Goal: Task Accomplishment & Management: Complete application form

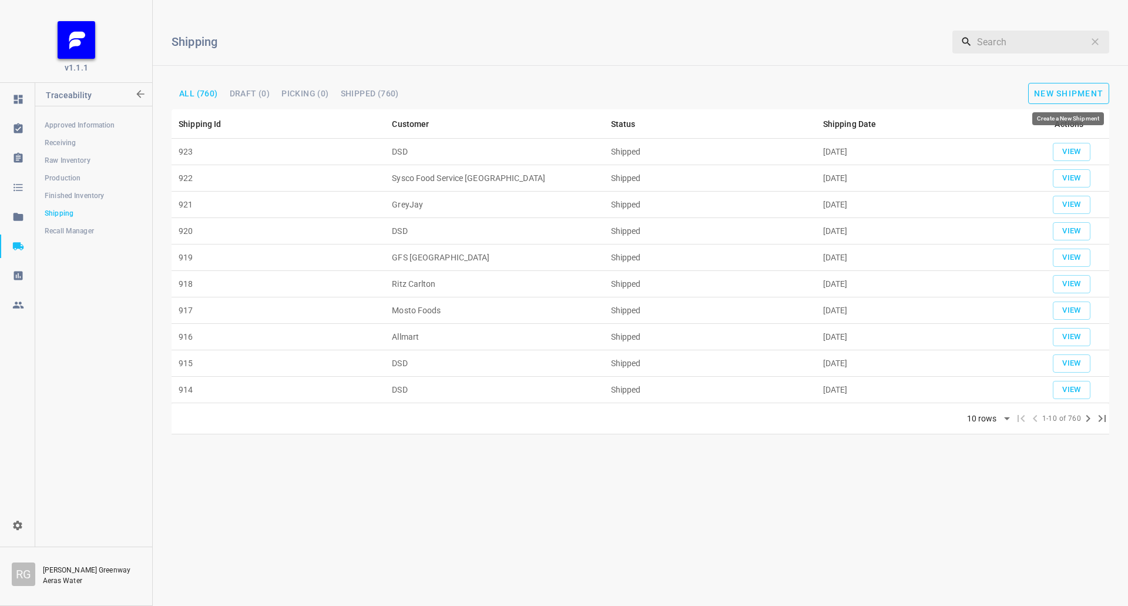
click at [1103, 85] on button "New Shipment" at bounding box center [1069, 93] width 81 height 21
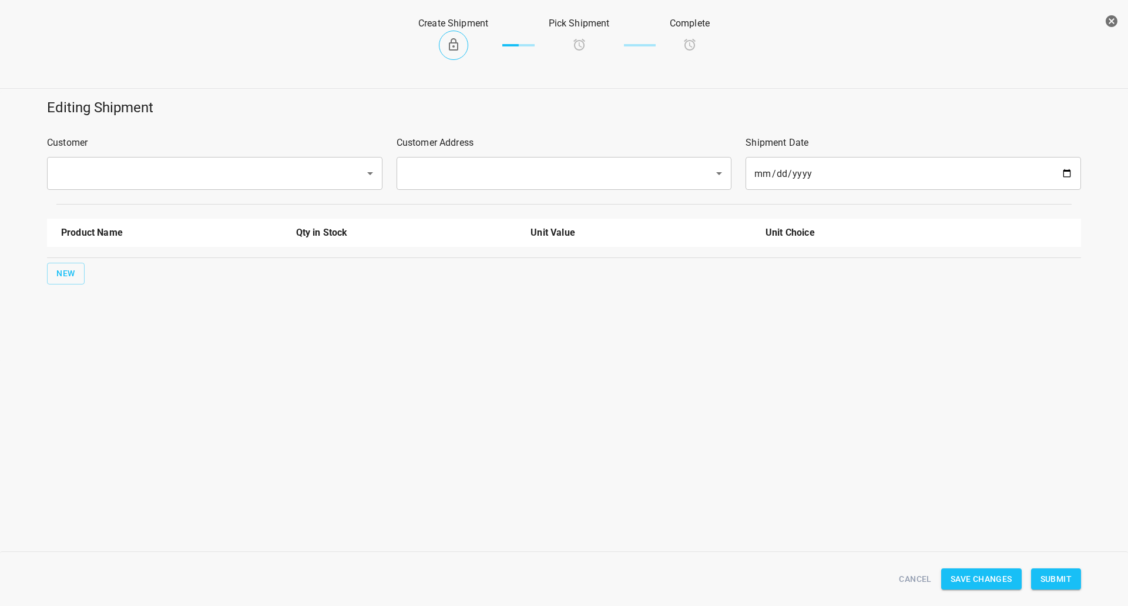
click at [192, 169] on input "text" at bounding box center [198, 173] width 292 height 22
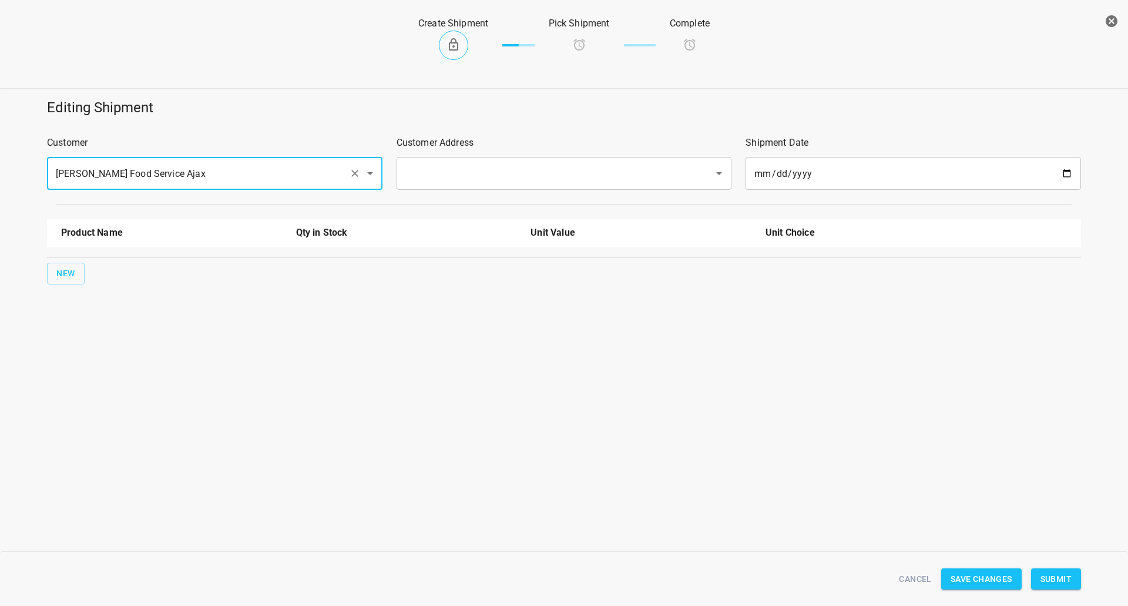
type input "[PERSON_NAME] Food Service Ajax"
click at [478, 180] on input "text" at bounding box center [548, 173] width 292 height 22
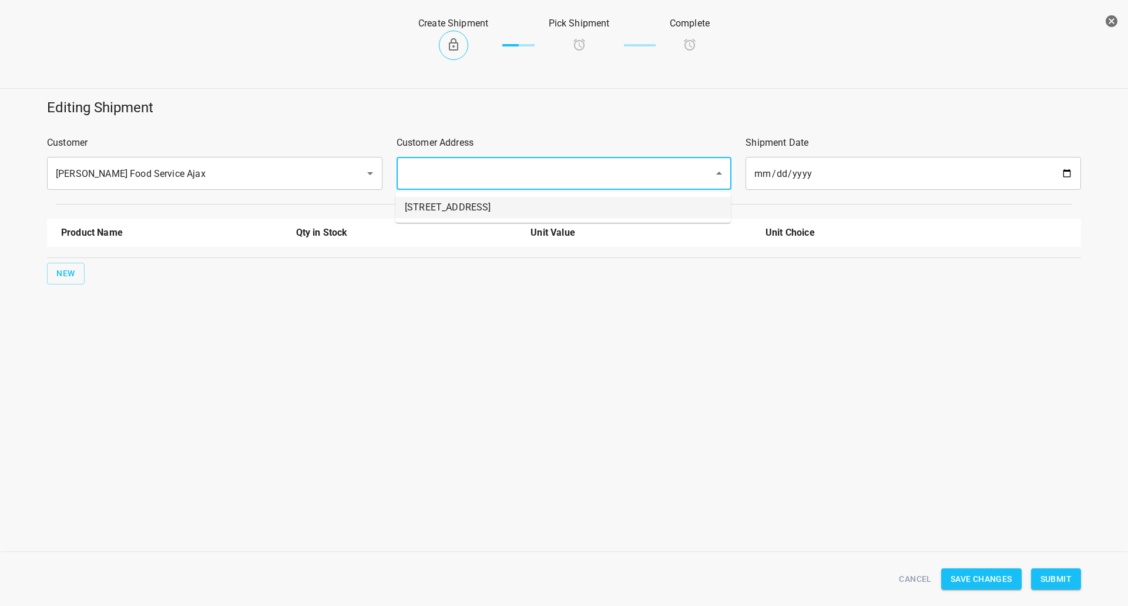
drag, startPoint x: 478, startPoint y: 212, endPoint x: 160, endPoint y: 219, distance: 318.1
click at [478, 212] on li "[STREET_ADDRESS]" at bounding box center [564, 207] width 336 height 21
type input "[STREET_ADDRESS]"
click at [64, 279] on span "New" at bounding box center [65, 273] width 19 height 15
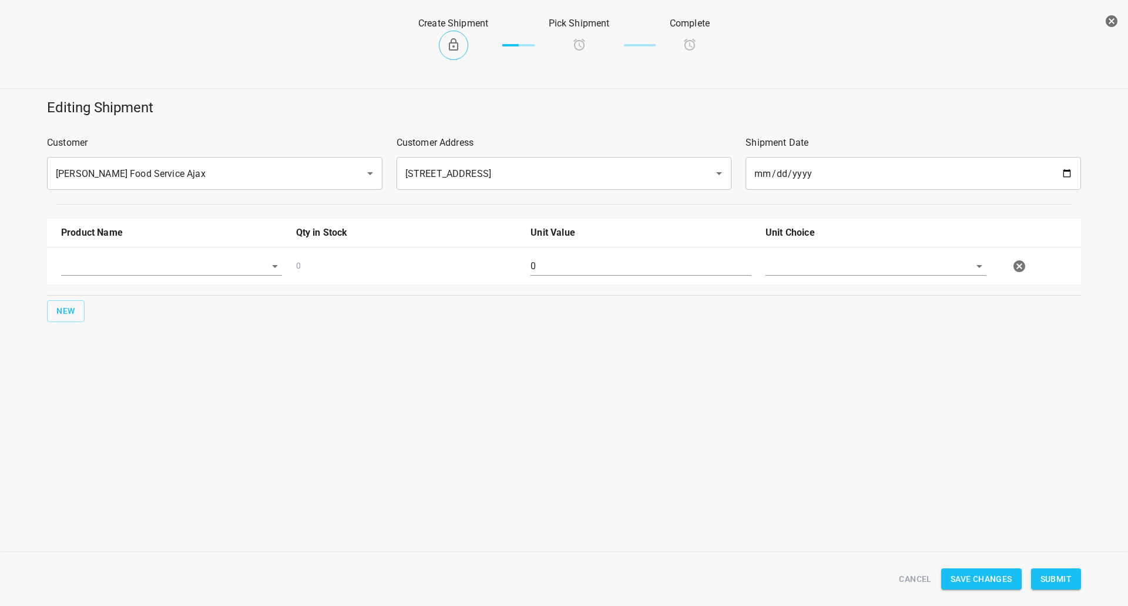
click at [115, 255] on div at bounding box center [171, 271] width 235 height 42
click at [59, 260] on div at bounding box center [171, 271] width 235 height 42
click at [79, 272] on input "text" at bounding box center [155, 266] width 188 height 18
drag, startPoint x: 108, startPoint y: 318, endPoint x: 104, endPoint y: 356, distance: 38.4
click at [105, 356] on ul "750ml Sparkling 750ml Still 330 ST CRATE 330ml Still 330ml Sparkling" at bounding box center [171, 335] width 221 height 115
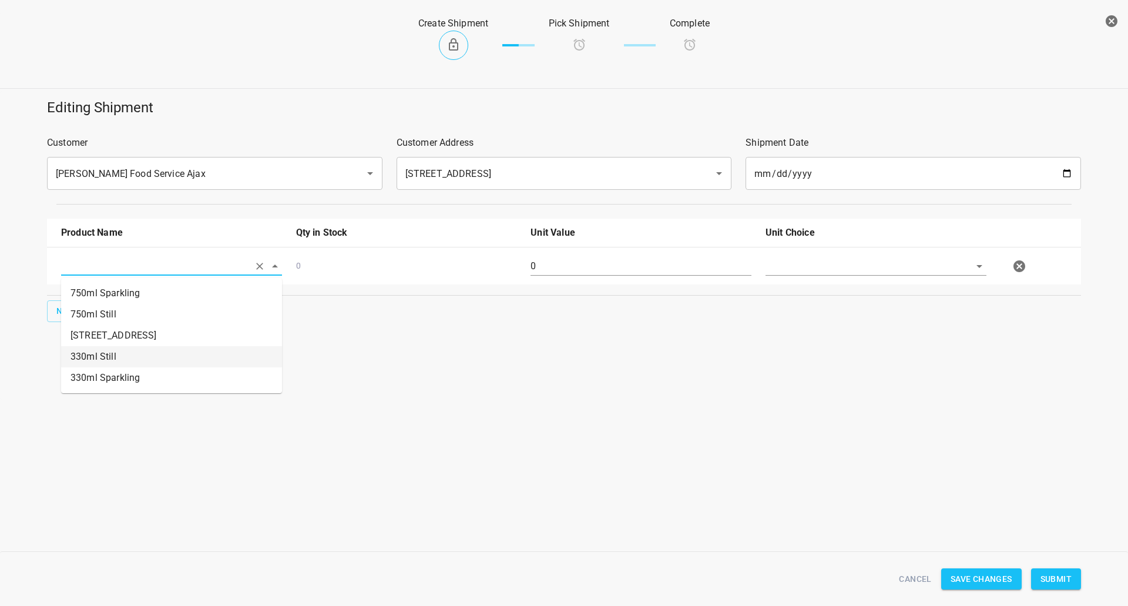
click at [104, 356] on li "330ml Still" at bounding box center [171, 356] width 221 height 21
type input "330ml Still"
click at [75, 309] on span "New" at bounding box center [65, 311] width 19 height 15
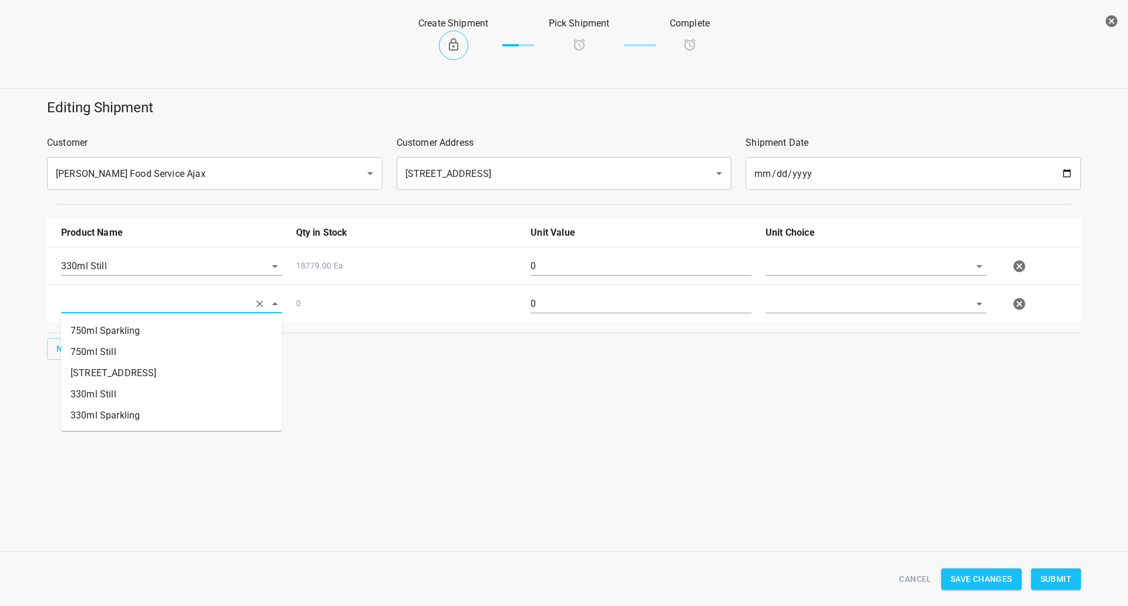
click at [96, 304] on input "text" at bounding box center [155, 303] width 188 height 18
click at [99, 352] on li "750ml Still" at bounding box center [171, 351] width 221 height 21
type input "750ml Still"
click at [69, 356] on button "New" at bounding box center [66, 349] width 38 height 22
click at [109, 275] on input "text" at bounding box center [155, 266] width 188 height 18
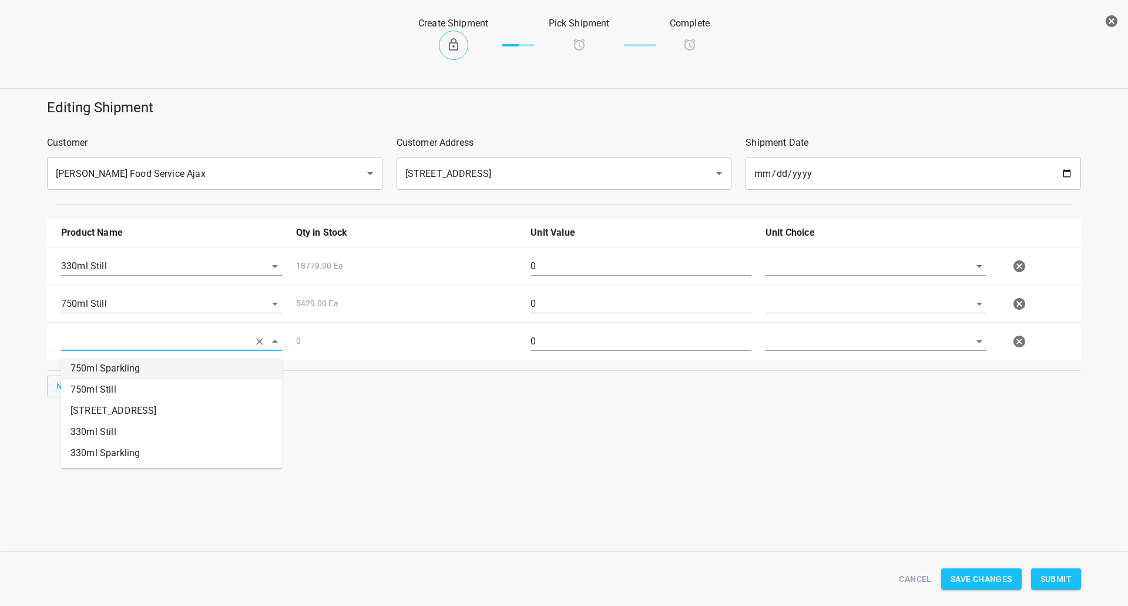
click at [118, 377] on li "750ml Sparkling" at bounding box center [171, 368] width 221 height 21
type input "750ml Sparkling"
click at [821, 264] on input "text" at bounding box center [860, 266] width 188 height 18
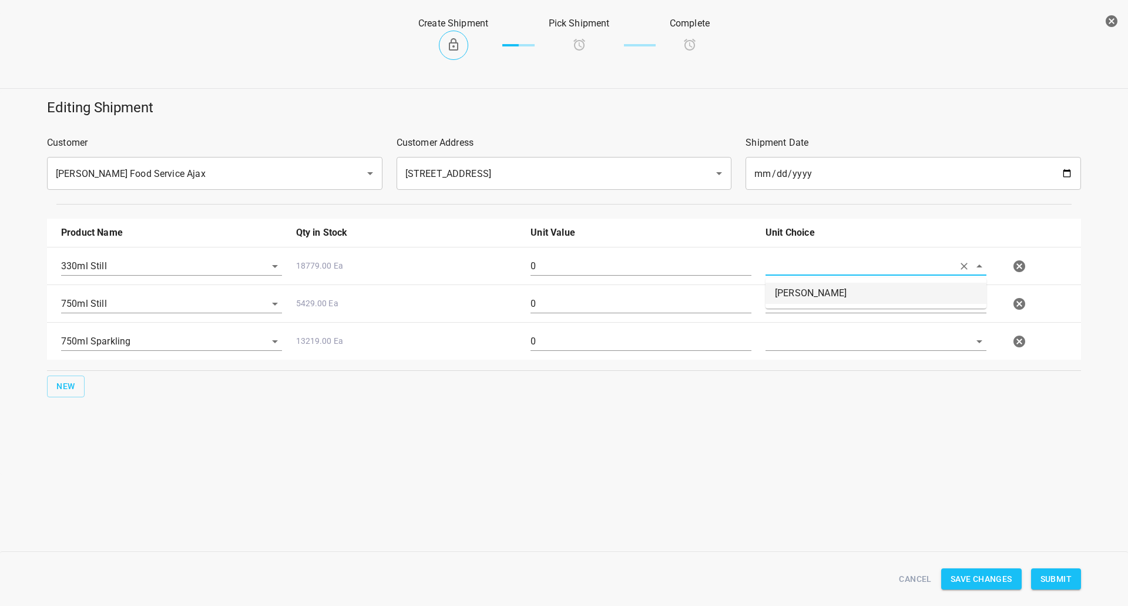
click at [801, 296] on li "[PERSON_NAME]" at bounding box center [876, 293] width 221 height 21
type input "[PERSON_NAME]"
click at [793, 275] on input "text" at bounding box center [860, 266] width 188 height 18
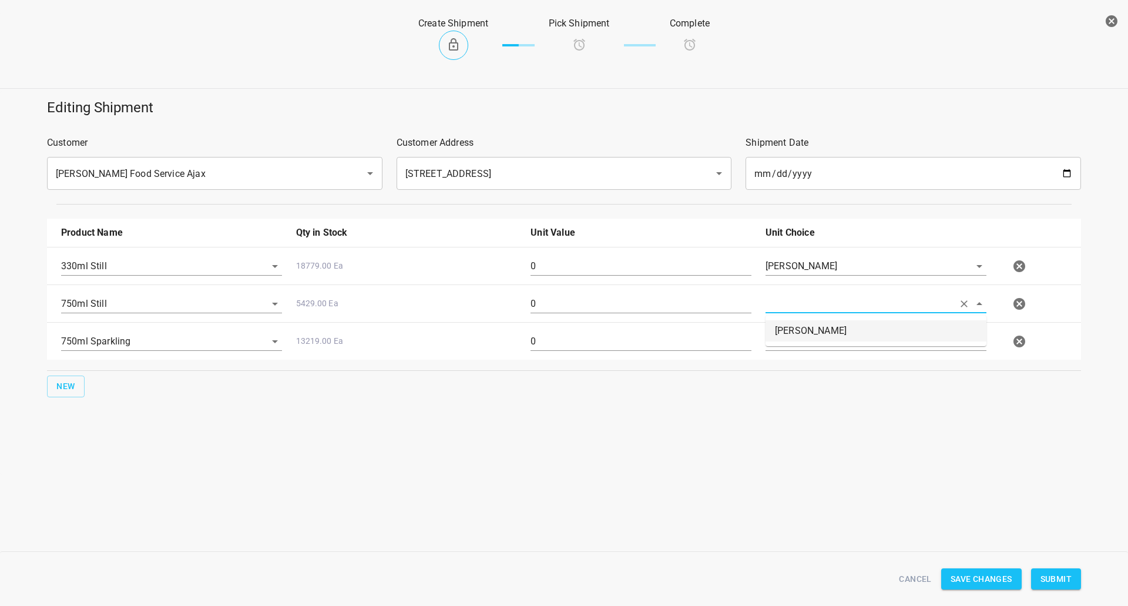
click at [793, 331] on li "[PERSON_NAME]" at bounding box center [876, 330] width 221 height 21
type input "[PERSON_NAME]"
click at [795, 275] on input "text" at bounding box center [860, 266] width 188 height 18
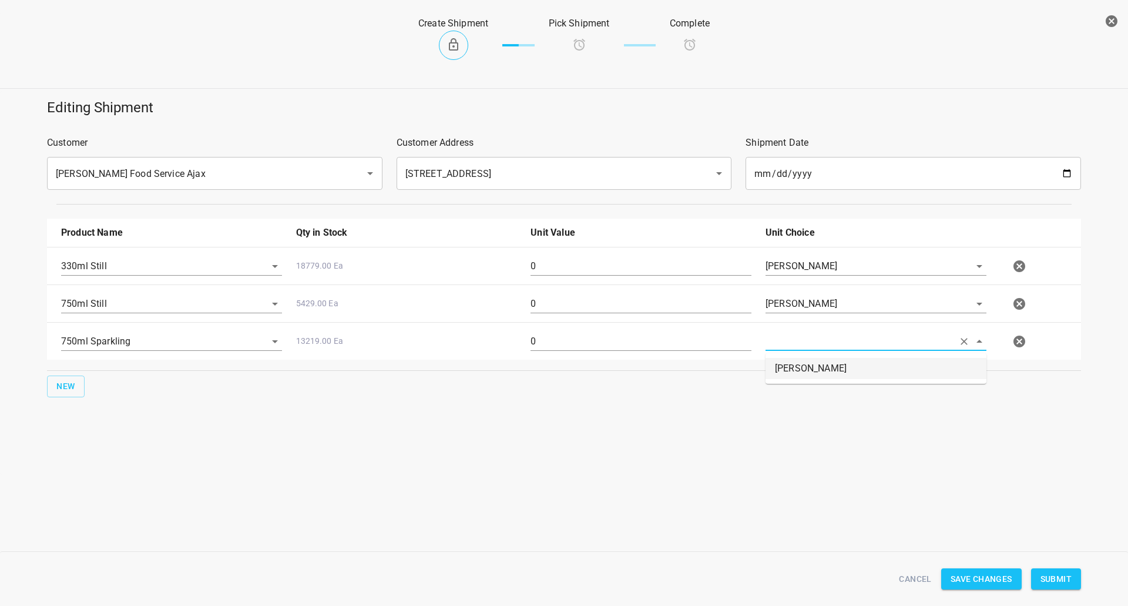
click at [796, 375] on li "[PERSON_NAME]" at bounding box center [876, 368] width 221 height 21
type input "[PERSON_NAME]"
click at [612, 252] on div "0" at bounding box center [641, 271] width 235 height 42
click at [611, 264] on input "0" at bounding box center [641, 266] width 221 height 19
click at [610, 264] on input "0" at bounding box center [641, 266] width 221 height 19
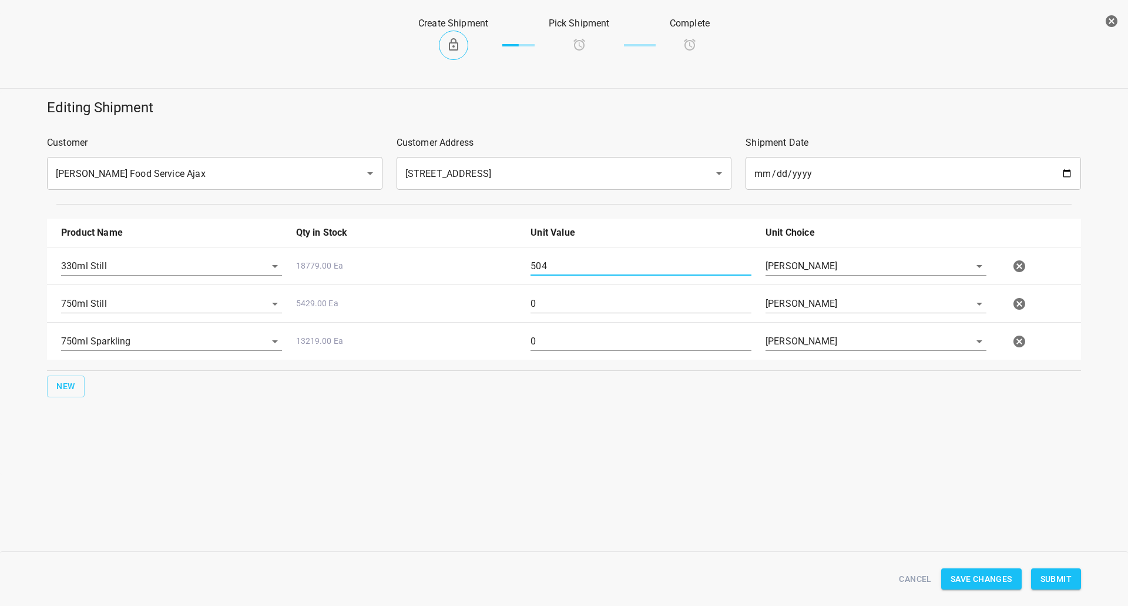
type input "504"
click at [563, 313] on input "0" at bounding box center [641, 303] width 221 height 19
click at [560, 307] on input "0" at bounding box center [641, 303] width 221 height 19
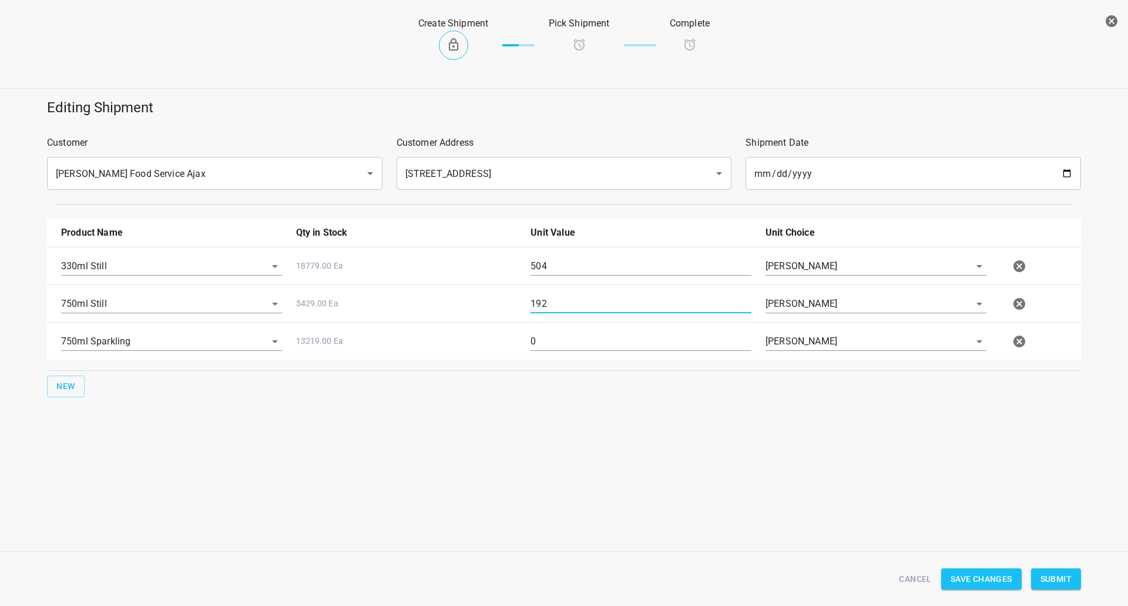
type input "192"
click at [585, 334] on input "0" at bounding box center [641, 341] width 221 height 19
click at [575, 335] on input "0" at bounding box center [641, 341] width 221 height 19
type input "128"
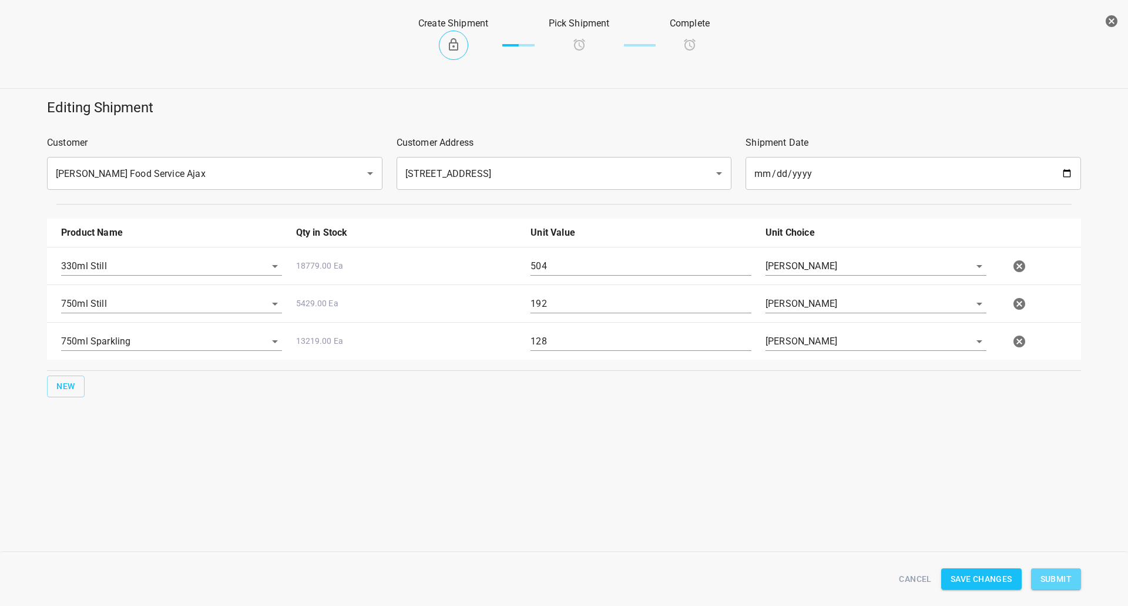
click at [1060, 579] on span "Submit" at bounding box center [1056, 579] width 31 height 15
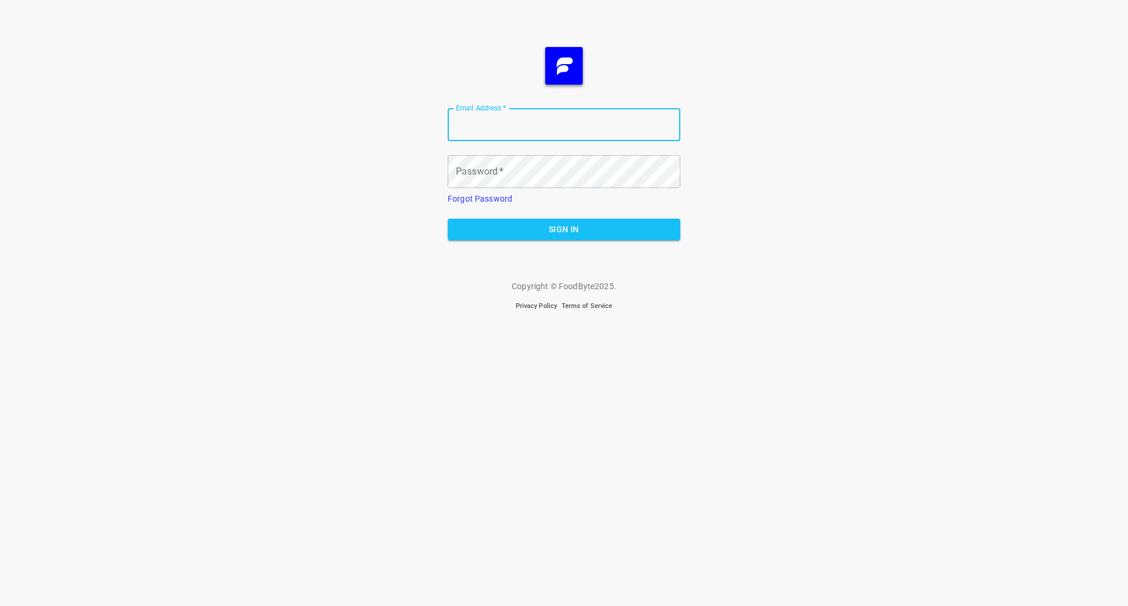
click at [496, 135] on input "Email Address   *" at bounding box center [564, 124] width 233 height 33
click at [498, 119] on input "Email Address   *" at bounding box center [564, 124] width 233 height 33
type input "[PERSON_NAME][EMAIL_ADDRESS][DOMAIN_NAME]"
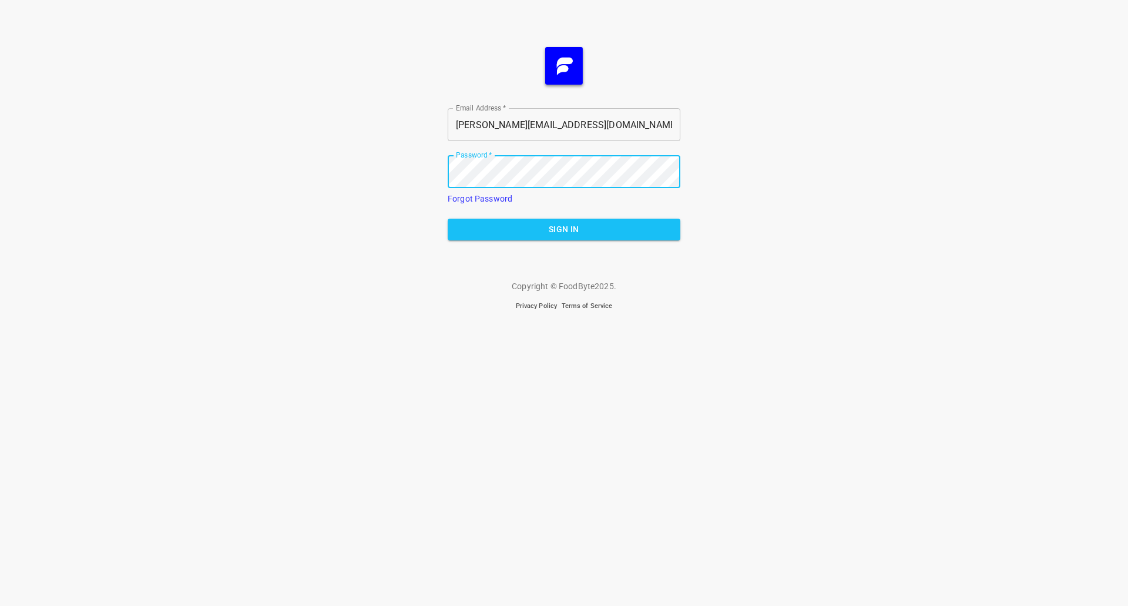
click at [605, 225] on span "Sign In" at bounding box center [564, 229] width 214 height 15
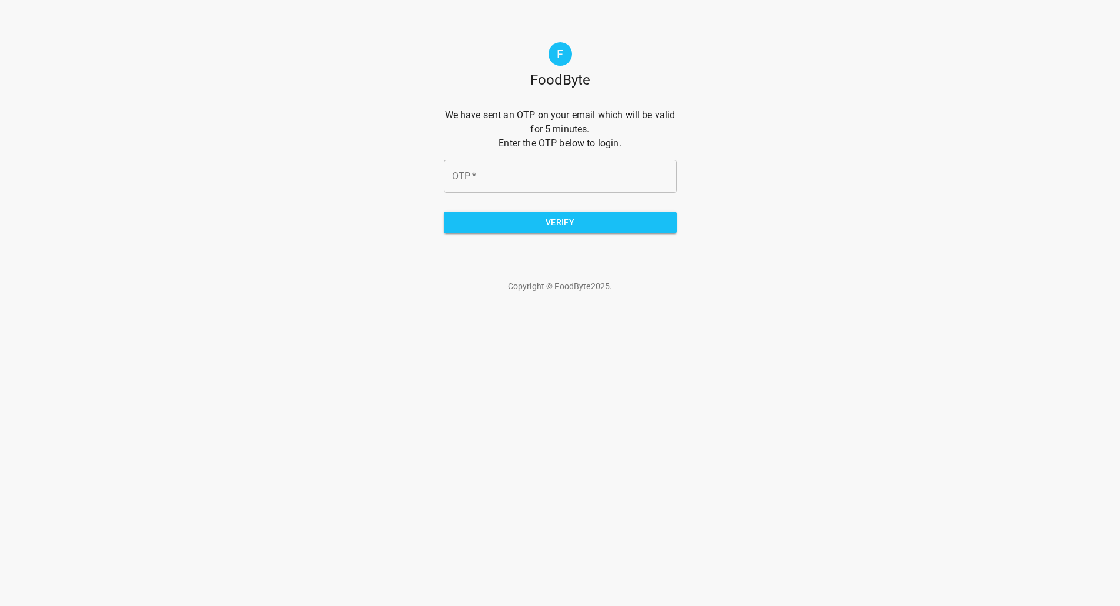
click at [532, 183] on input "OTP   *" at bounding box center [560, 176] width 233 height 33
paste input "c4f536"
type input "c4f536"
click at [535, 216] on span "Verify" at bounding box center [560, 222] width 214 height 15
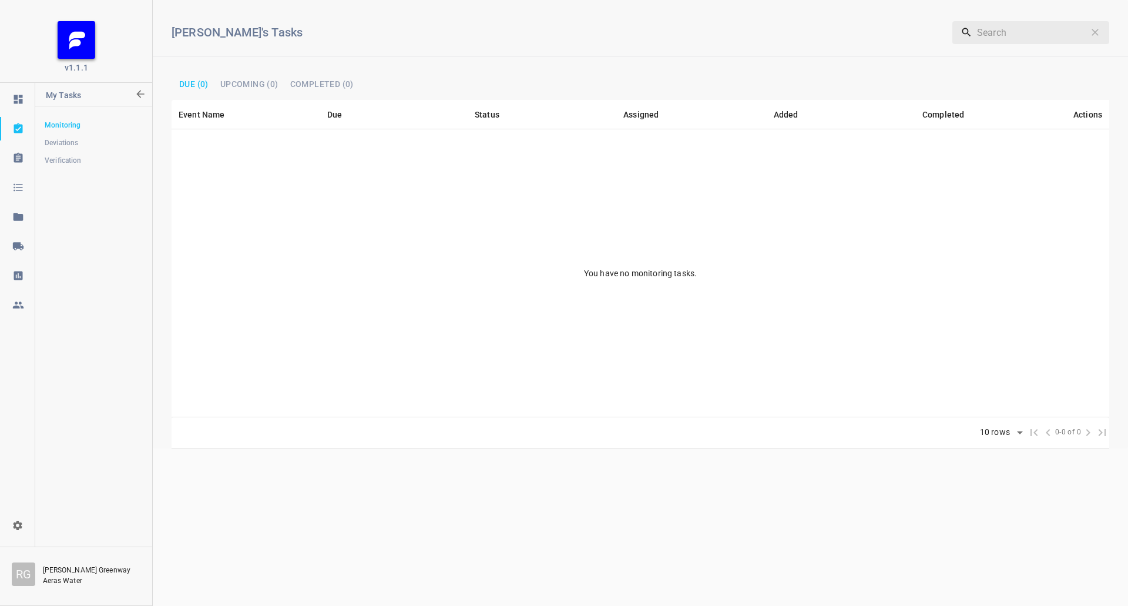
click at [19, 245] on icon at bounding box center [17, 246] width 11 height 8
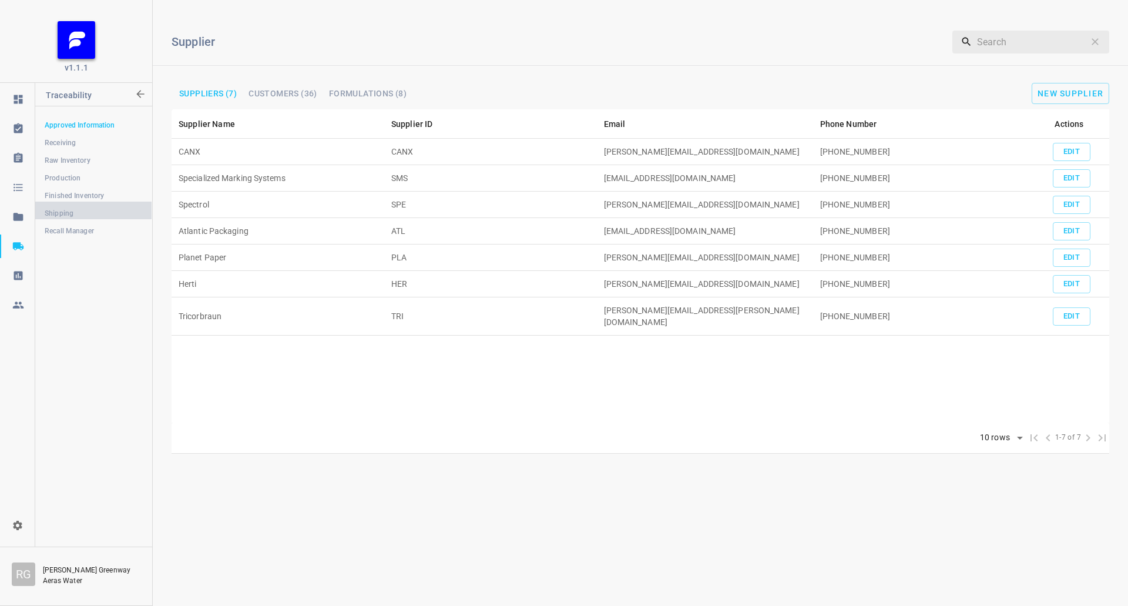
click at [65, 205] on link "Shipping" at bounding box center [93, 214] width 116 height 24
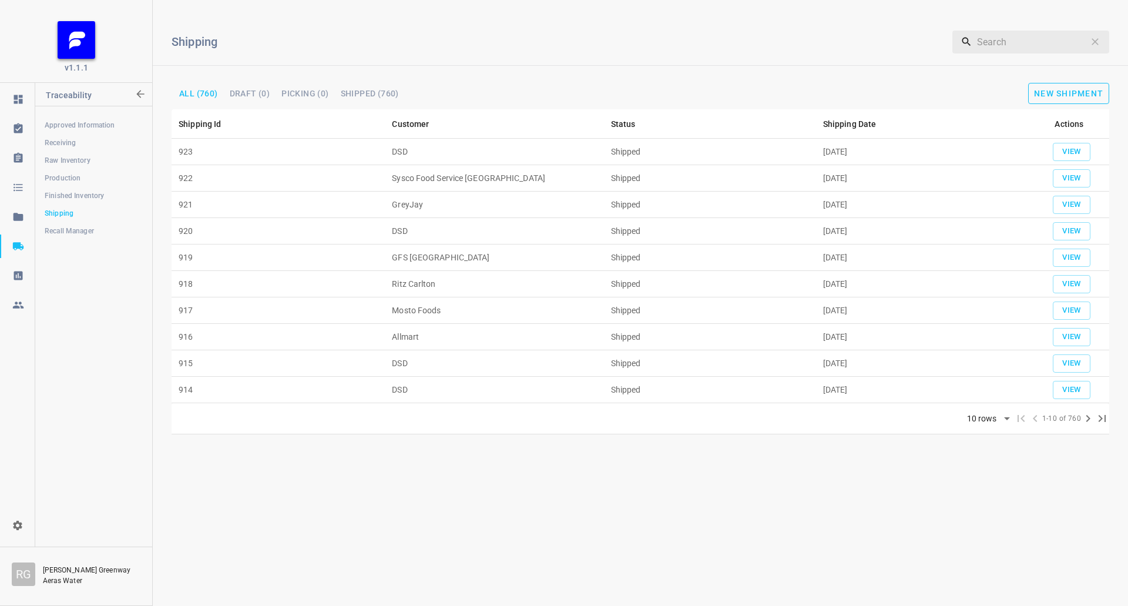
click at [1054, 91] on span "New Shipment" at bounding box center [1068, 93] width 69 height 9
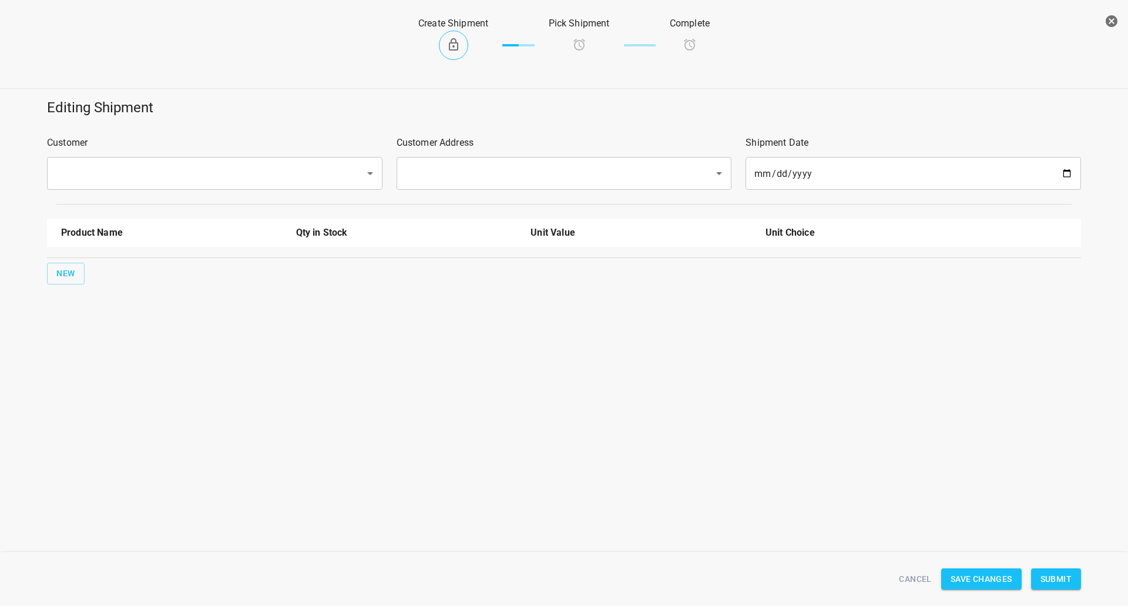
click at [289, 172] on input "text" at bounding box center [198, 173] width 292 height 22
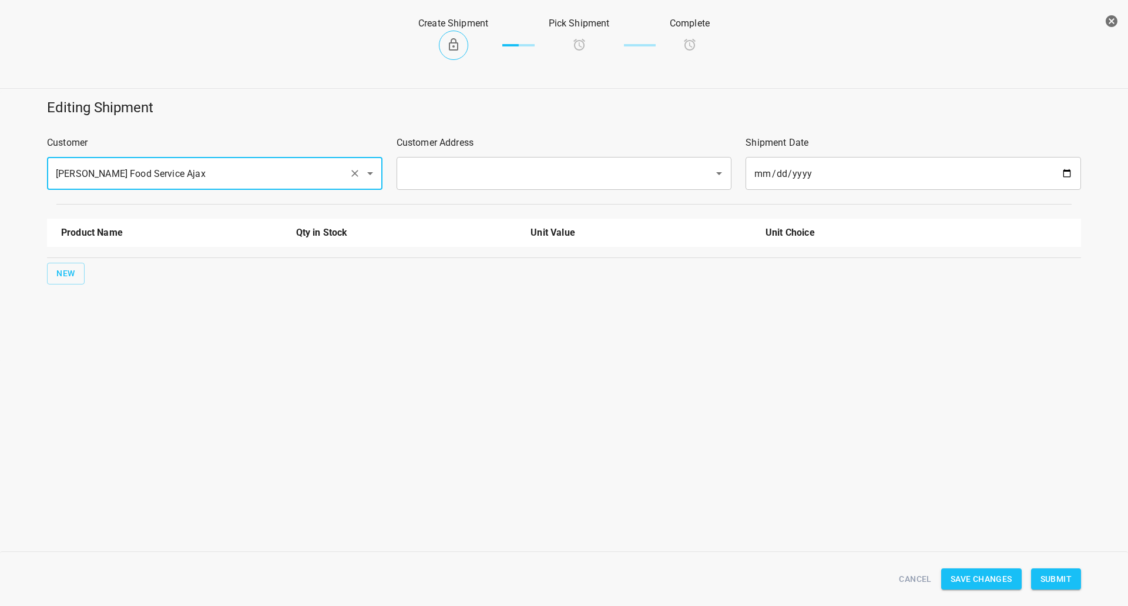
type input "[PERSON_NAME] Food Service Ajax"
click at [527, 178] on input "text" at bounding box center [548, 173] width 292 height 22
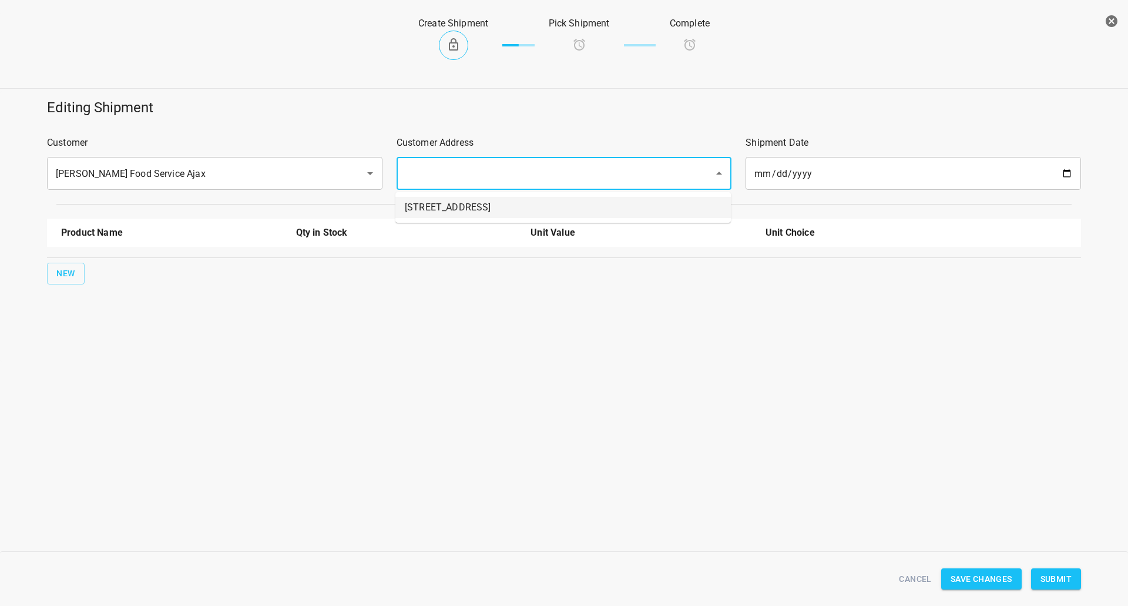
click at [520, 200] on li "[STREET_ADDRESS]" at bounding box center [564, 207] width 336 height 21
type input "[STREET_ADDRESS]"
click at [48, 266] on button "New" at bounding box center [66, 274] width 38 height 22
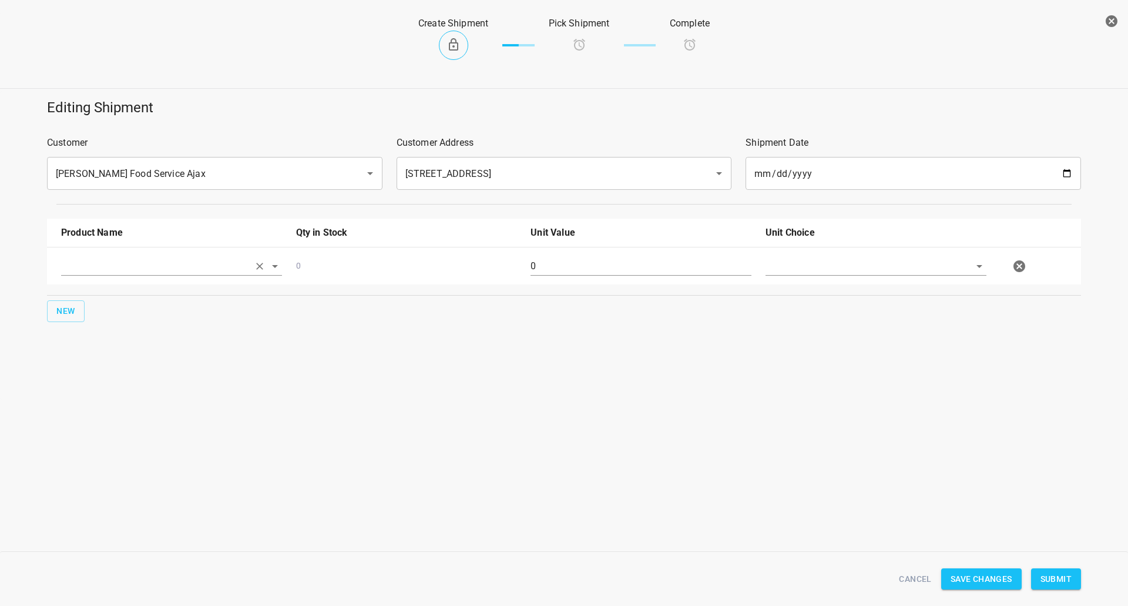
click at [96, 264] on input "text" at bounding box center [155, 266] width 188 height 18
click at [110, 354] on li "330ml Still" at bounding box center [171, 356] width 221 height 21
type input "330ml Still"
click at [82, 314] on button "New" at bounding box center [66, 311] width 38 height 22
click at [87, 275] on input "text" at bounding box center [155, 266] width 188 height 18
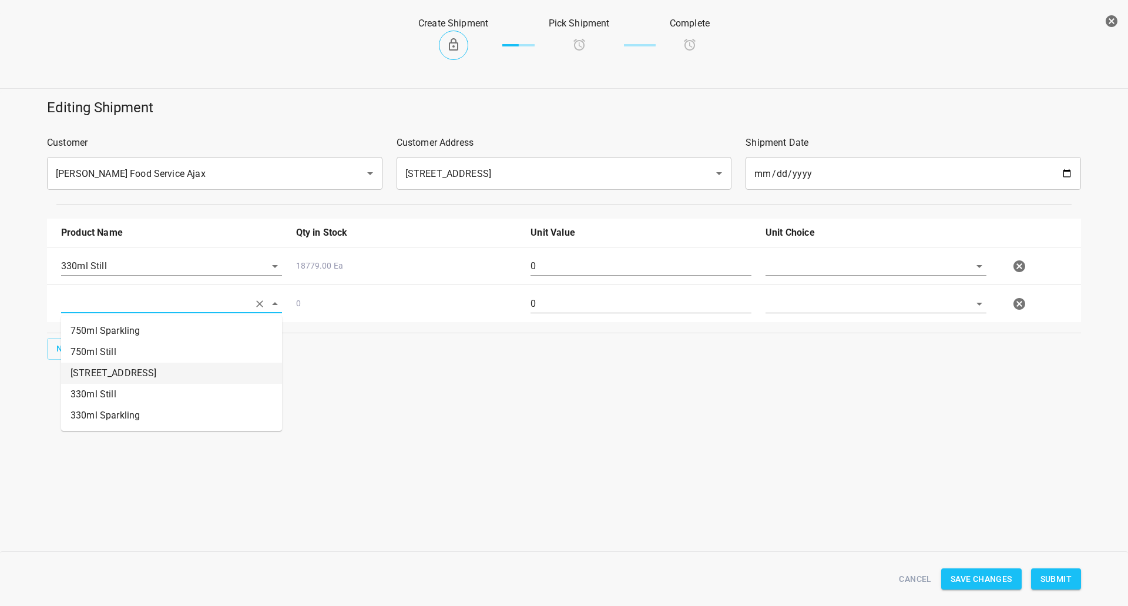
click at [116, 346] on li "750ml Still" at bounding box center [171, 351] width 221 height 21
type input "750ml Still"
click at [56, 345] on button "New" at bounding box center [66, 349] width 38 height 22
drag, startPoint x: 56, startPoint y: 345, endPoint x: 88, endPoint y: 347, distance: 31.8
click at [86, 275] on input "text" at bounding box center [155, 266] width 188 height 18
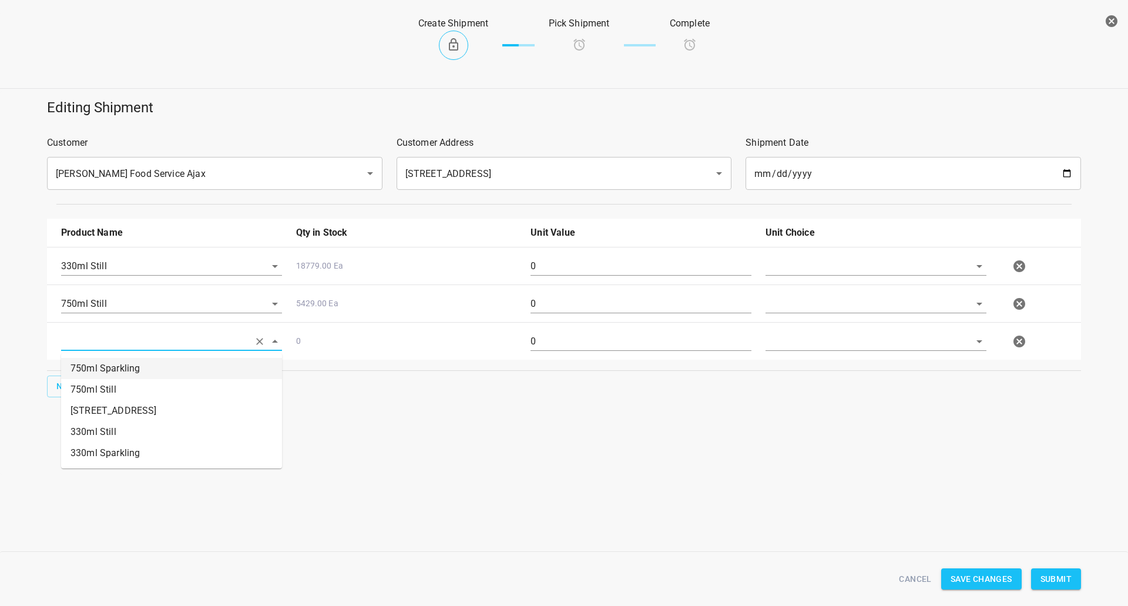
click at [106, 370] on li "750ml Sparkling" at bounding box center [171, 368] width 221 height 21
type input "750ml Sparkling"
click at [592, 264] on input "0" at bounding box center [641, 266] width 221 height 19
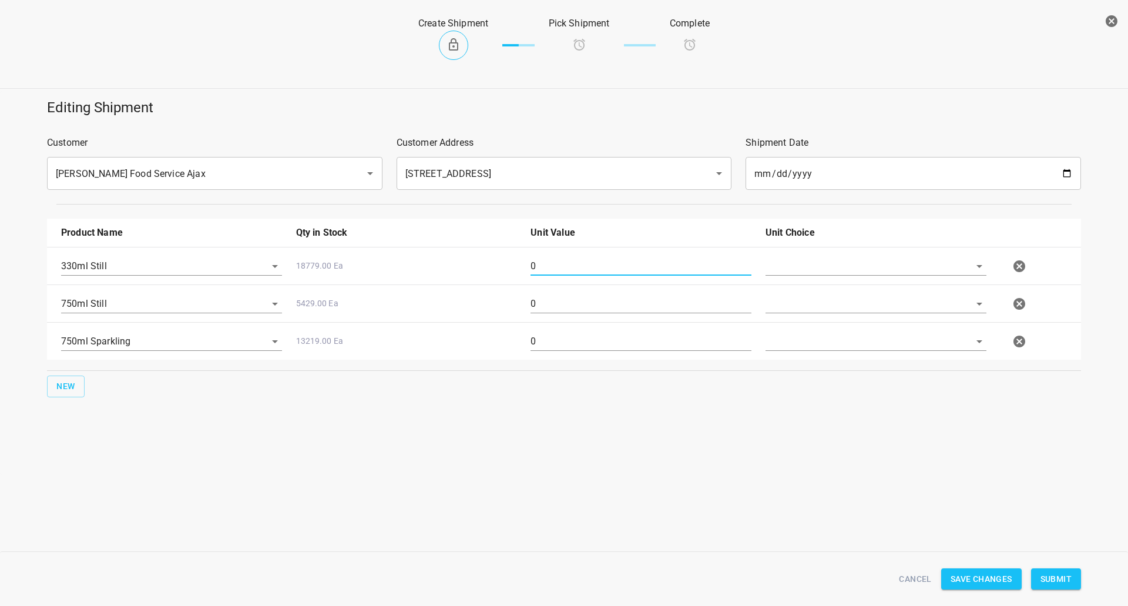
click at [592, 264] on input "0" at bounding box center [641, 266] width 221 height 19
type input "504"
click at [547, 313] on div "0" at bounding box center [641, 308] width 235 height 42
click at [551, 308] on input "0" at bounding box center [641, 303] width 221 height 19
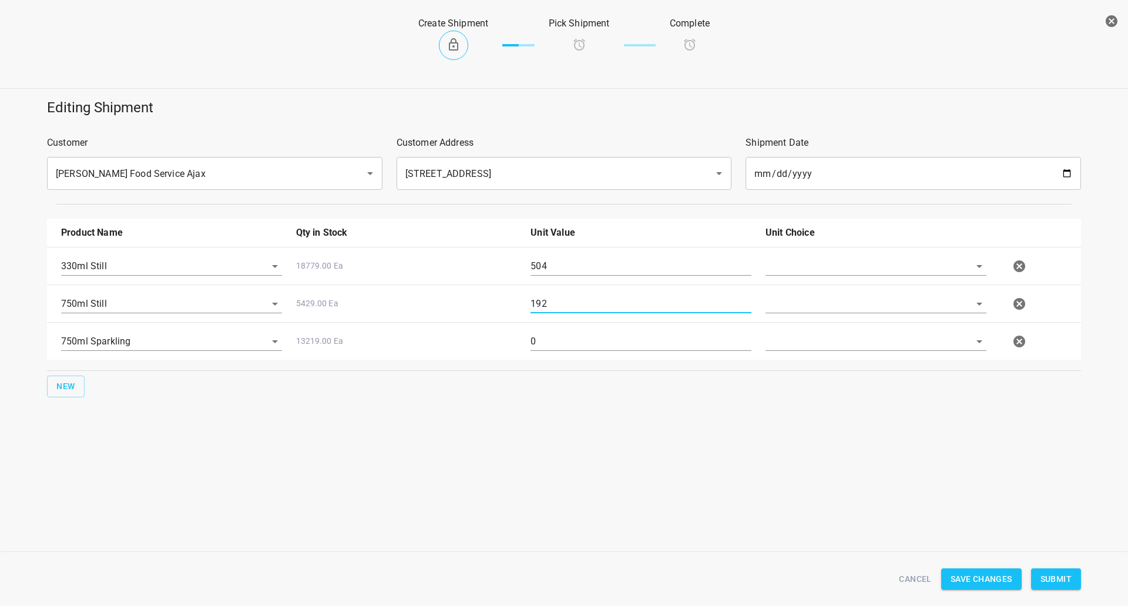
type input "192"
click at [536, 329] on div "0" at bounding box center [641, 346] width 235 height 42
click at [541, 331] on div "0" at bounding box center [641, 346] width 235 height 42
click at [548, 344] on input "0" at bounding box center [641, 341] width 221 height 19
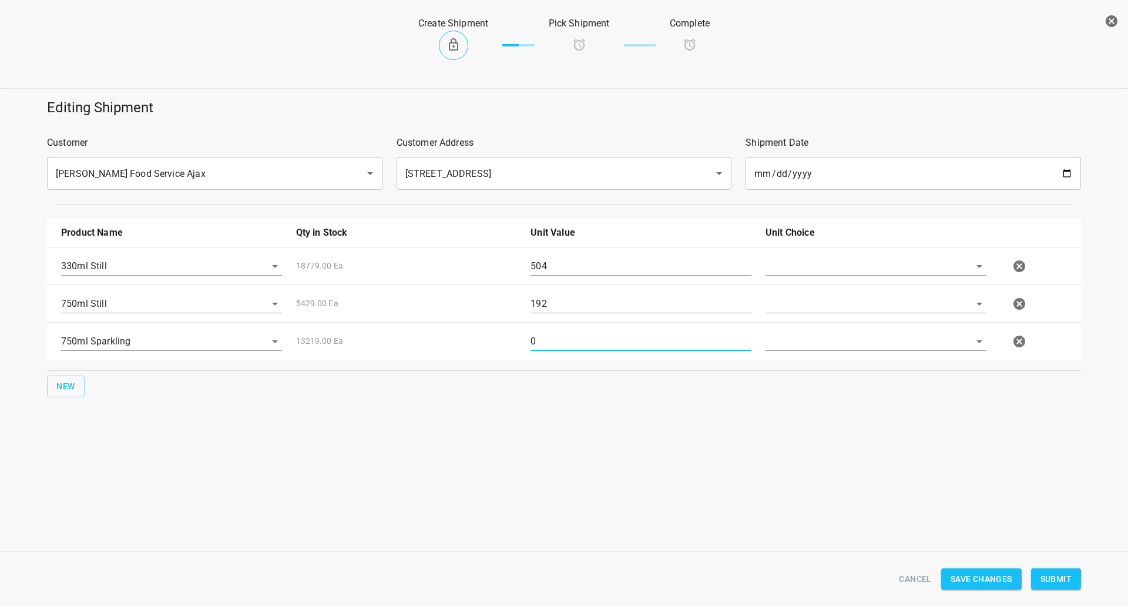
click at [548, 344] on input "0" at bounding box center [641, 341] width 221 height 19
click at [818, 276] on div at bounding box center [876, 266] width 221 height 19
type input "128"
click at [821, 264] on input "text" at bounding box center [860, 266] width 188 height 18
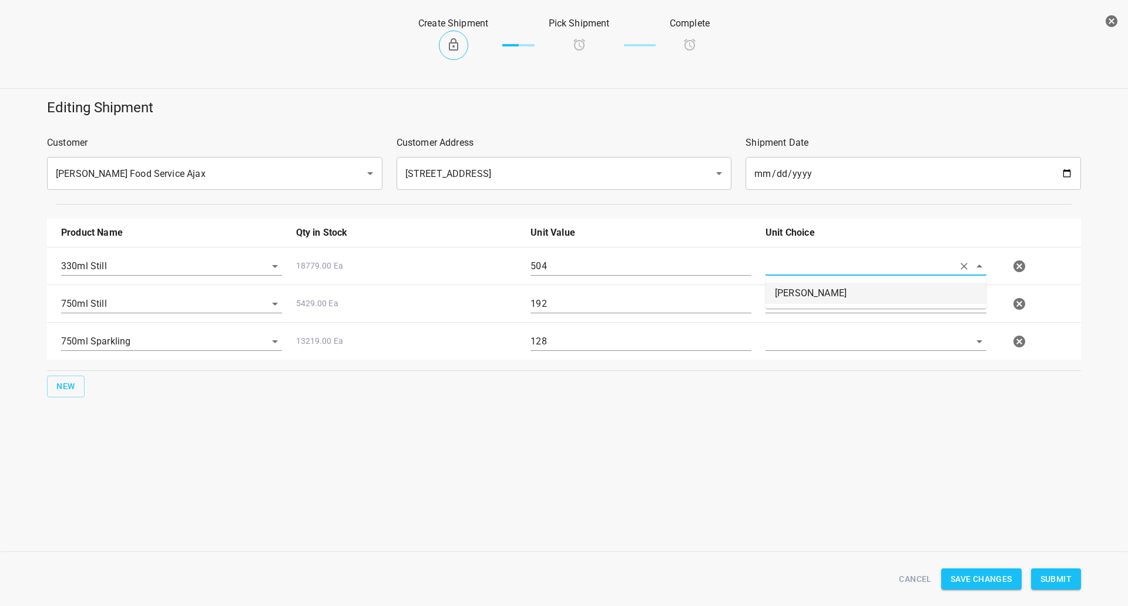
click at [819, 299] on li "[PERSON_NAME]" at bounding box center [876, 293] width 221 height 21
type input "[PERSON_NAME]"
click at [819, 275] on input "text" at bounding box center [860, 266] width 188 height 18
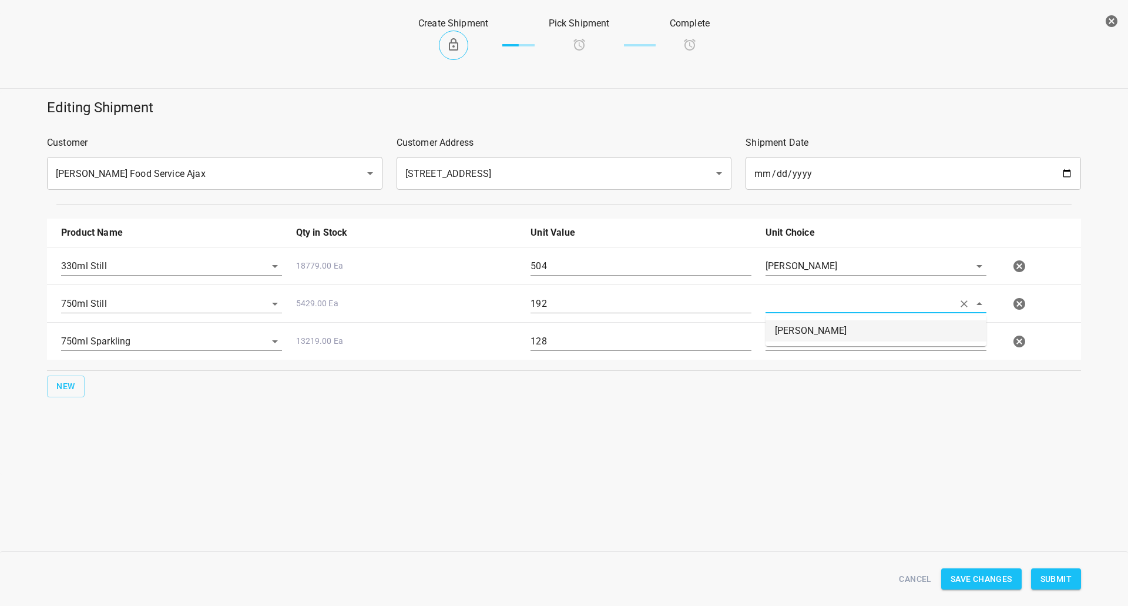
click at [818, 335] on li "[PERSON_NAME]" at bounding box center [876, 330] width 221 height 21
type input "[PERSON_NAME]"
click at [841, 275] on input "text" at bounding box center [860, 266] width 188 height 18
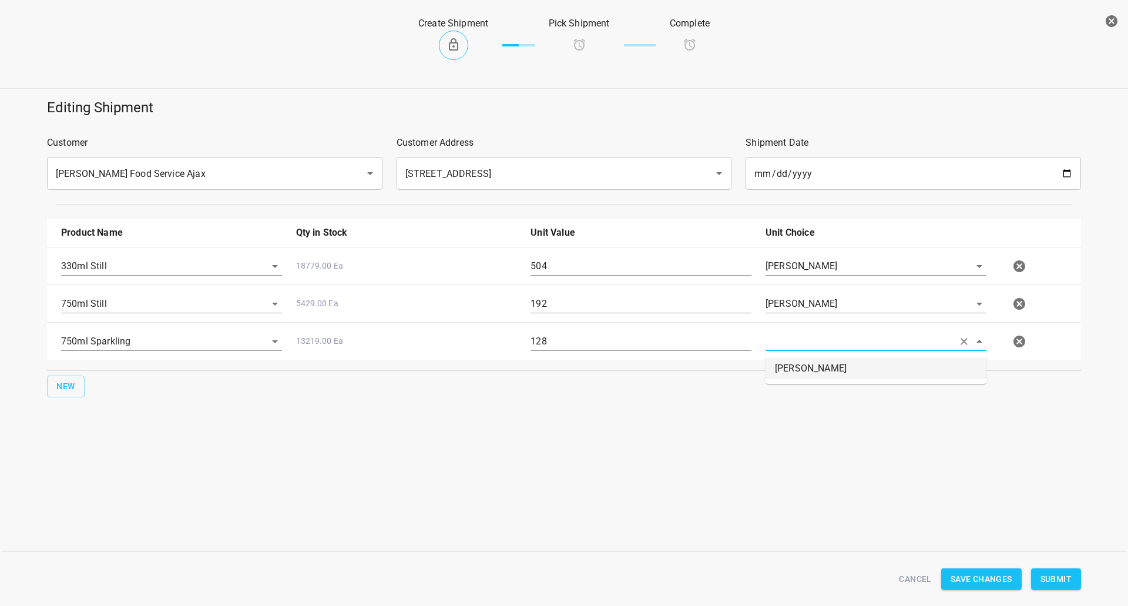
click at [841, 376] on li "[PERSON_NAME]" at bounding box center [876, 368] width 221 height 21
type input "[PERSON_NAME]"
click at [1047, 560] on div "Cancel Save Changes Submit" at bounding box center [564, 579] width 1049 height 45
click at [1043, 585] on span "Submit" at bounding box center [1056, 579] width 31 height 15
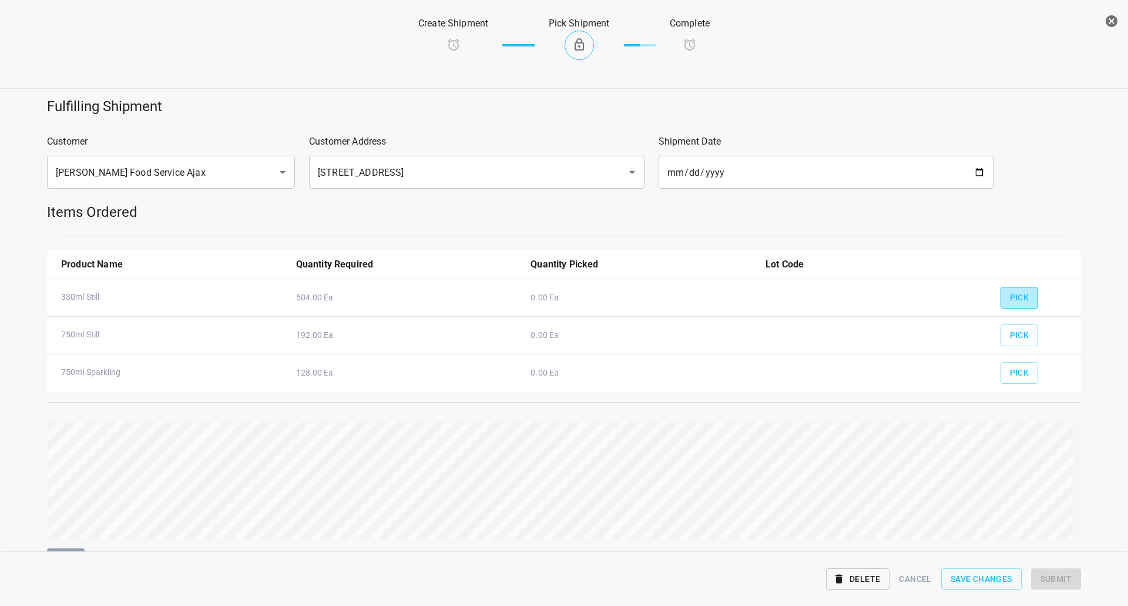
click at [1013, 299] on span "Pick" at bounding box center [1019, 297] width 19 height 15
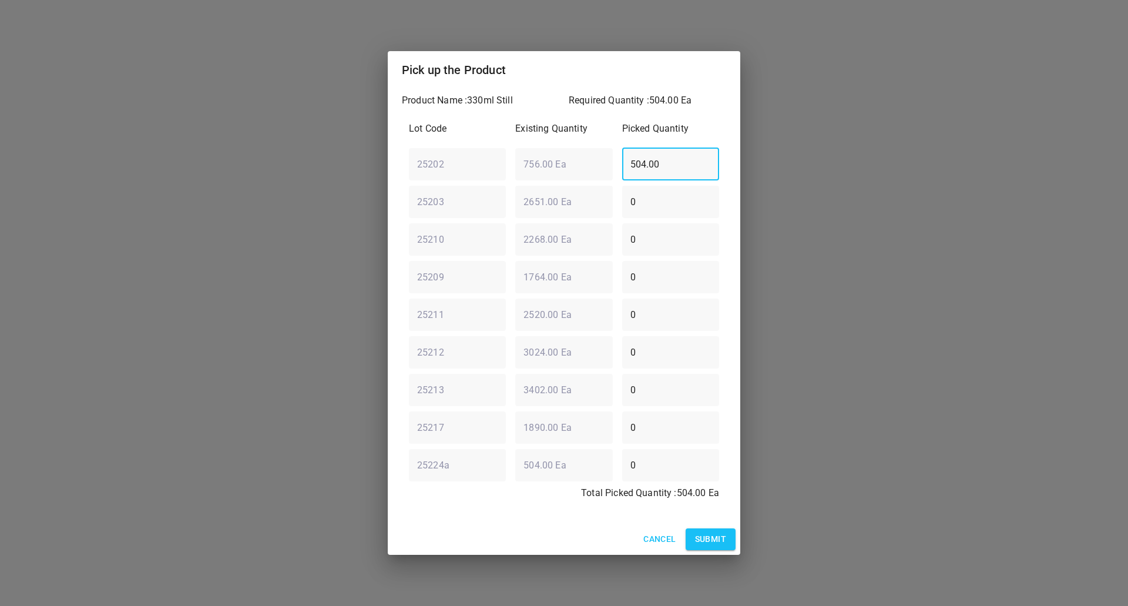
click at [534, 164] on div "25202 ​ 756.00 Ea ​ 504.00 ​" at bounding box center [564, 164] width 320 height 42
type input "0"
drag, startPoint x: 674, startPoint y: 300, endPoint x: 655, endPoint y: 306, distance: 20.3
click at [659, 307] on input "0" at bounding box center [670, 314] width 97 height 33
click at [538, 304] on div "Lot Code Existing Quantity Picked Quantity 25202 ​ 756.00 Ea ​ 0 ​ 25203 ​ 2651…" at bounding box center [564, 315] width 324 height 400
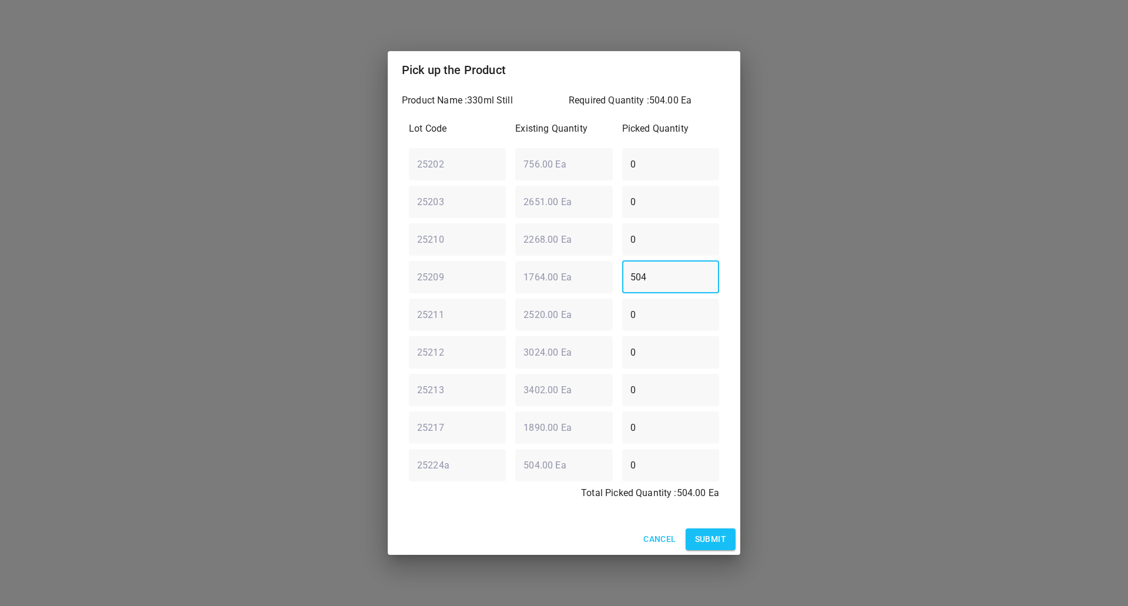
type input "504"
click at [719, 540] on span "Submit" at bounding box center [710, 539] width 31 height 15
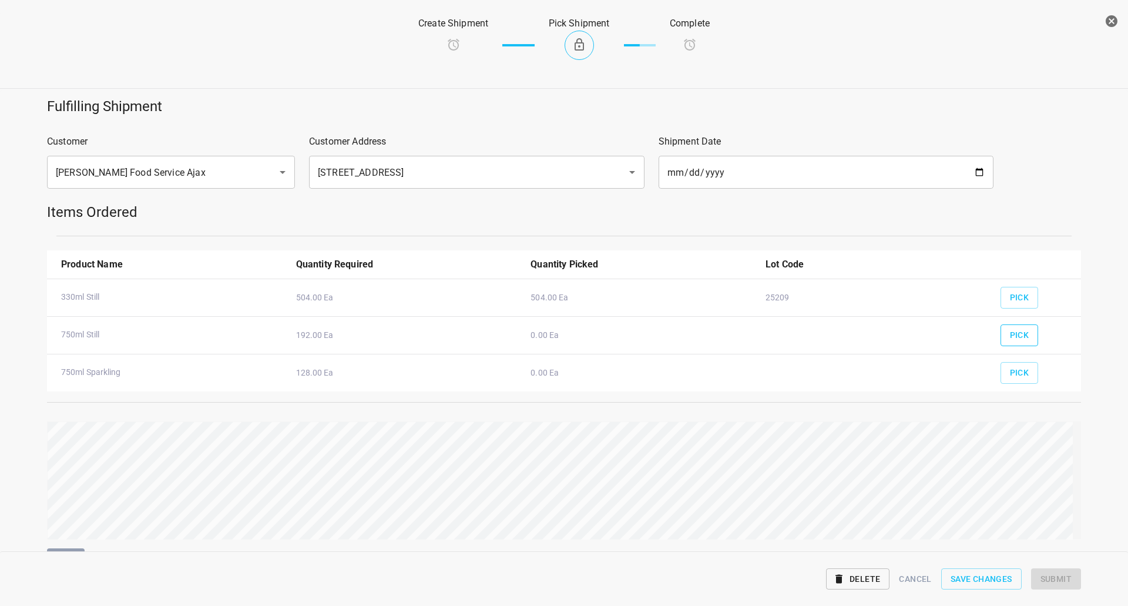
click at [1001, 334] on button "Pick" at bounding box center [1020, 335] width 38 height 22
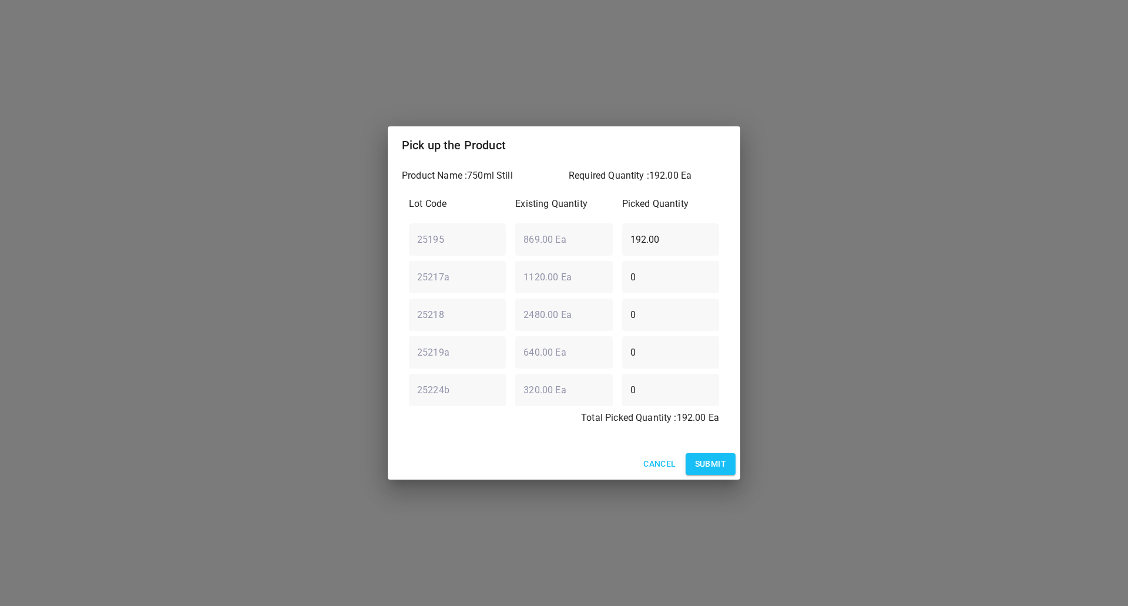
drag, startPoint x: 701, startPoint y: 242, endPoint x: 296, endPoint y: 287, distance: 406.8
click at [296, 287] on div "Pick up the Product Product Name : 750ml Still Required Quantity : 192.00 Ea Lo…" at bounding box center [564, 303] width 1128 height 606
type input "0"
drag, startPoint x: 672, startPoint y: 275, endPoint x: 245, endPoint y: 313, distance: 429.0
click at [328, 313] on div "Pick up the Product Product Name : 750ml Still Required Quantity : 192.00 Ea Lo…" at bounding box center [564, 303] width 1128 height 606
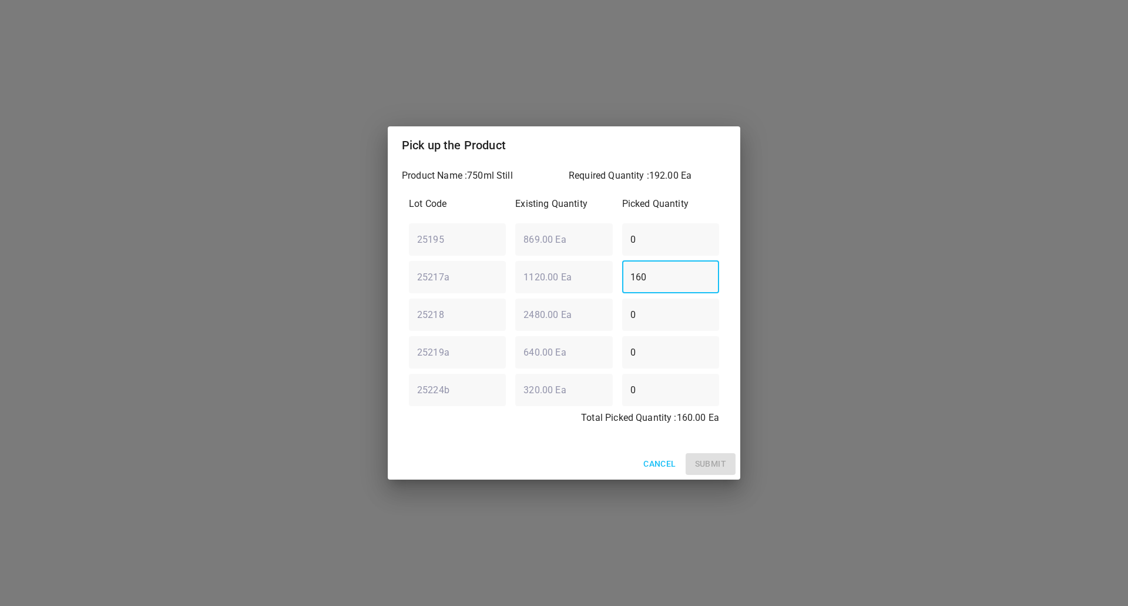
type input "160"
click at [594, 237] on div "25195 ​ 869.00 Ea ​ 0 ​" at bounding box center [564, 239] width 320 height 42
type input "32"
drag, startPoint x: 699, startPoint y: 440, endPoint x: 719, endPoint y: 462, distance: 29.5
click at [699, 440] on div "Product Name : 750ml Still Required Quantity : 192.00 Ea Lot Code Existing Quan…" at bounding box center [564, 306] width 353 height 284
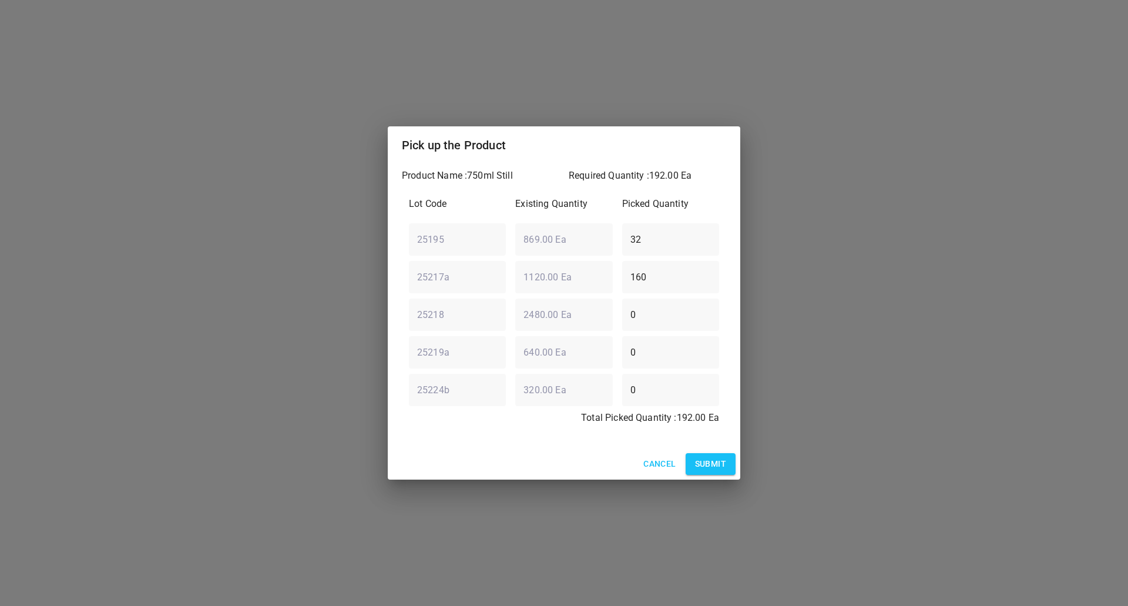
click at [725, 466] on span "Submit" at bounding box center [710, 464] width 31 height 15
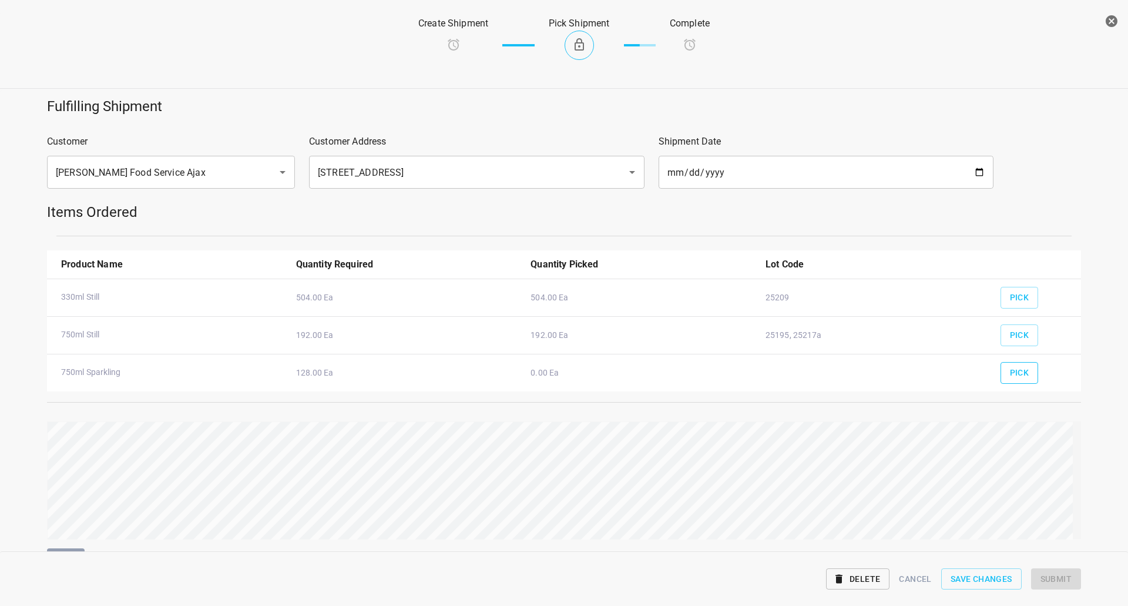
click at [1010, 371] on span "Pick" at bounding box center [1019, 373] width 19 height 15
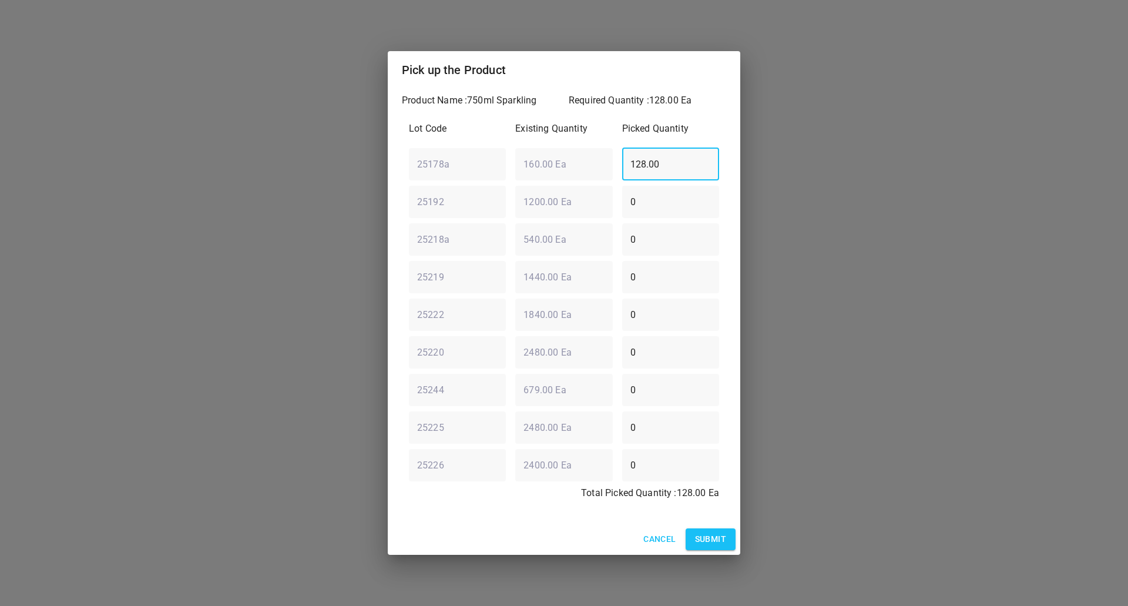
click at [463, 170] on div "25178a ​ 160.00 Ea ​ 128.00 ​" at bounding box center [564, 164] width 320 height 42
type input "0"
drag, startPoint x: 665, startPoint y: 193, endPoint x: 397, endPoint y: 224, distance: 270.3
click at [513, 215] on div "25192 ​ 1200.00 Ea ​ 0 ​" at bounding box center [564, 201] width 320 height 42
type input "80"
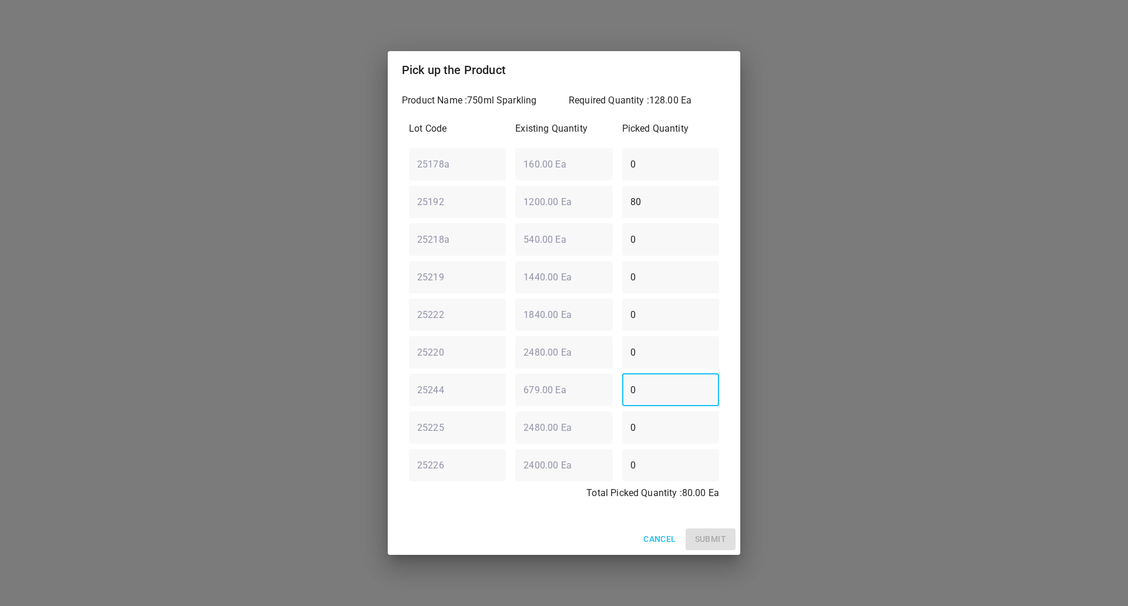
drag, startPoint x: 655, startPoint y: 400, endPoint x: 379, endPoint y: 389, distance: 276.5
click at [379, 391] on div "Pick up the Product Product Name : 750ml Sparkling Required Quantity : 128.00 E…" at bounding box center [564, 303] width 1128 height 606
type input "39"
click at [464, 240] on div "25218a ​ 540.00 Ea ​ 0 ​" at bounding box center [564, 239] width 320 height 42
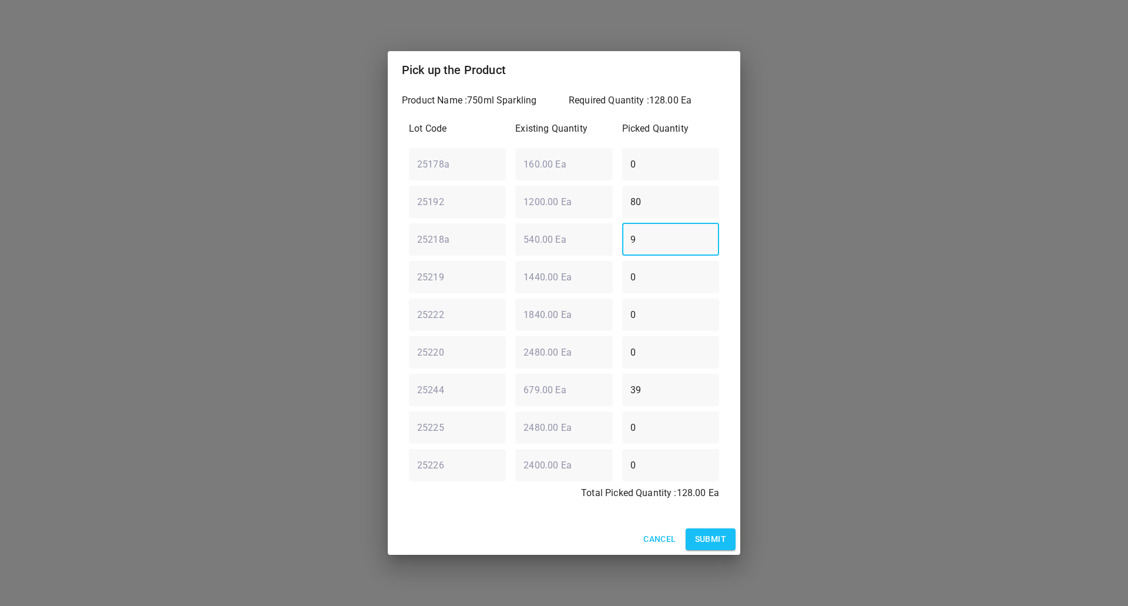
type input "9"
click at [717, 532] on span "Submit" at bounding box center [710, 539] width 31 height 15
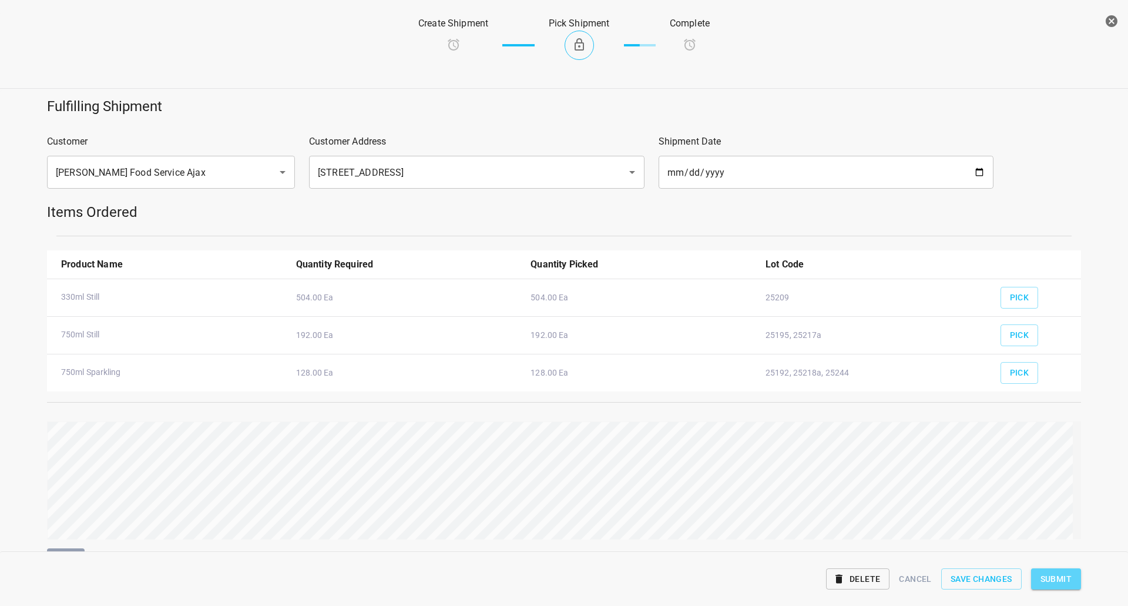
click at [1038, 568] on button "Submit" at bounding box center [1057, 579] width 50 height 22
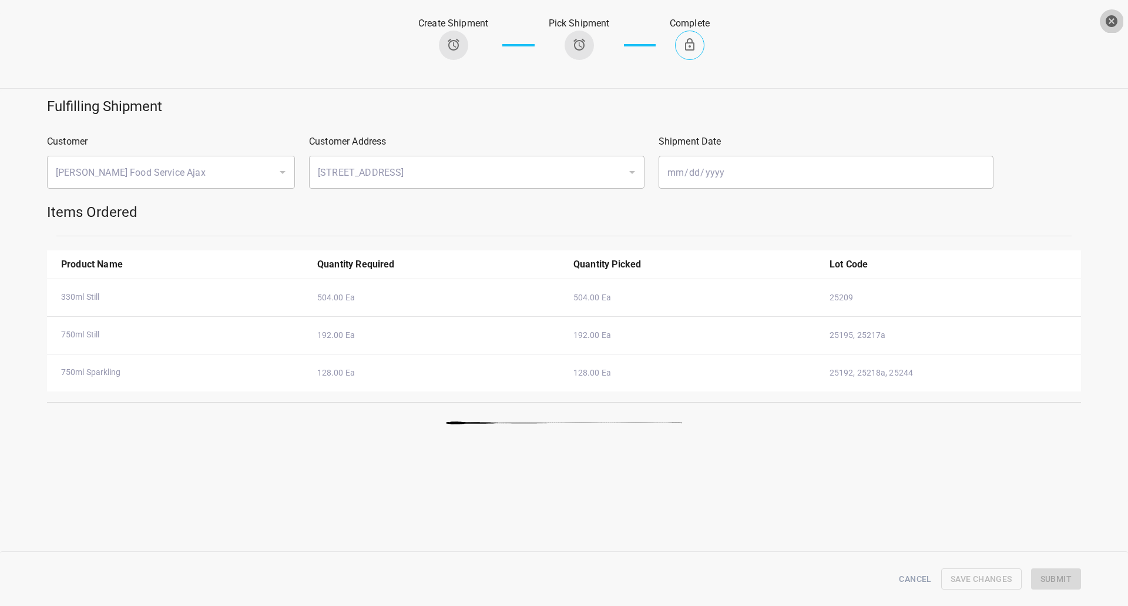
click at [1114, 22] on icon "button" at bounding box center [1112, 21] width 12 height 12
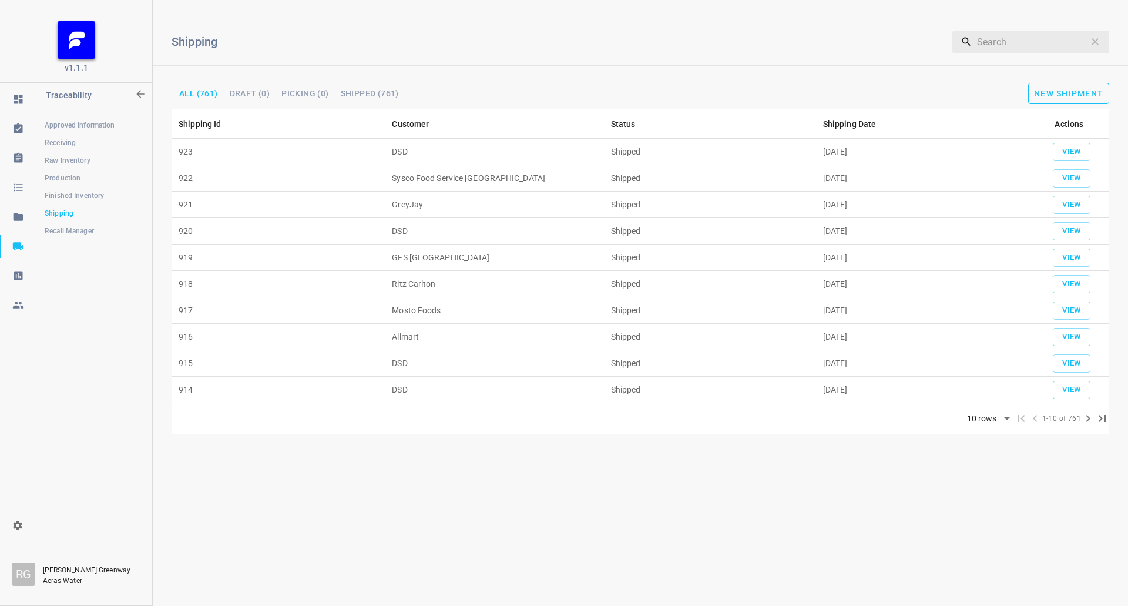
click at [1051, 86] on button "New Shipment" at bounding box center [1069, 93] width 81 height 21
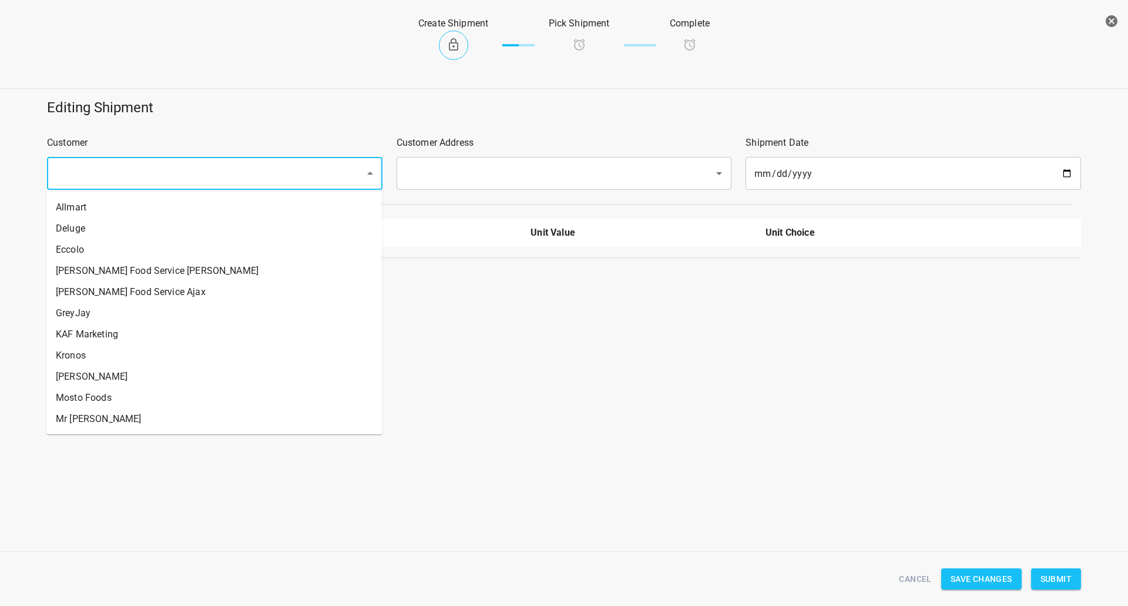
click at [278, 166] on input "text" at bounding box center [198, 173] width 292 height 22
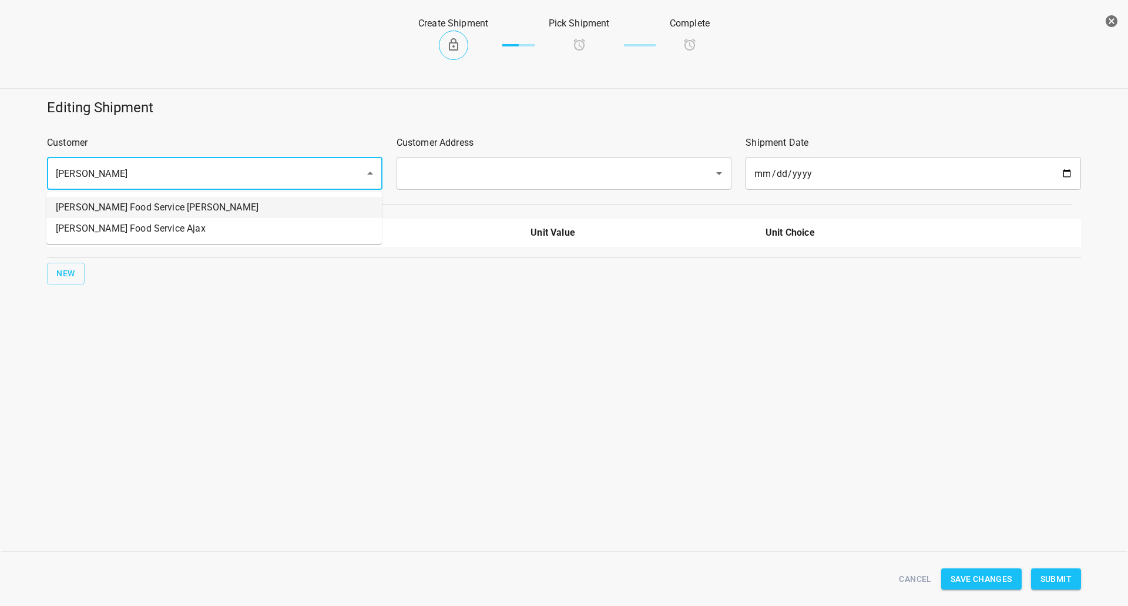
click at [91, 205] on li "[PERSON_NAME] Food Service [PERSON_NAME]" at bounding box center [214, 207] width 336 height 21
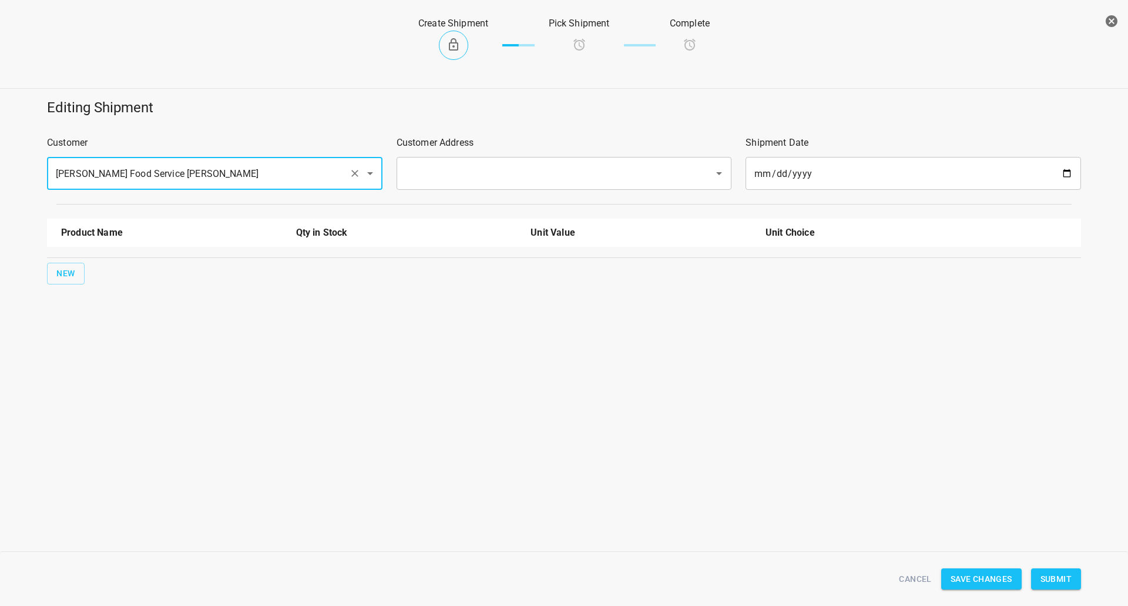
click at [453, 166] on div "​" at bounding box center [565, 173] width 336 height 33
type input "[PERSON_NAME] Food Service [PERSON_NAME]"
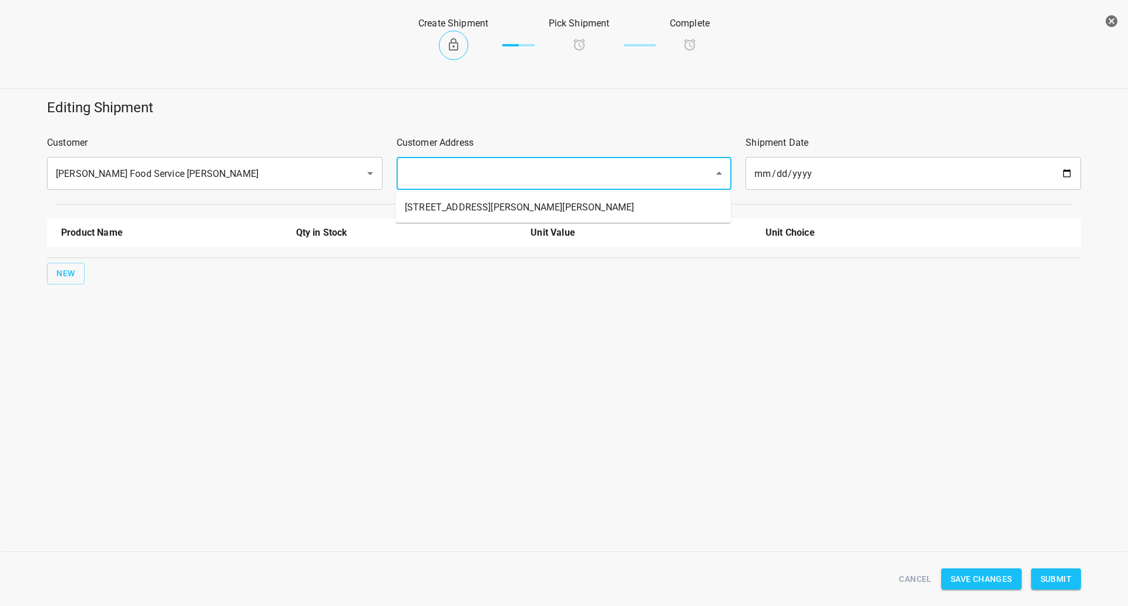
click at [445, 173] on input "text" at bounding box center [548, 173] width 292 height 22
click at [446, 200] on li "[STREET_ADDRESS][PERSON_NAME][PERSON_NAME]" at bounding box center [564, 207] width 336 height 21
type input "[STREET_ADDRESS][PERSON_NAME][PERSON_NAME]"
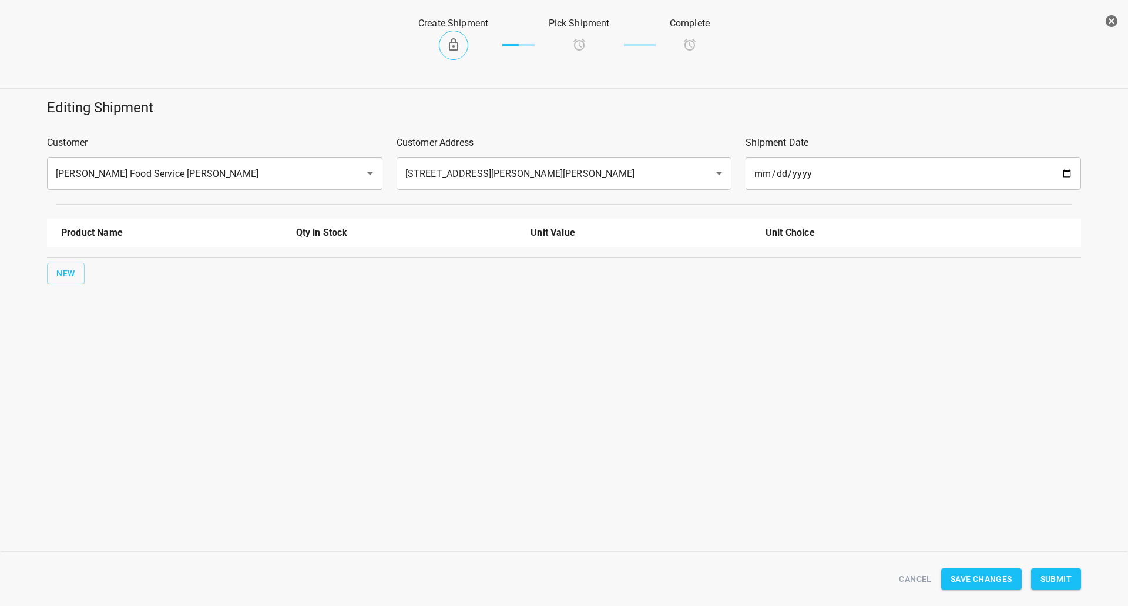
drag, startPoint x: 74, startPoint y: 284, endPoint x: 72, endPoint y: 272, distance: 12.6
click at [73, 284] on div "New" at bounding box center [564, 273] width 1039 height 26
click at [72, 270] on span "New" at bounding box center [65, 273] width 19 height 15
click at [72, 261] on input "text" at bounding box center [155, 266] width 188 height 18
click at [117, 353] on li "330ml Still" at bounding box center [171, 356] width 221 height 21
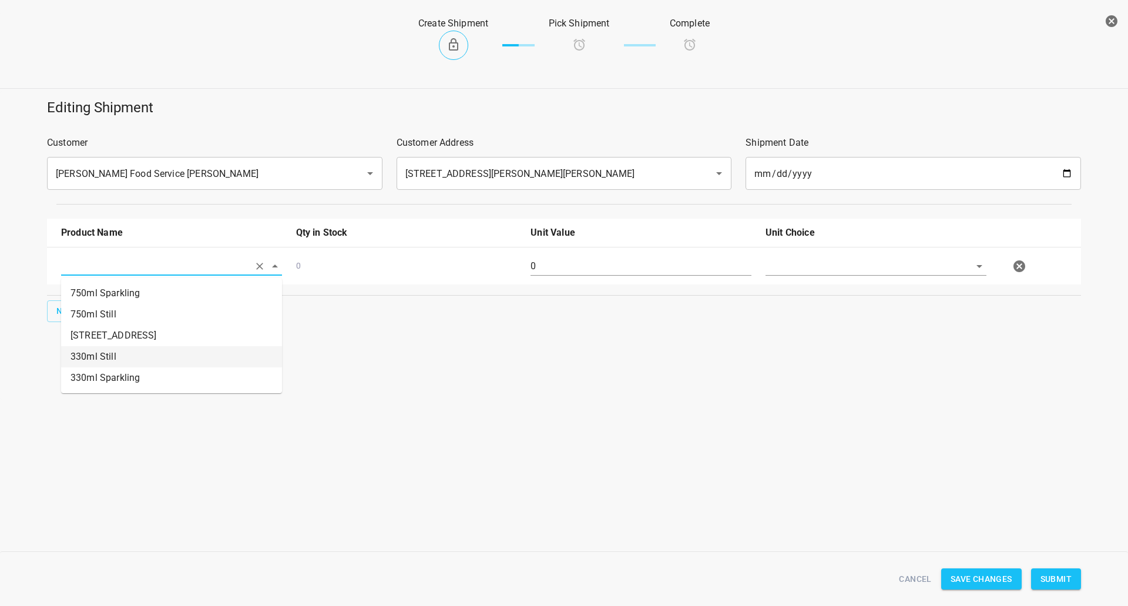
type input "330ml Still"
click at [68, 306] on span "New" at bounding box center [65, 311] width 19 height 15
click at [103, 275] on input "text" at bounding box center [155, 266] width 188 height 18
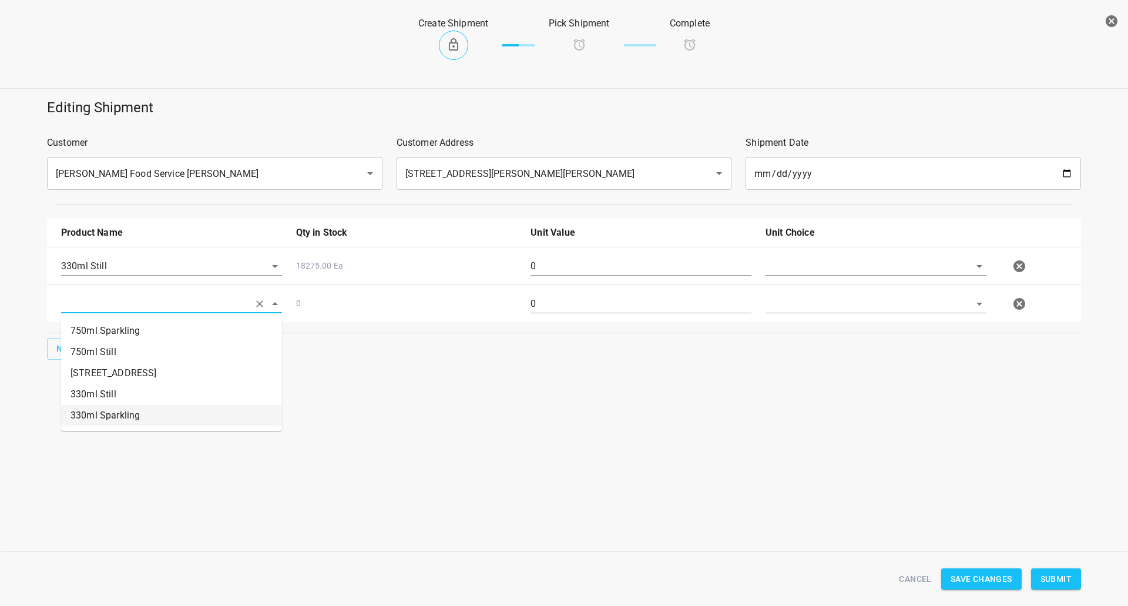
click at [98, 407] on li "330ml Sparkling" at bounding box center [171, 415] width 221 height 21
type input "330ml Sparkling"
click at [58, 348] on span "New" at bounding box center [65, 348] width 19 height 15
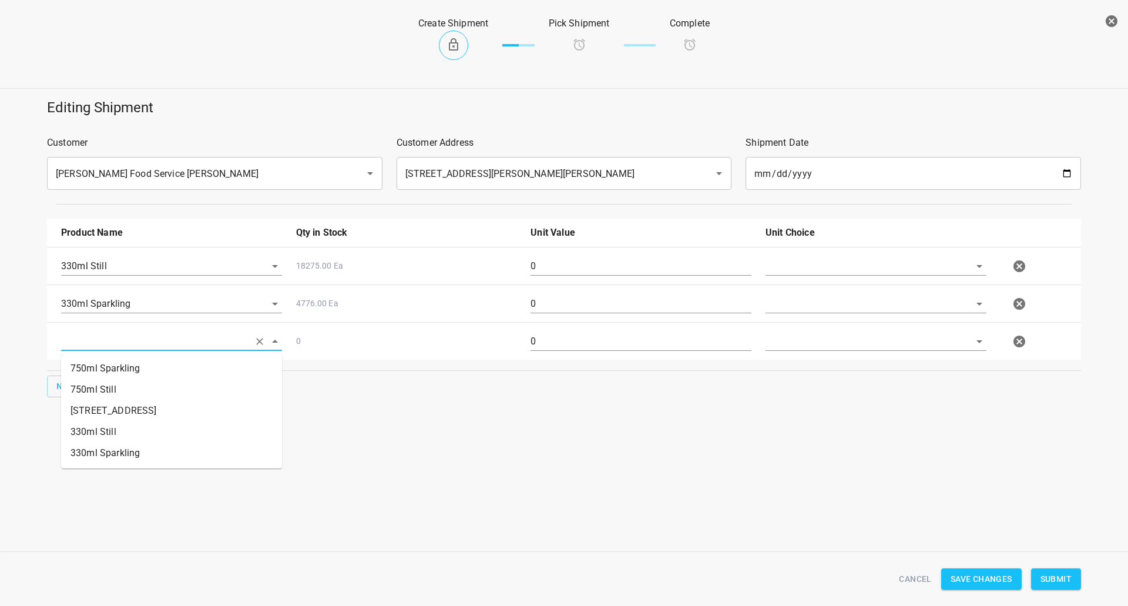
click at [105, 345] on input "text" at bounding box center [155, 341] width 188 height 18
click at [105, 391] on li "750ml Still" at bounding box center [171, 389] width 221 height 21
type input "750ml Still"
click at [75, 380] on button "New" at bounding box center [66, 387] width 38 height 22
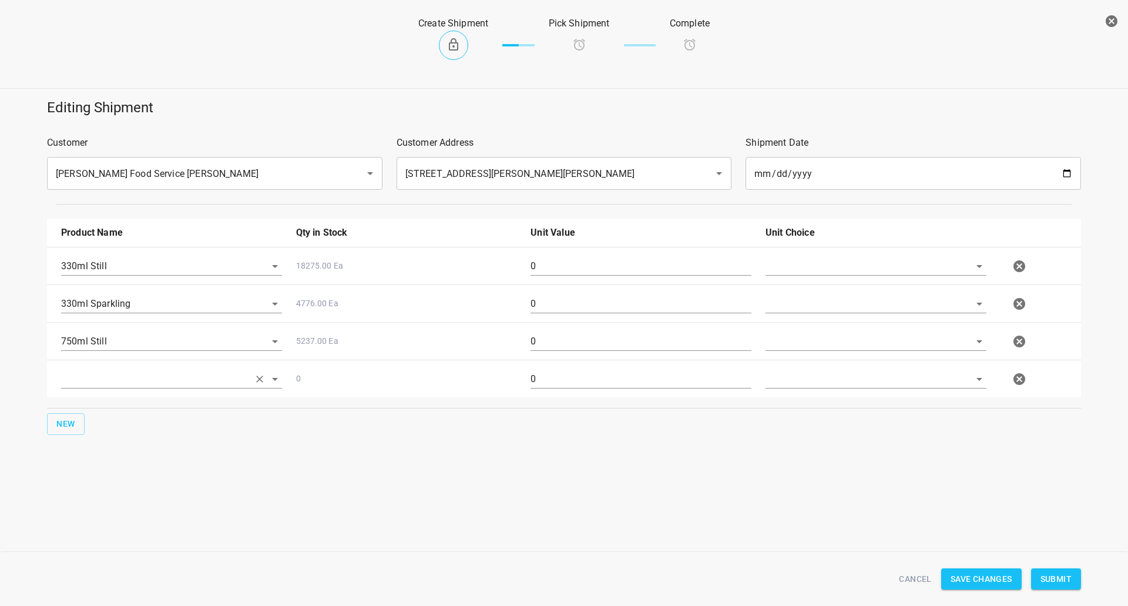
click at [108, 275] on input "text" at bounding box center [155, 266] width 188 height 18
click at [108, 402] on li "750ml Sparkling" at bounding box center [171, 406] width 221 height 21
type input "750ml Sparkling"
click at [805, 270] on input "text" at bounding box center [860, 266] width 188 height 18
click at [806, 293] on li "[PERSON_NAME]" at bounding box center [876, 293] width 221 height 21
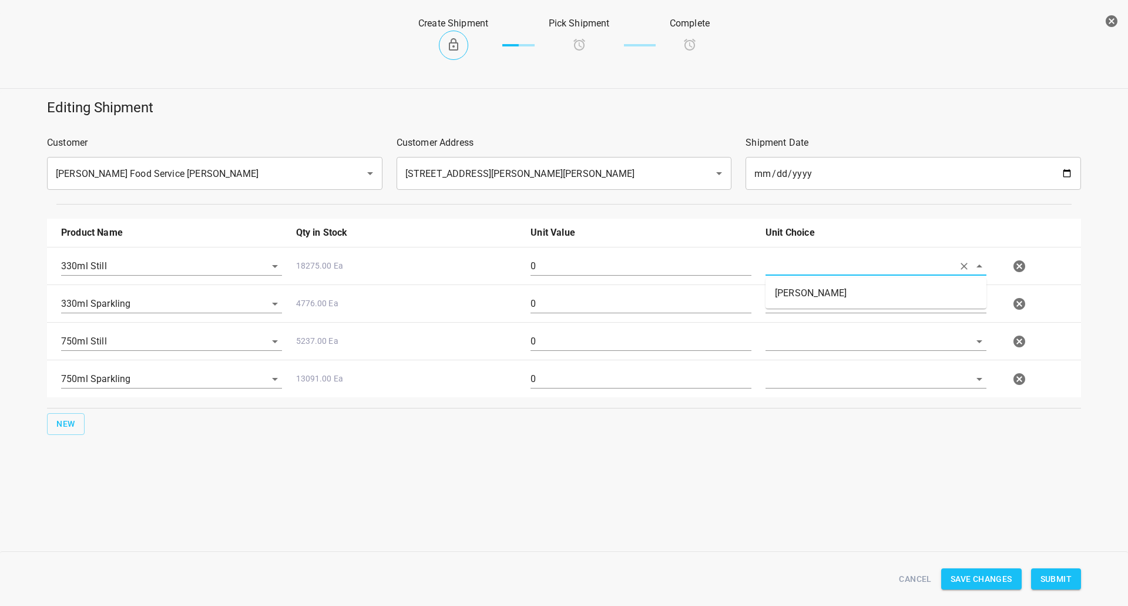
type input "[PERSON_NAME]"
click at [799, 303] on input "text" at bounding box center [860, 303] width 188 height 18
click at [800, 275] on input "text" at bounding box center [860, 266] width 188 height 18
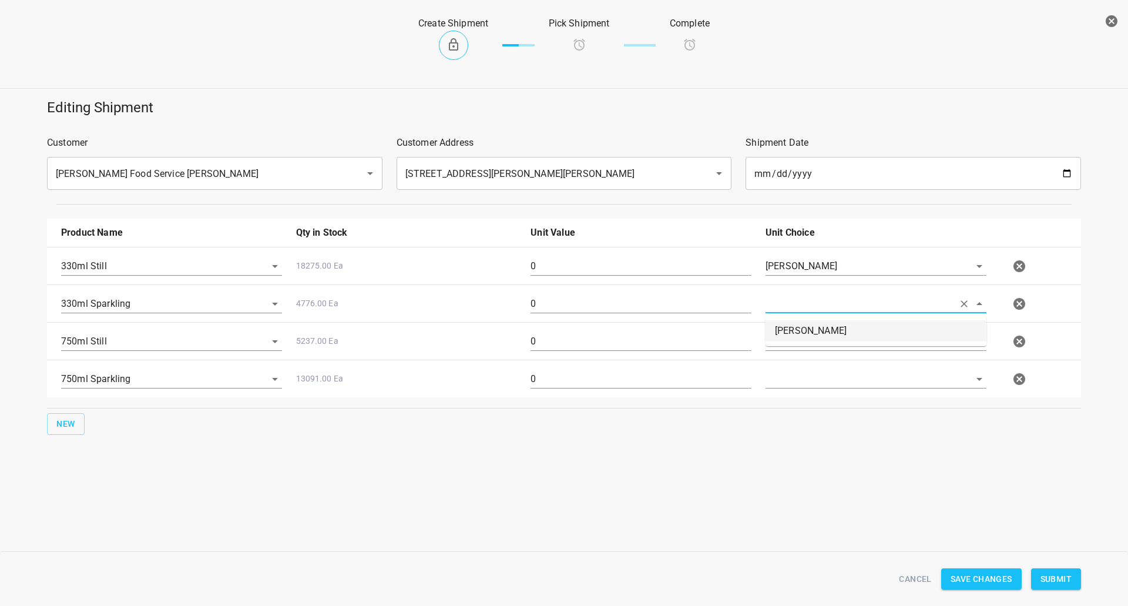
drag, startPoint x: 800, startPoint y: 310, endPoint x: 801, endPoint y: 340, distance: 30.0
click at [801, 330] on li "[PERSON_NAME]" at bounding box center [876, 330] width 221 height 21
type input "[PERSON_NAME]"
click at [800, 275] on input "text" at bounding box center [860, 266] width 188 height 18
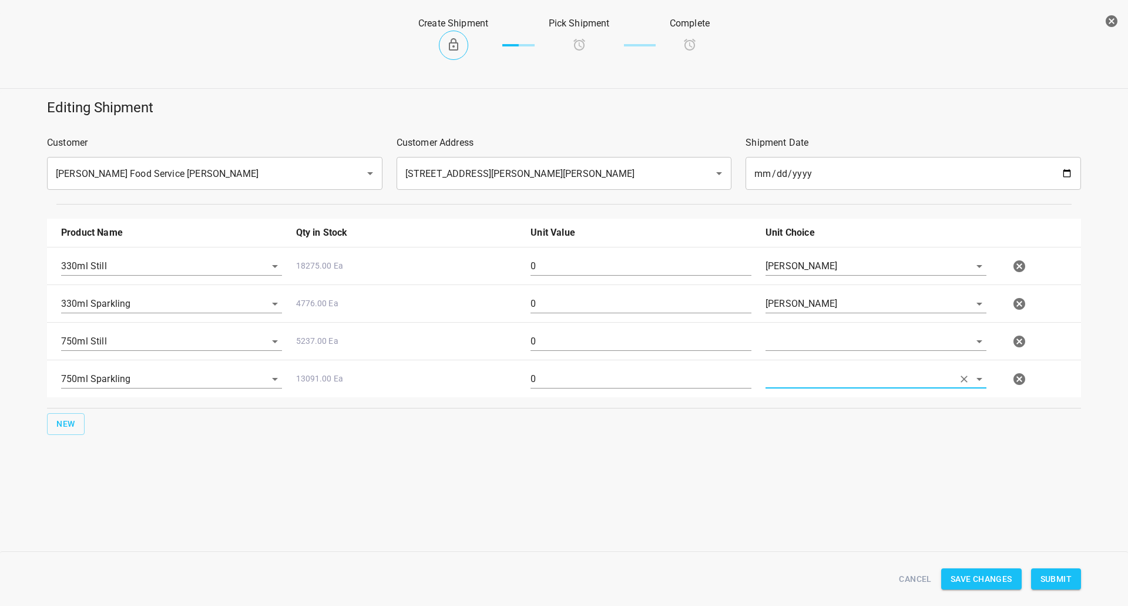
click at [798, 353] on div at bounding box center [876, 346] width 235 height 42
click at [803, 275] on input "text" at bounding box center [860, 266] width 188 height 18
click at [802, 373] on li "[PERSON_NAME]" at bounding box center [876, 368] width 221 height 21
type input "[PERSON_NAME]"
click at [805, 374] on input "text" at bounding box center [860, 379] width 188 height 18
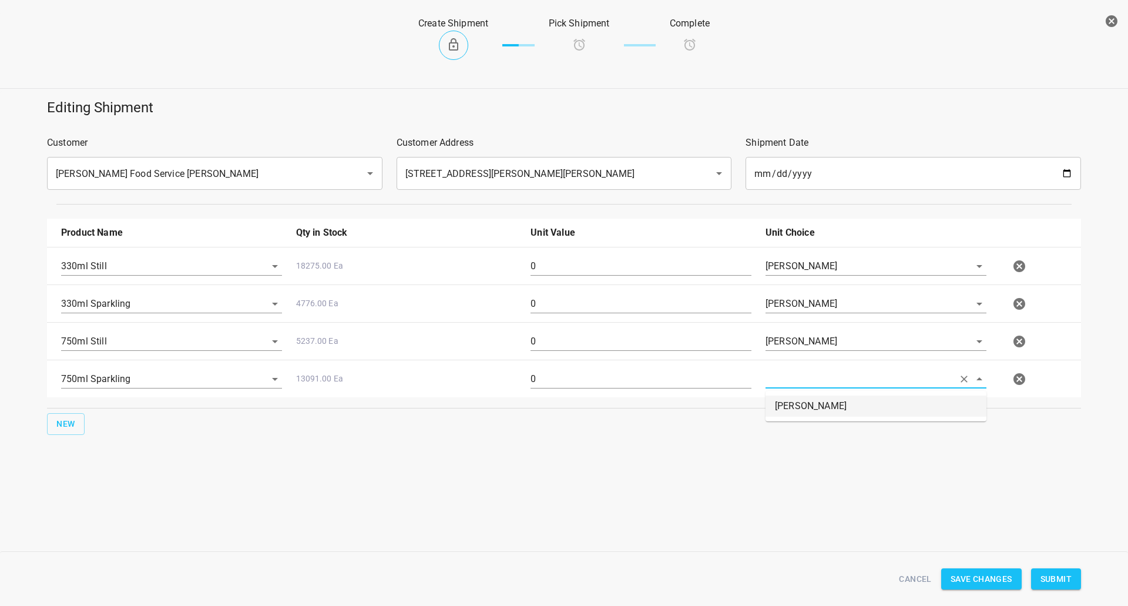
click at [788, 437] on div "Product Name Qty in Stock Unit Value Unit Choice 330ml Still 18275.00 Ea 0 [PER…" at bounding box center [564, 327] width 1049 height 230
click at [809, 275] on input "text" at bounding box center [860, 266] width 188 height 18
drag, startPoint x: 809, startPoint y: 383, endPoint x: 805, endPoint y: 392, distance: 9.7
click at [808, 387] on input "text" at bounding box center [860, 379] width 188 height 18
click at [800, 383] on input "text" at bounding box center [860, 379] width 188 height 18
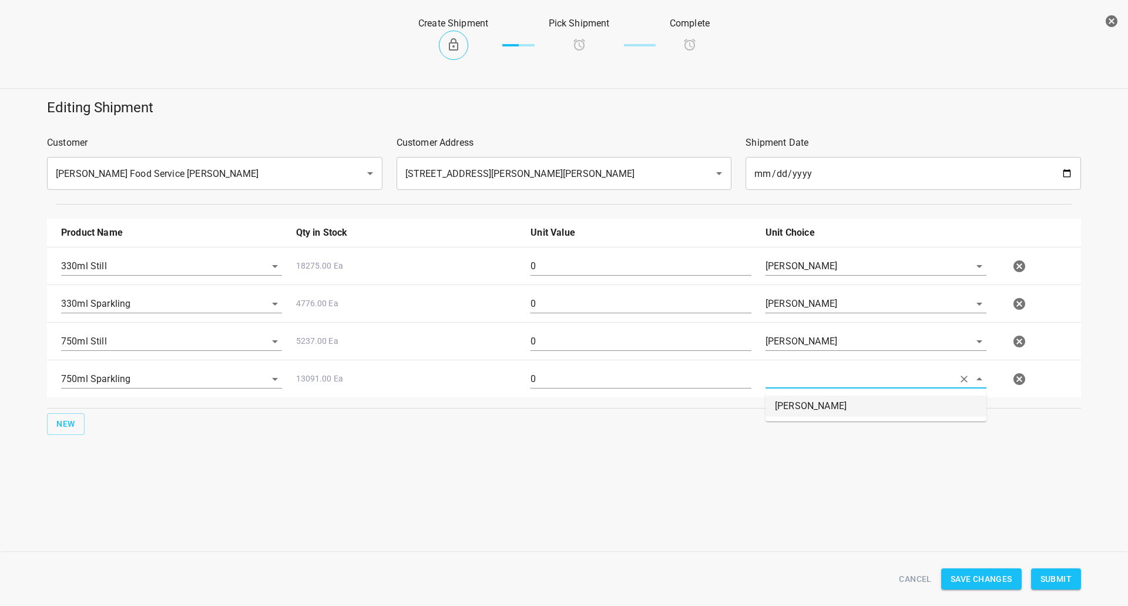
click at [793, 397] on li "[PERSON_NAME]" at bounding box center [876, 406] width 221 height 21
type input "[PERSON_NAME]"
click at [643, 270] on input "0" at bounding box center [641, 266] width 221 height 19
type input "1008"
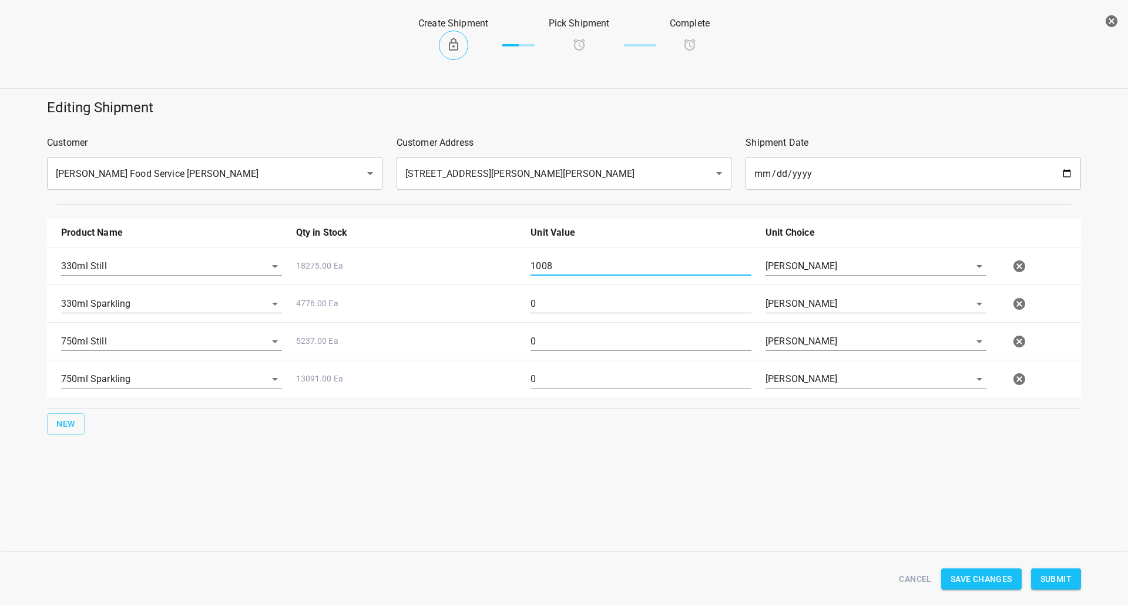
click at [553, 293] on div "0" at bounding box center [641, 308] width 235 height 42
click at [552, 293] on div "0" at bounding box center [641, 308] width 235 height 42
click at [551, 294] on div "0" at bounding box center [641, 308] width 235 height 42
click at [551, 299] on input "0" at bounding box center [641, 303] width 221 height 19
click at [544, 309] on input "0" at bounding box center [641, 303] width 221 height 19
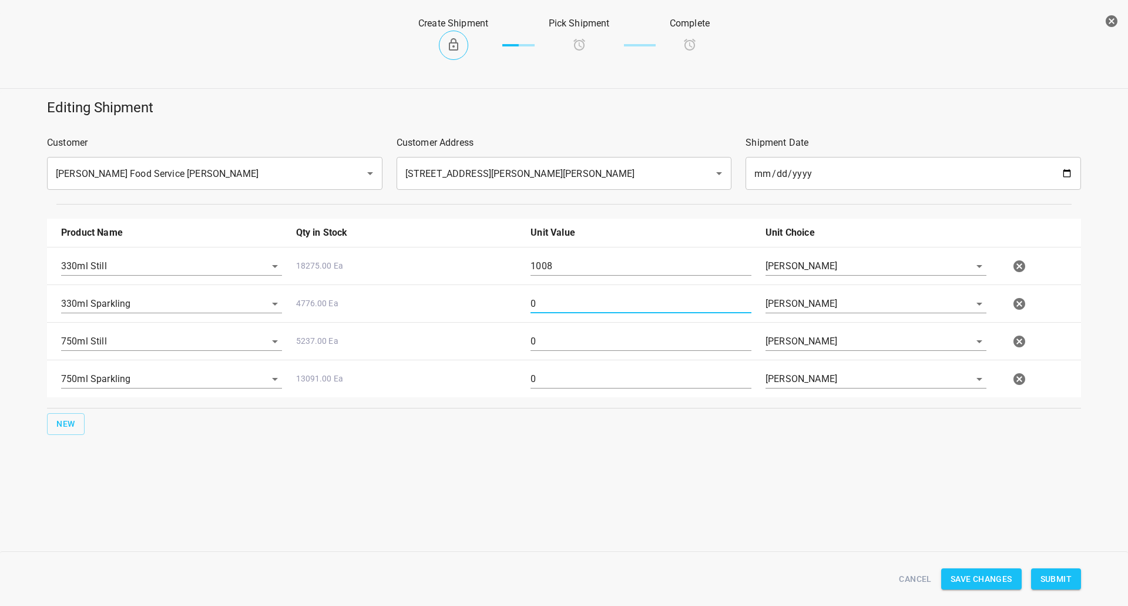
click at [540, 310] on input "0" at bounding box center [641, 303] width 221 height 19
type input "252"
click at [557, 327] on div "0" at bounding box center [641, 346] width 235 height 42
click at [548, 344] on input "0" at bounding box center [641, 341] width 221 height 19
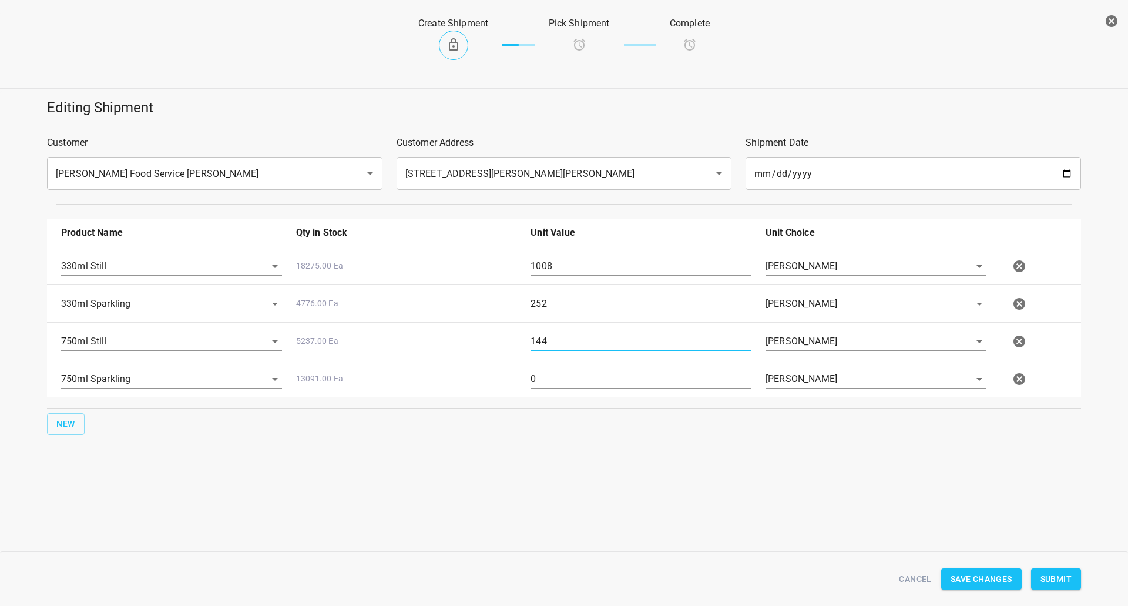
type input "144"
drag, startPoint x: 562, startPoint y: 380, endPoint x: 357, endPoint y: 390, distance: 205.9
click at [363, 379] on div "750ml Sparkling 13091.00 Ea 0 [PERSON_NAME]" at bounding box center [566, 379] width 1025 height 52
type input "144"
drag, startPoint x: 1064, startPoint y: 581, endPoint x: 1015, endPoint y: 559, distance: 53.7
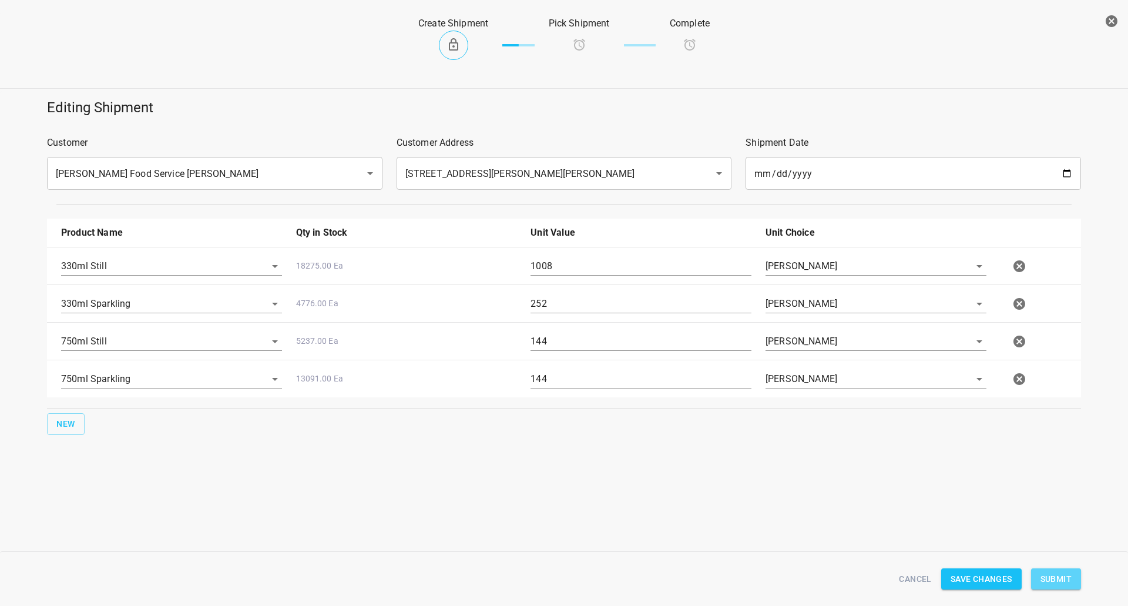
click at [1064, 581] on span "Submit" at bounding box center [1056, 579] width 31 height 15
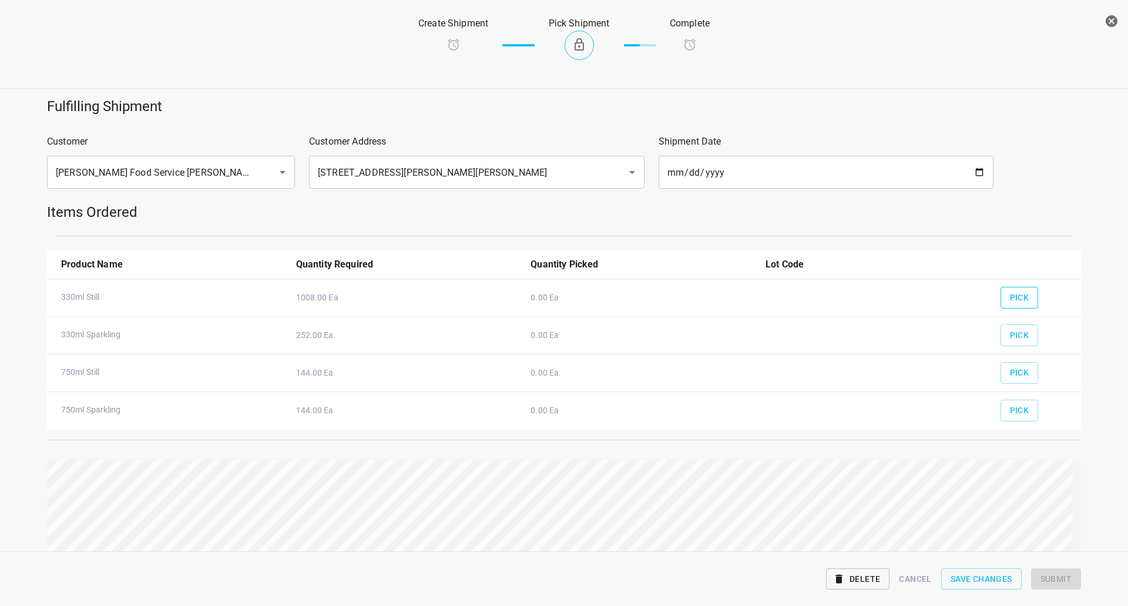
click at [1010, 299] on span "Pick" at bounding box center [1019, 297] width 19 height 15
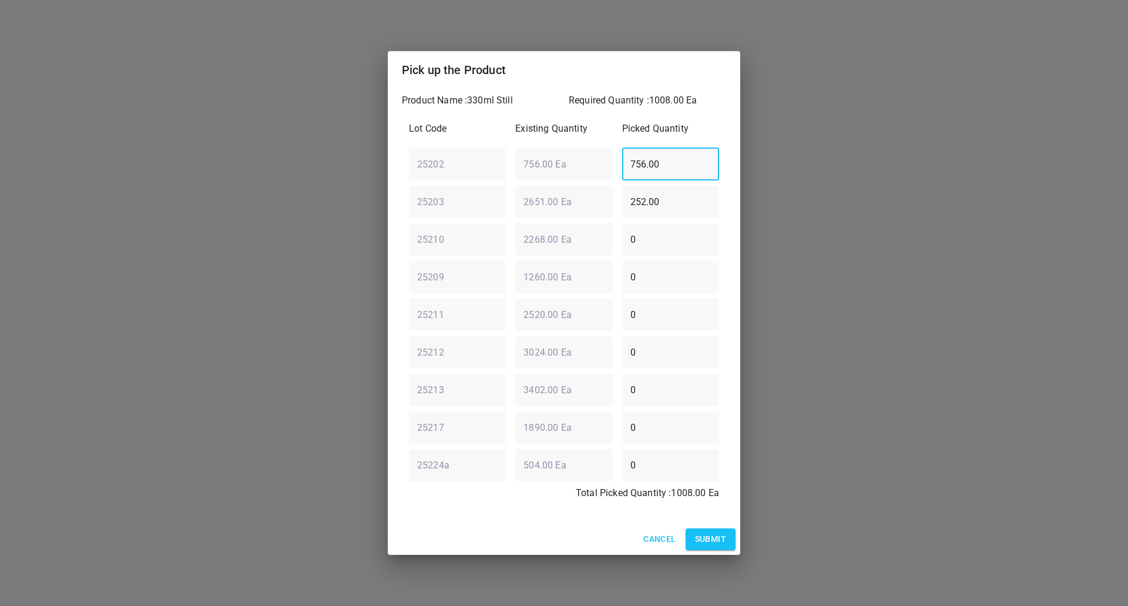
click at [500, 175] on div "25202 ​ 756.00 Ea ​ 756.00 ​" at bounding box center [564, 164] width 320 height 42
type input "0"
click at [438, 207] on div "25203 ​ 2651.00 Ea ​ 252.00 ​" at bounding box center [564, 201] width 320 height 42
type input "0"
click at [461, 279] on div "25209 ​ 1260.00 Ea ​ 0 ​" at bounding box center [564, 277] width 320 height 42
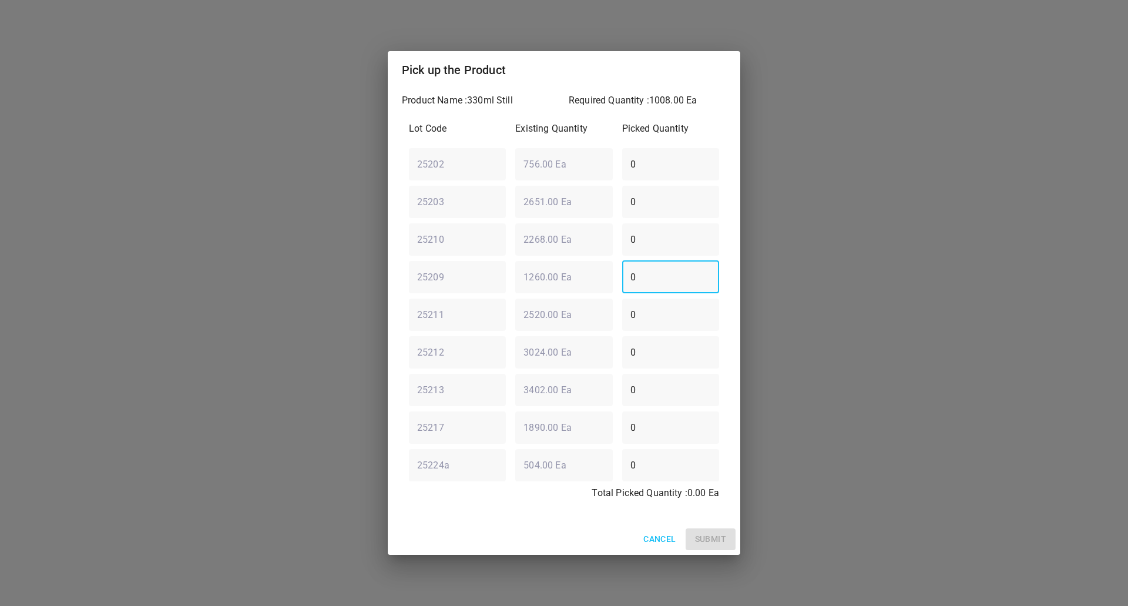
type input "4"
type input "1008"
click at [704, 542] on span "Submit" at bounding box center [710, 539] width 31 height 15
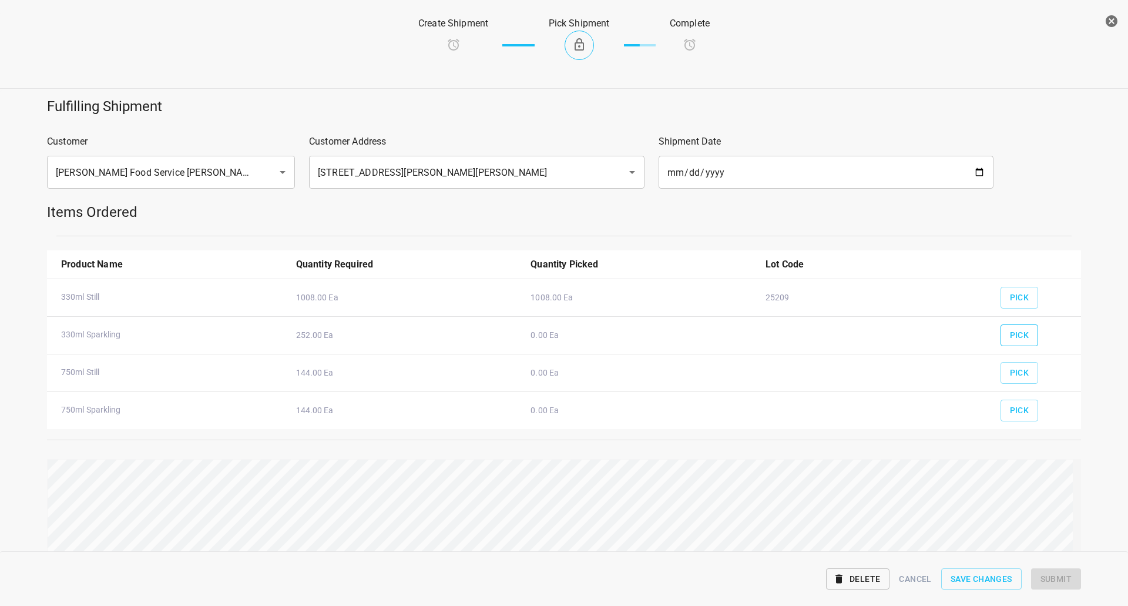
click at [1012, 337] on span "Pick" at bounding box center [1019, 335] width 19 height 15
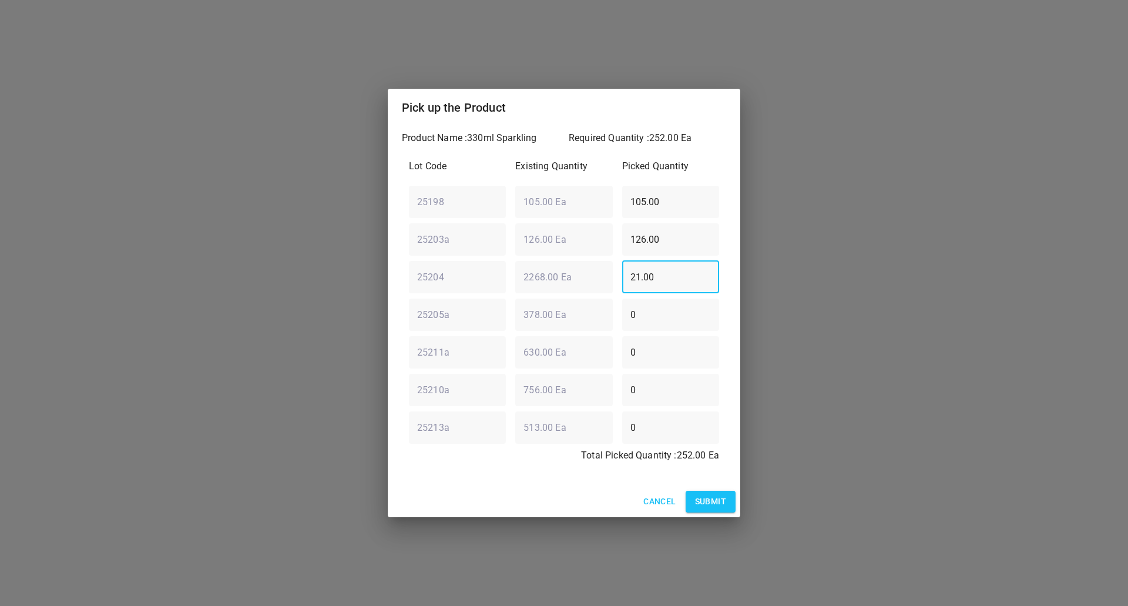
click at [567, 303] on div "Lot Code Existing Quantity Picked Quantity 25198 ​ 105.00 Ea ​ 105.00 ​ 25203a …" at bounding box center [564, 314] width 324 height 324
type input "0"
click at [515, 246] on div "25203a ​ 126.00 Ea ​ 126.00 ​" at bounding box center [564, 239] width 320 height 42
type input "0"
click at [576, 211] on div "25198 ​ 105.00 Ea ​ 105.00 ​" at bounding box center [564, 201] width 320 height 42
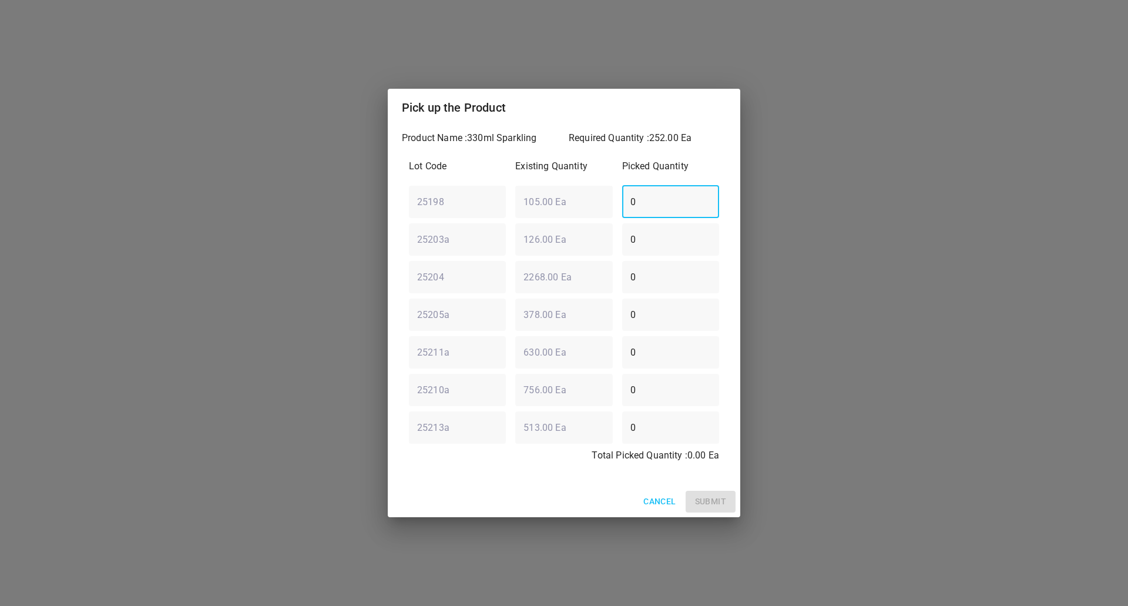
type input "0"
drag, startPoint x: 661, startPoint y: 273, endPoint x: 417, endPoint y: 239, distance: 246.3
click at [498, 256] on div "25204 ​ 2268.00 Ea ​ 0 ​" at bounding box center [564, 277] width 320 height 42
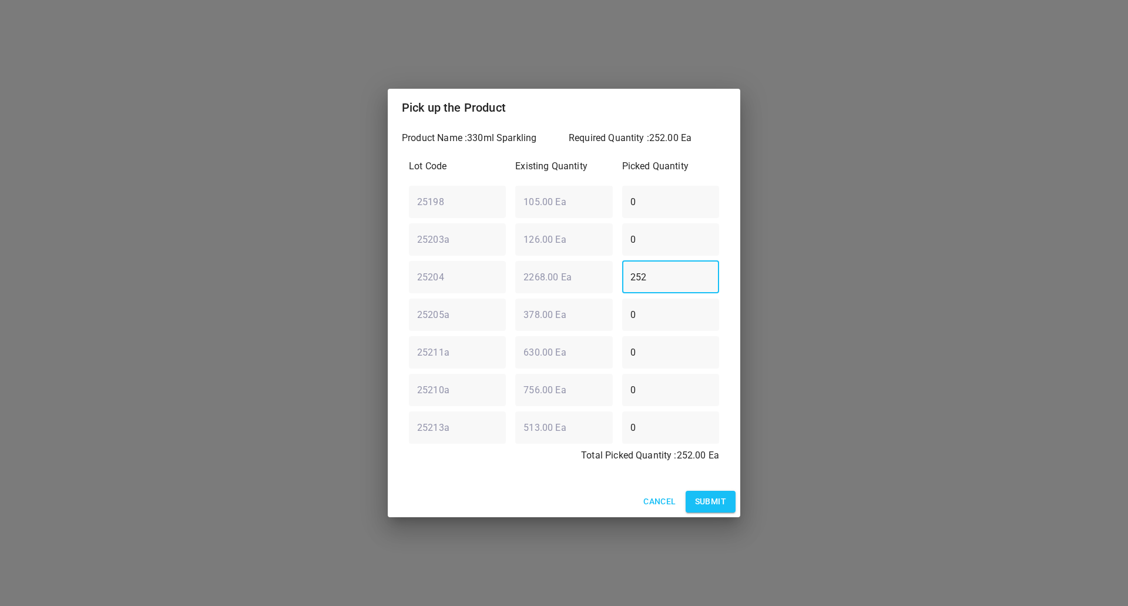
type input "252"
click at [702, 504] on span "Submit" at bounding box center [710, 501] width 31 height 15
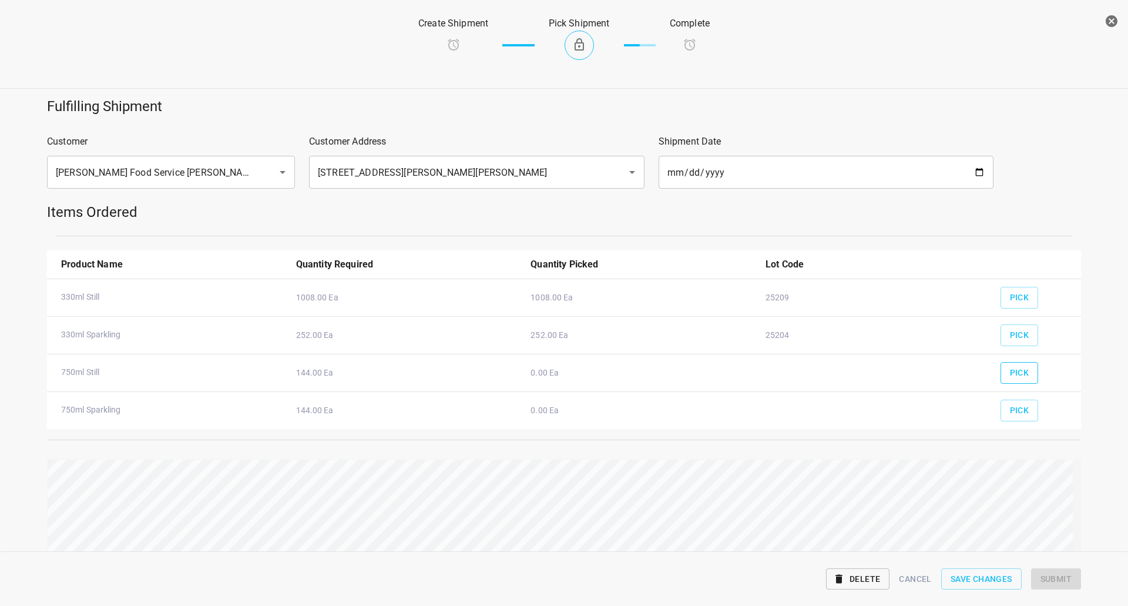
click at [1010, 369] on span "Pick" at bounding box center [1019, 373] width 19 height 15
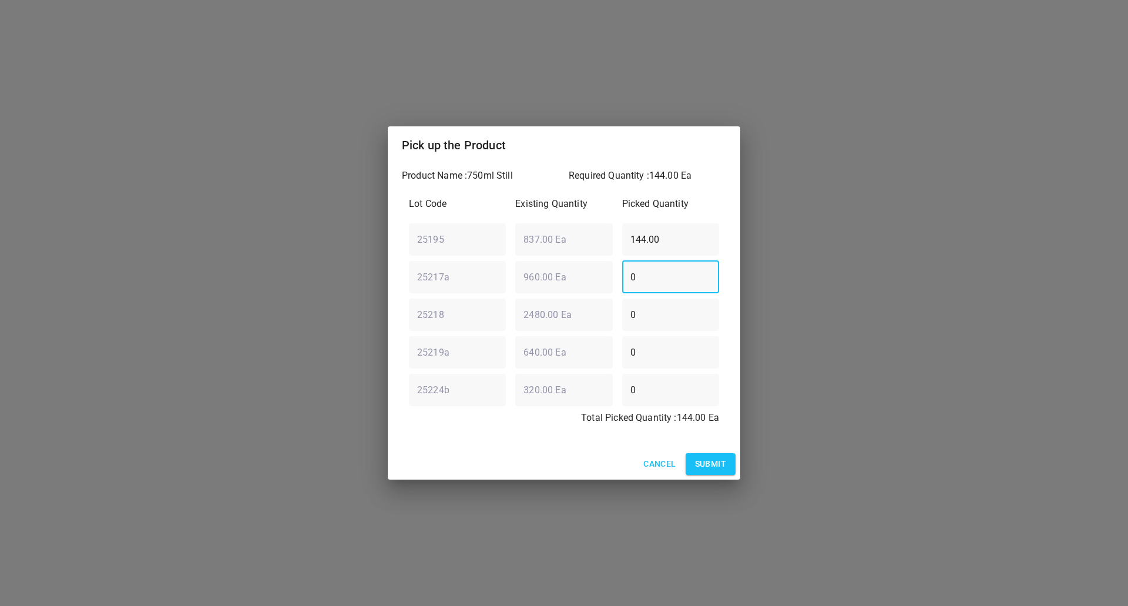
click at [448, 279] on div "25217a ​ 960.00 Ea ​ 0 ​" at bounding box center [564, 277] width 320 height 42
type input "144"
drag, startPoint x: 671, startPoint y: 238, endPoint x: 72, endPoint y: 391, distance: 618.8
click at [313, 294] on div "Pick up the Product Product Name : 750ml Still Required Quantity : 144.00 Ea Lo…" at bounding box center [564, 303] width 1128 height 606
type input "0"
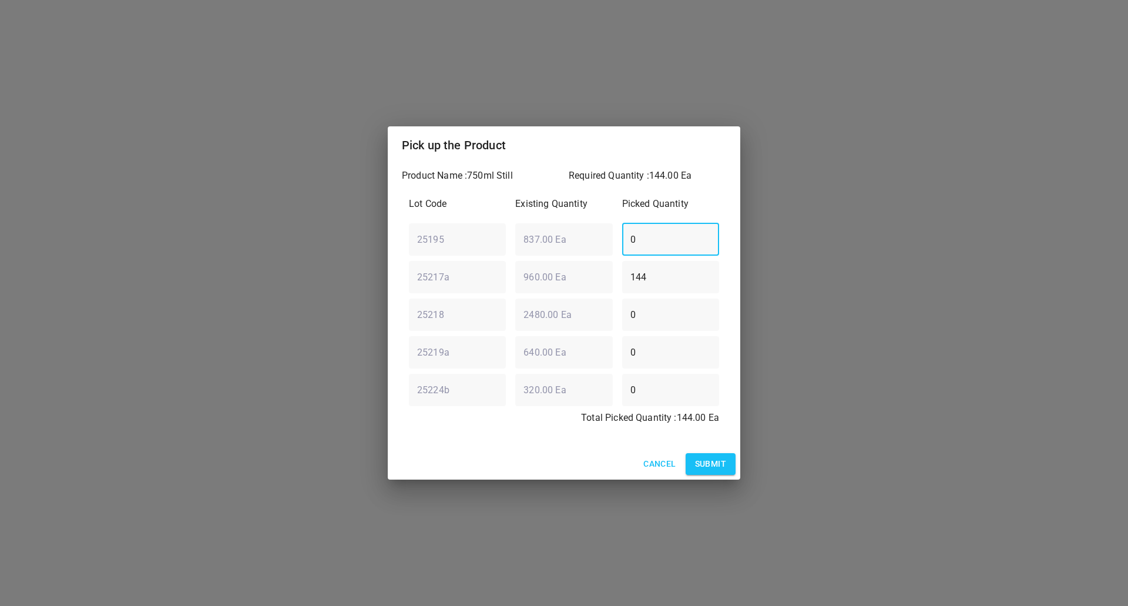
click at [707, 473] on button "Submit" at bounding box center [711, 464] width 50 height 22
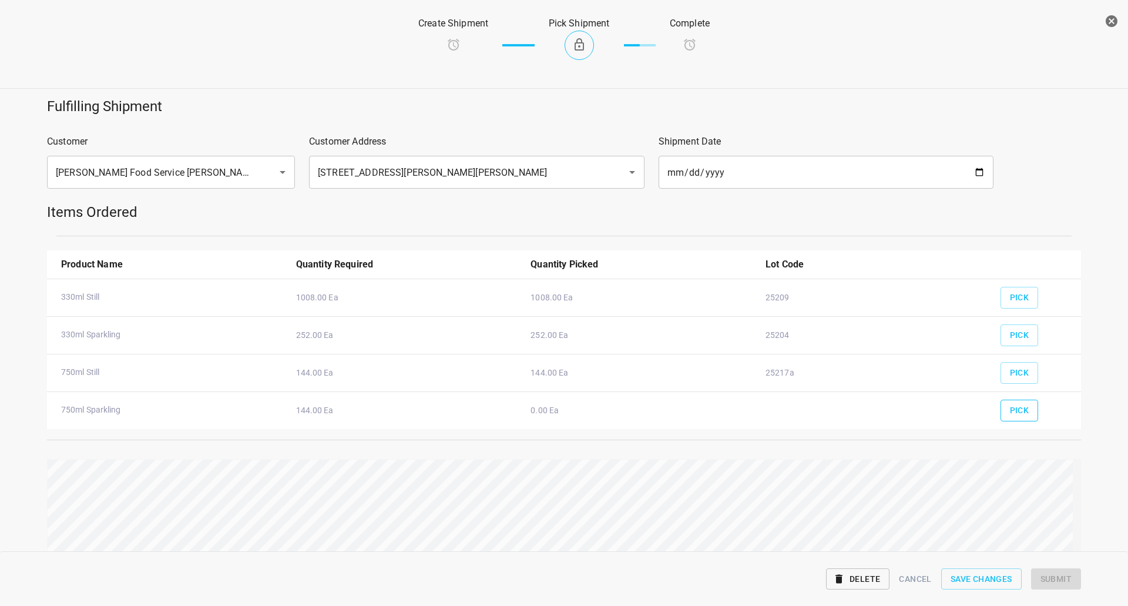
click at [1017, 413] on span "Pick" at bounding box center [1019, 410] width 19 height 15
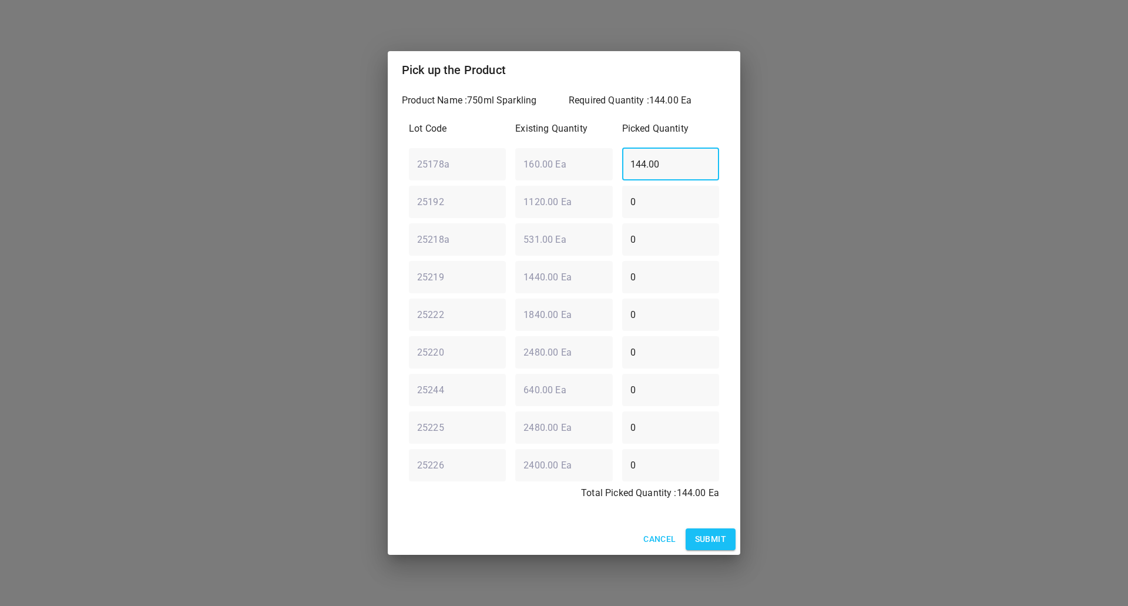
drag, startPoint x: 667, startPoint y: 168, endPoint x: 174, endPoint y: 146, distance: 493.6
click at [239, 167] on div "Pick up the Product Product Name : 750ml Sparkling Required Quantity : 144.00 E…" at bounding box center [564, 303] width 1128 height 606
click at [531, 150] on div "25178a ​ 160.00 Ea ​ 0 ​" at bounding box center [564, 164] width 320 height 42
type input "80"
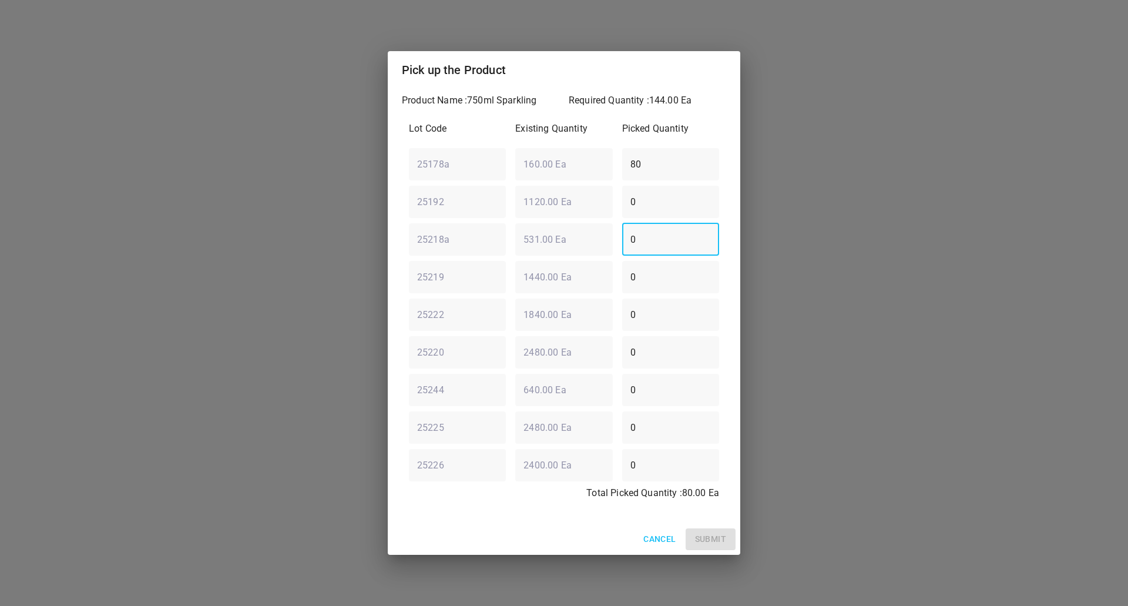
drag, startPoint x: 656, startPoint y: 236, endPoint x: 376, endPoint y: 202, distance: 281.8
click at [332, 232] on div "Pick up the Product Product Name : 750ml Sparkling Required Quantity : 144.00 E…" at bounding box center [564, 303] width 1128 height 606
type input "16"
drag, startPoint x: 661, startPoint y: 168, endPoint x: 373, endPoint y: 162, distance: 288.1
click at [302, 163] on div "Pick up the Product Product Name : 750ml Sparkling Required Quantity : 144.00 E…" at bounding box center [564, 303] width 1128 height 606
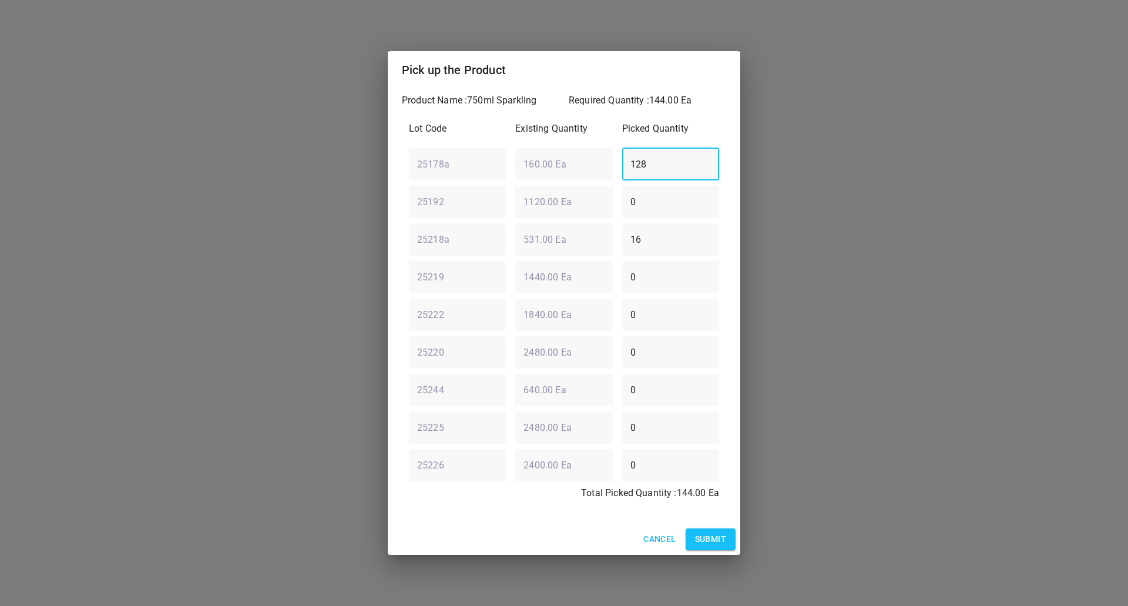
type input "128"
click at [713, 536] on span "Submit" at bounding box center [710, 539] width 31 height 15
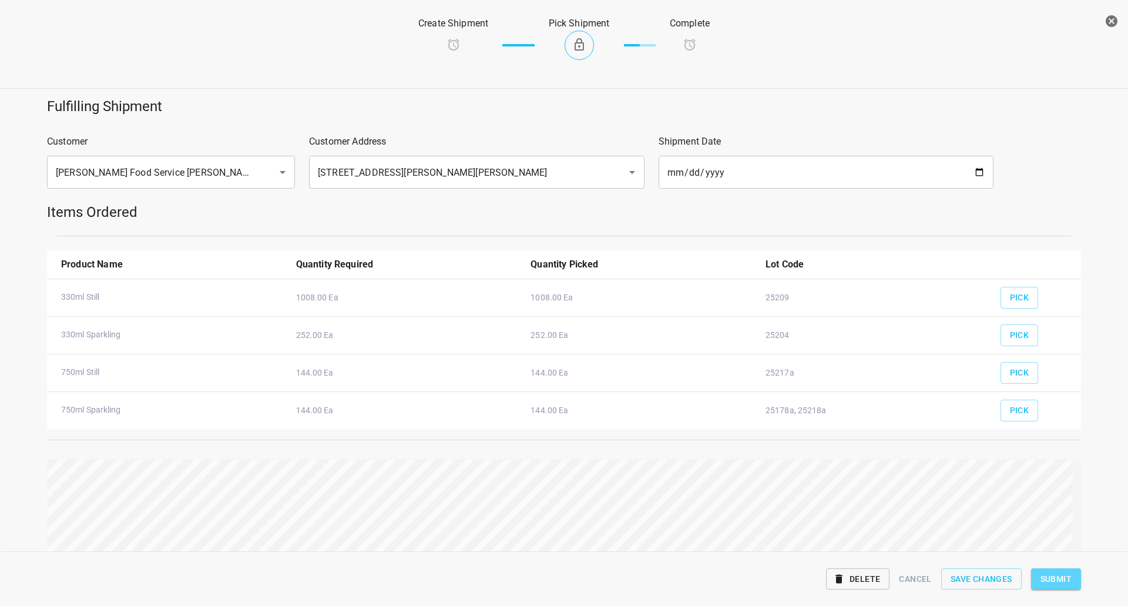
drag, startPoint x: 1057, startPoint y: 569, endPoint x: 1065, endPoint y: 557, distance: 14.0
click at [1054, 571] on button "Submit" at bounding box center [1057, 579] width 50 height 22
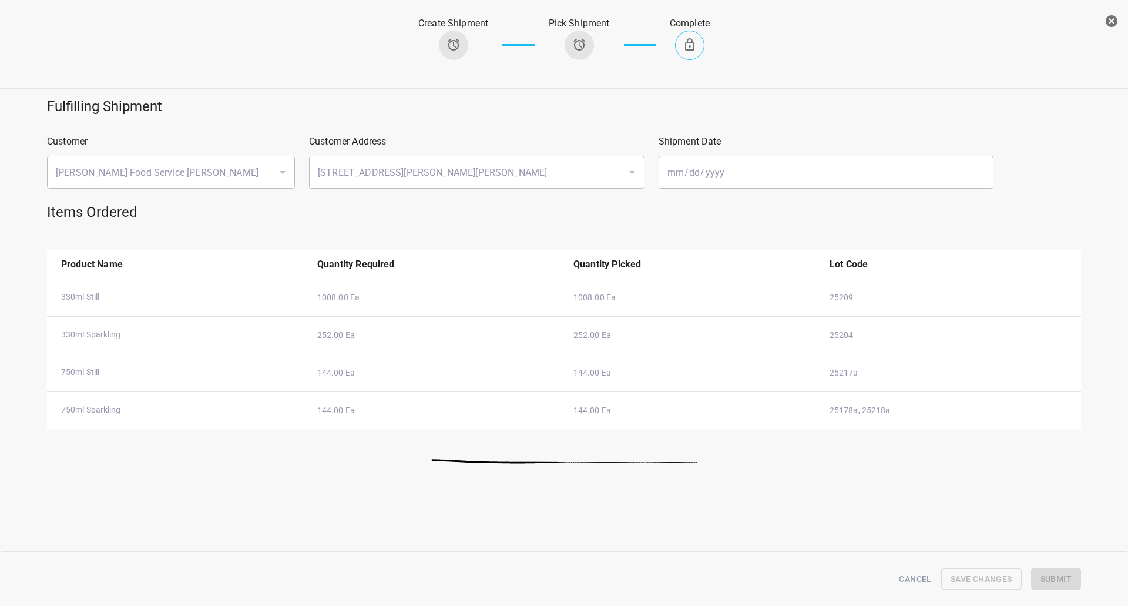
click at [1110, 18] on icon "button" at bounding box center [1112, 21] width 12 height 12
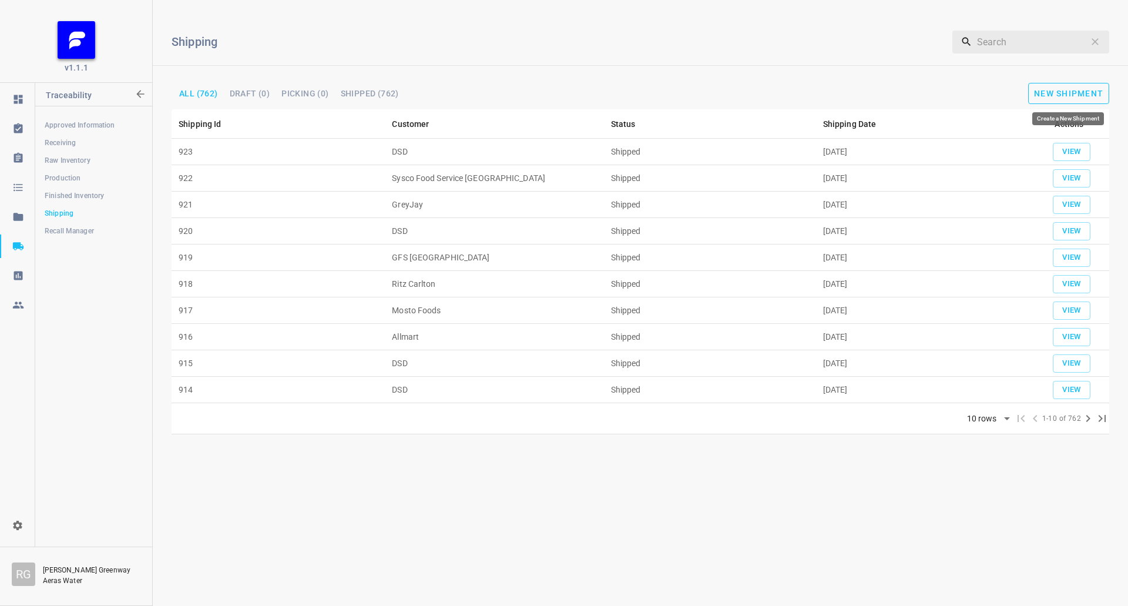
click at [1075, 97] on span "New Shipment" at bounding box center [1068, 93] width 69 height 9
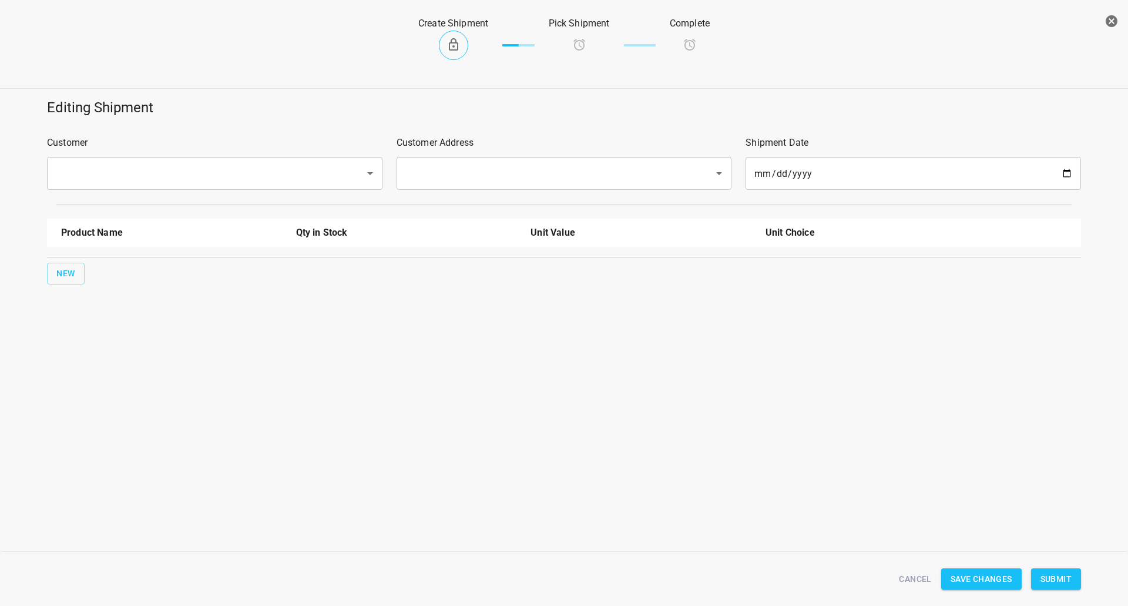
click at [122, 168] on input "text" at bounding box center [198, 173] width 292 height 22
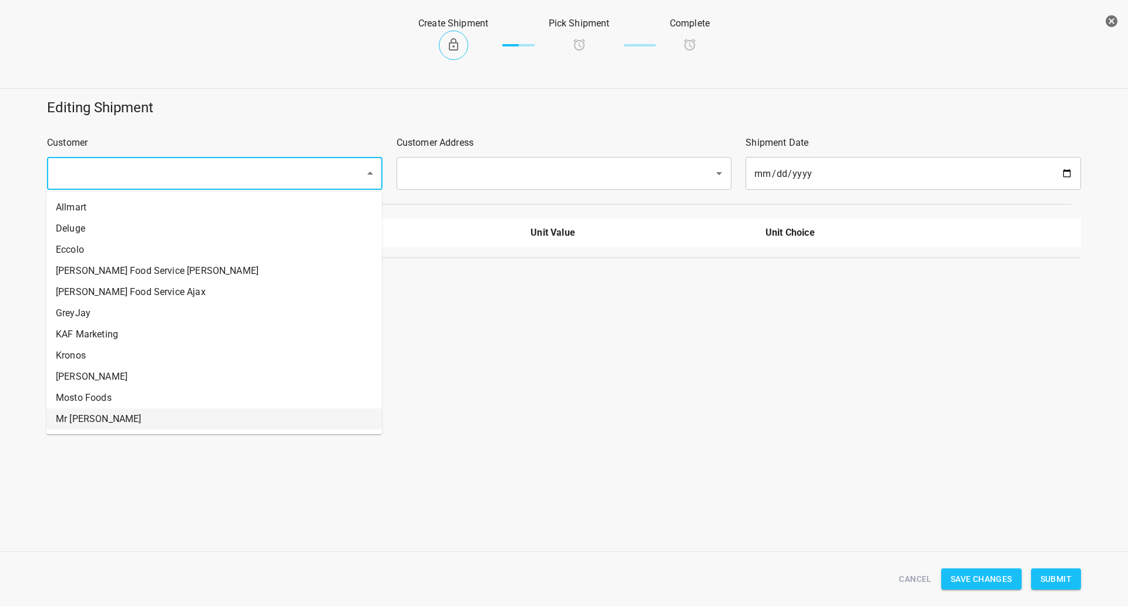
click at [101, 417] on li "Mr [PERSON_NAME]" at bounding box center [214, 418] width 336 height 21
type input "Mr [PERSON_NAME]"
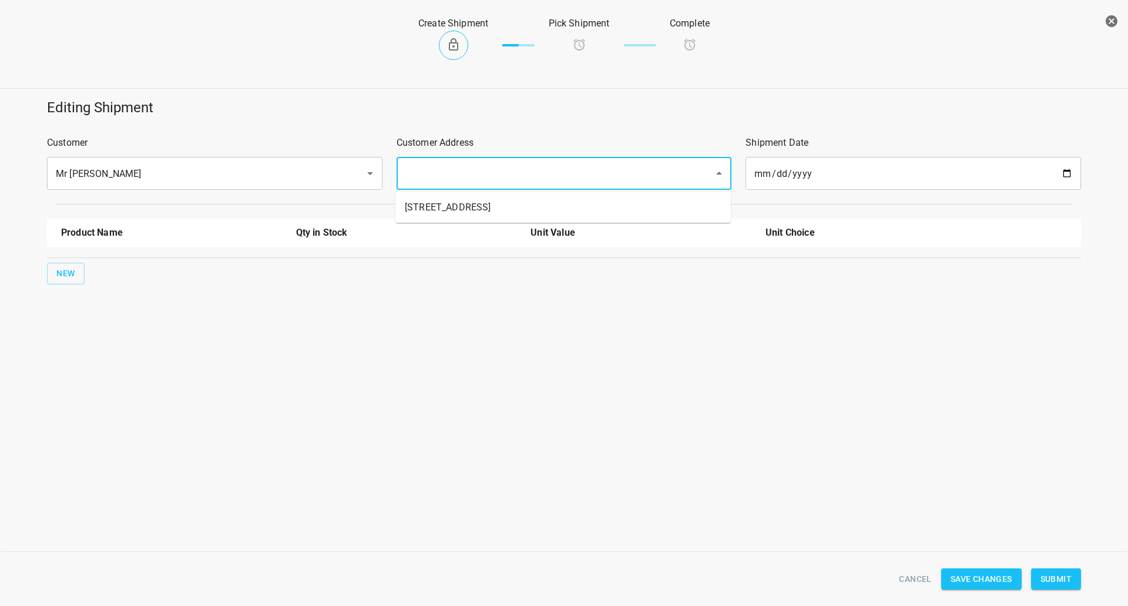
click at [500, 178] on input "text" at bounding box center [548, 173] width 292 height 22
click at [482, 199] on li "[STREET_ADDRESS]" at bounding box center [564, 207] width 336 height 21
type input "[STREET_ADDRESS]"
click at [52, 269] on button "New" at bounding box center [66, 274] width 38 height 22
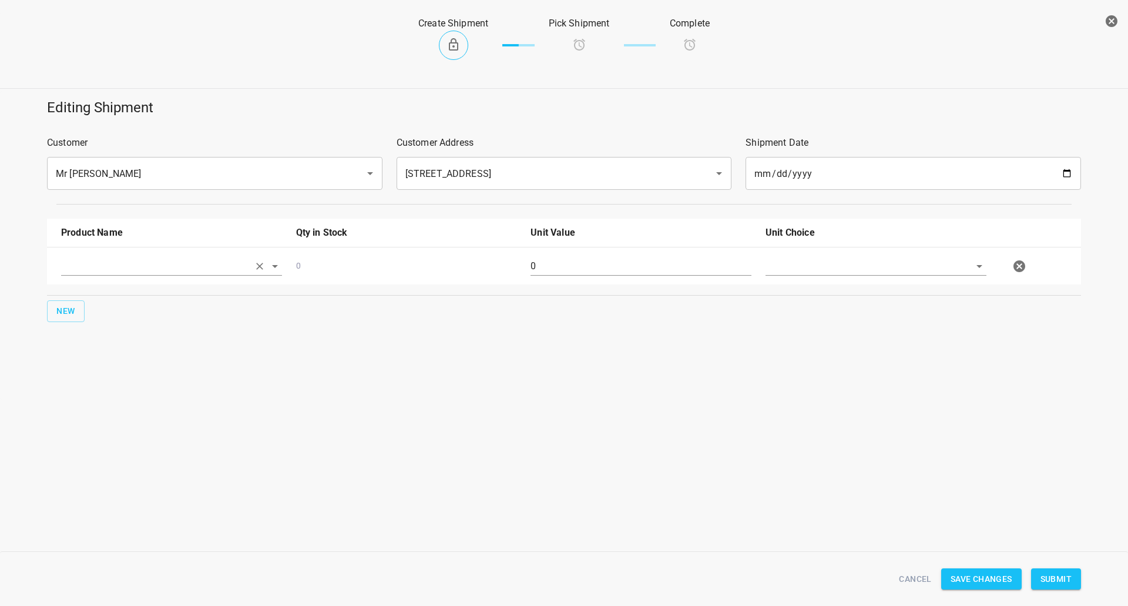
click at [79, 265] on input "text" at bounding box center [155, 266] width 188 height 18
drag, startPoint x: 99, startPoint y: 366, endPoint x: 96, endPoint y: 357, distance: 9.0
click at [96, 357] on li "330ml Still" at bounding box center [171, 356] width 221 height 21
type input "330ml Still"
click at [556, 275] on input "0" at bounding box center [641, 266] width 221 height 19
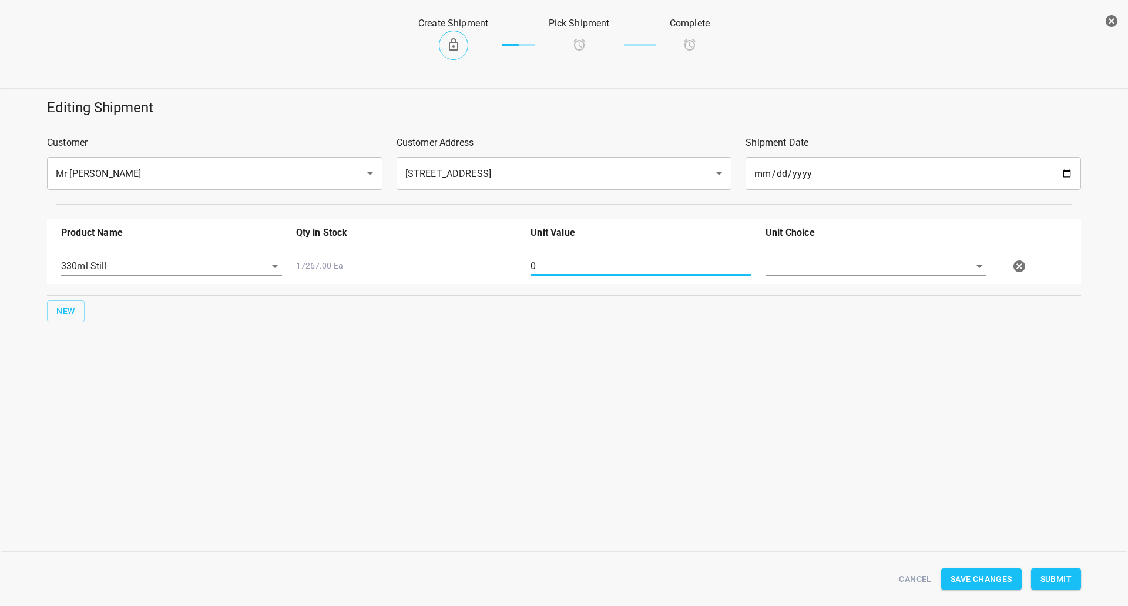
click at [556, 275] on input "0" at bounding box center [641, 266] width 221 height 19
type input "126"
drag, startPoint x: 850, startPoint y: 257, endPoint x: 850, endPoint y: 269, distance: 11.8
click at [850, 258] on input "text" at bounding box center [860, 266] width 188 height 18
click at [842, 296] on li "[PERSON_NAME]" at bounding box center [876, 293] width 221 height 21
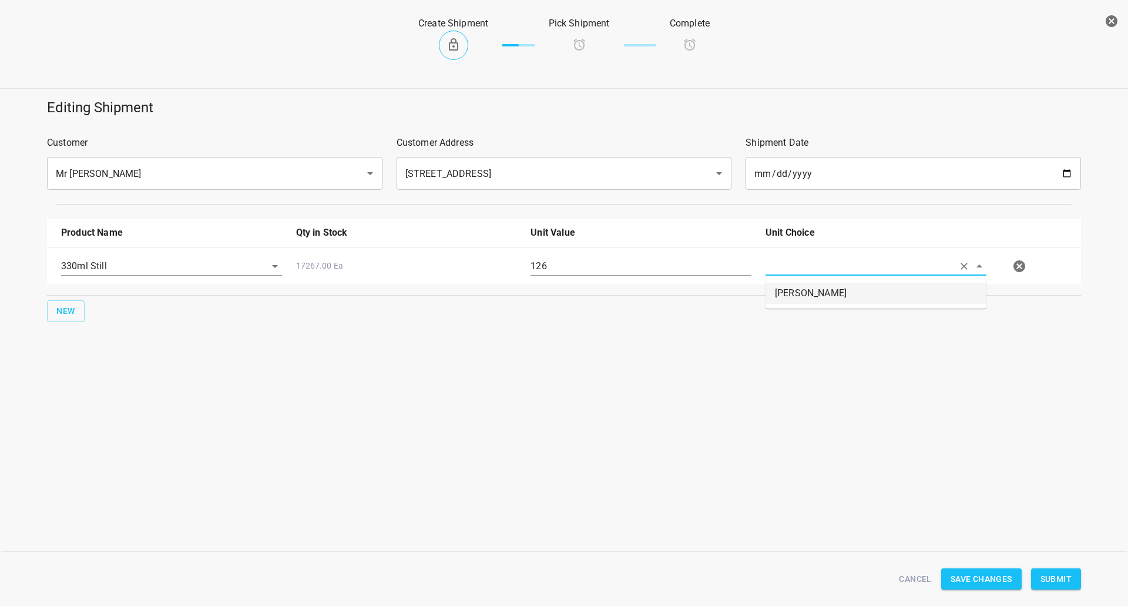
type input "[PERSON_NAME]"
click at [1060, 584] on span "Submit" at bounding box center [1056, 579] width 31 height 15
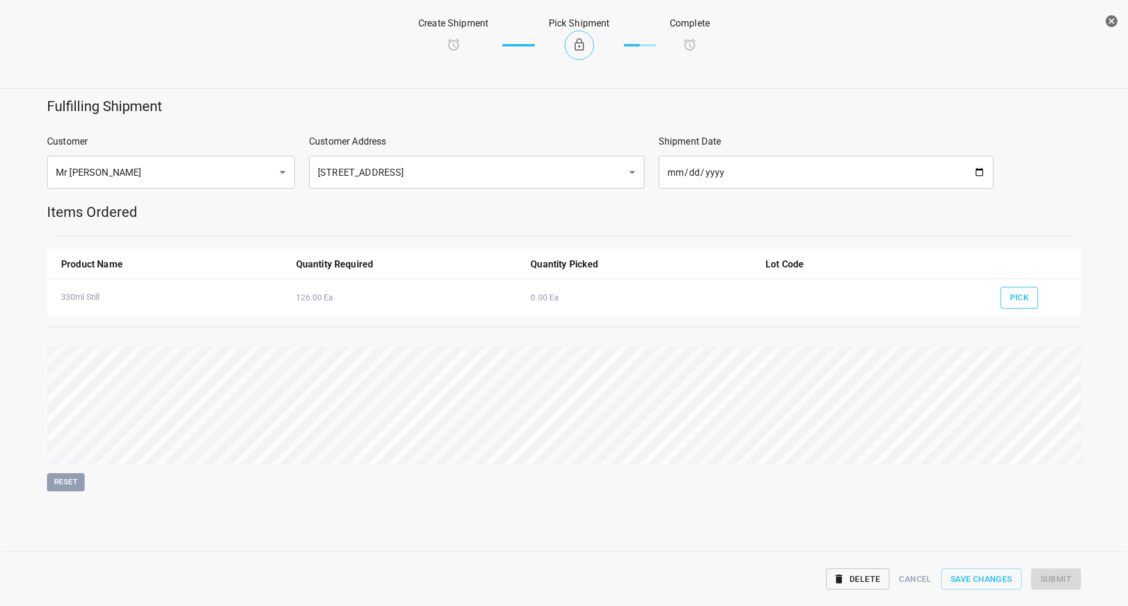
click at [1033, 297] on button "Pick" at bounding box center [1020, 298] width 38 height 22
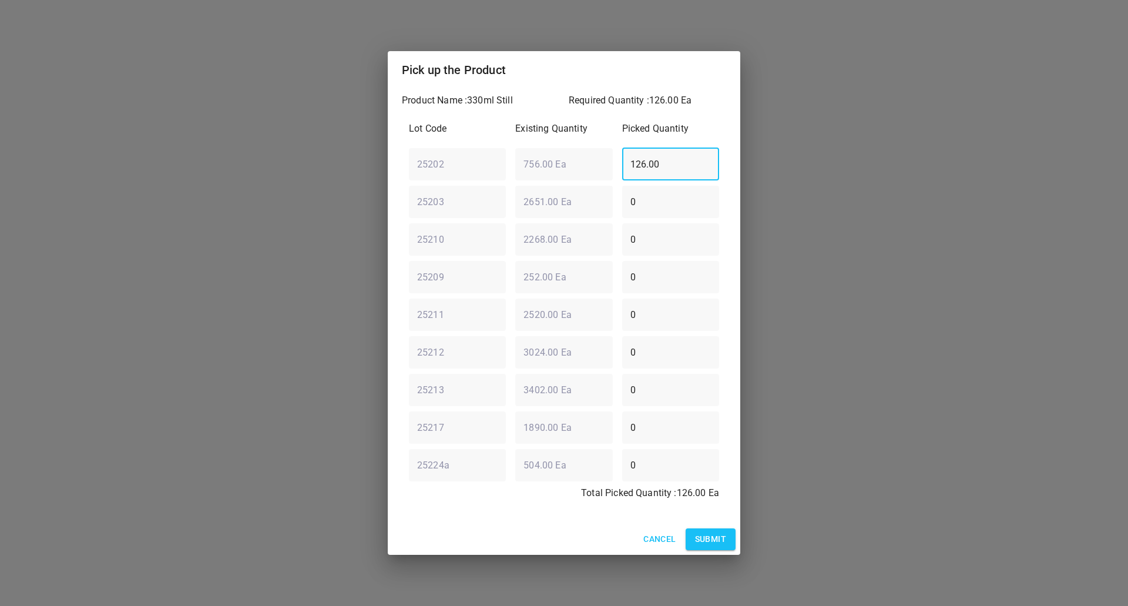
drag, startPoint x: 592, startPoint y: 168, endPoint x: 510, endPoint y: 170, distance: 82.3
click at [510, 170] on div "25202 ​ 756.00 Ea ​ 126.00 ​" at bounding box center [564, 164] width 320 height 42
type input "0"
click at [467, 270] on div "25209 ​ 252.00 Ea ​ 0 ​" at bounding box center [564, 277] width 320 height 42
type input "126"
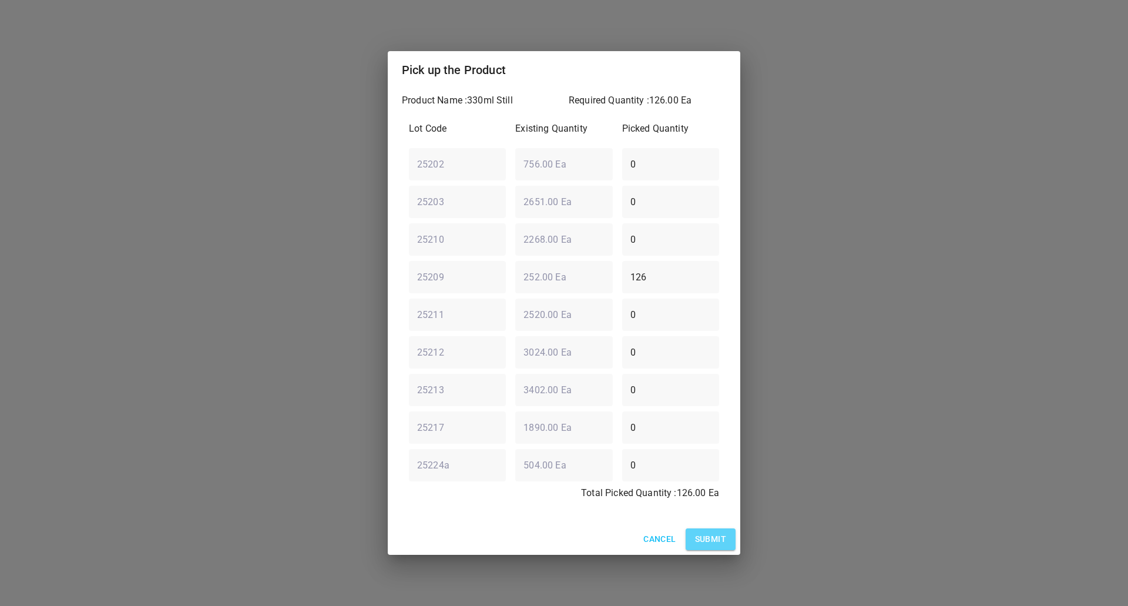
click at [691, 536] on button "Submit" at bounding box center [711, 539] width 50 height 22
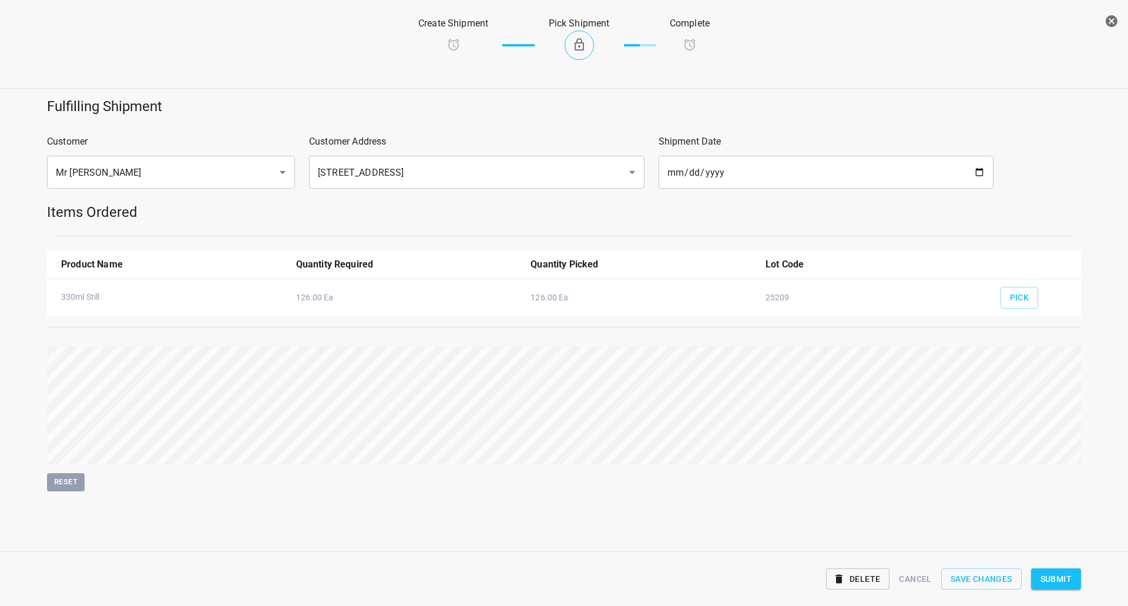
click at [1042, 581] on span "Submit" at bounding box center [1056, 579] width 31 height 15
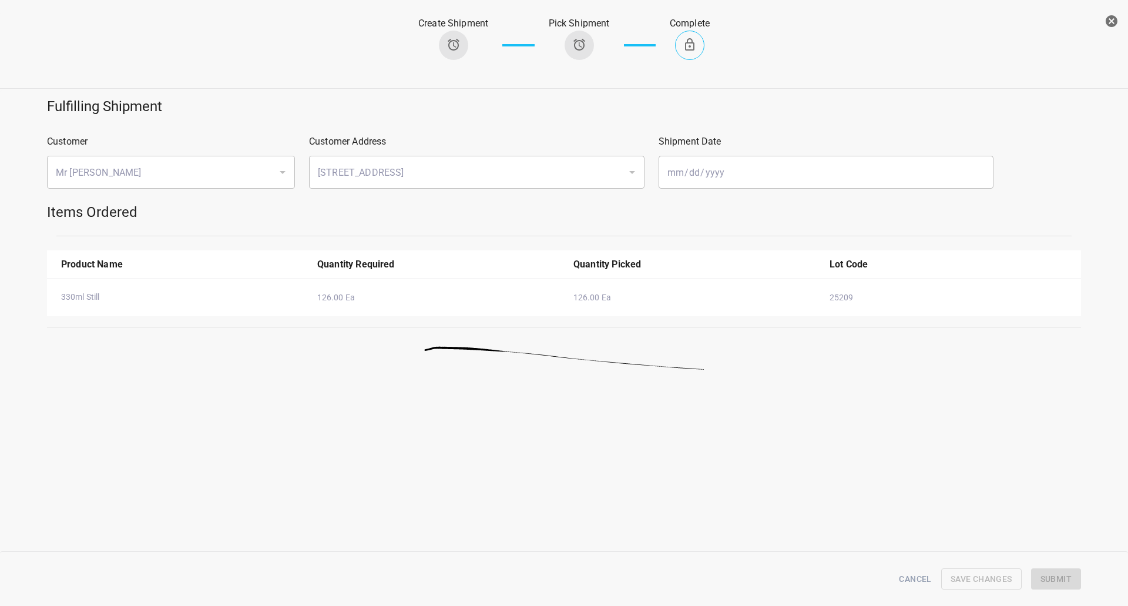
click at [1114, 21] on icon "button" at bounding box center [1112, 21] width 12 height 12
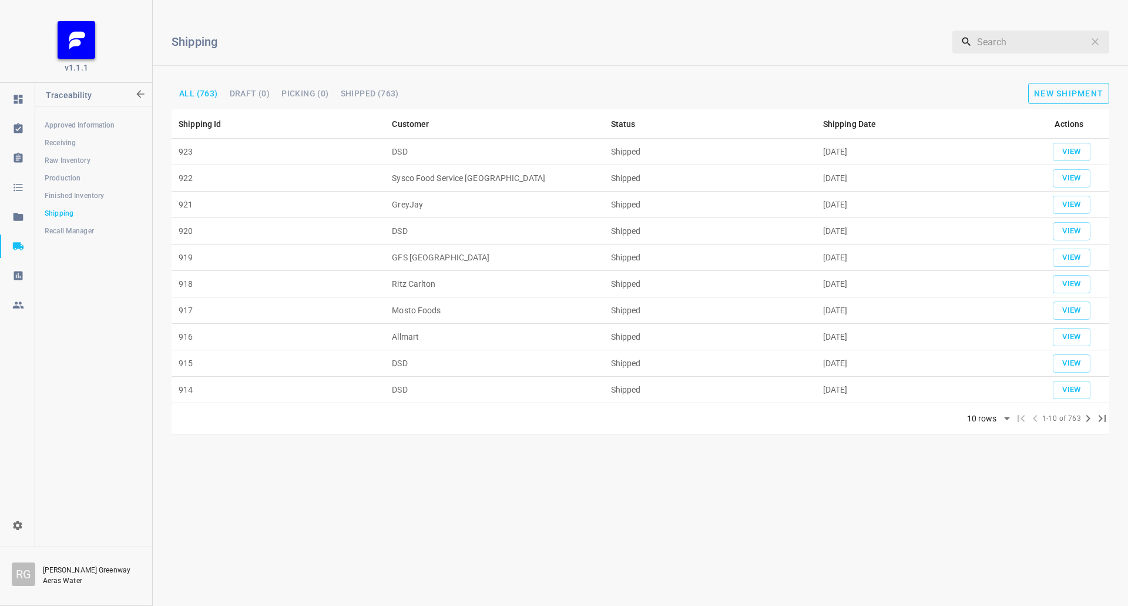
click at [1057, 92] on span "New Shipment" at bounding box center [1068, 93] width 69 height 9
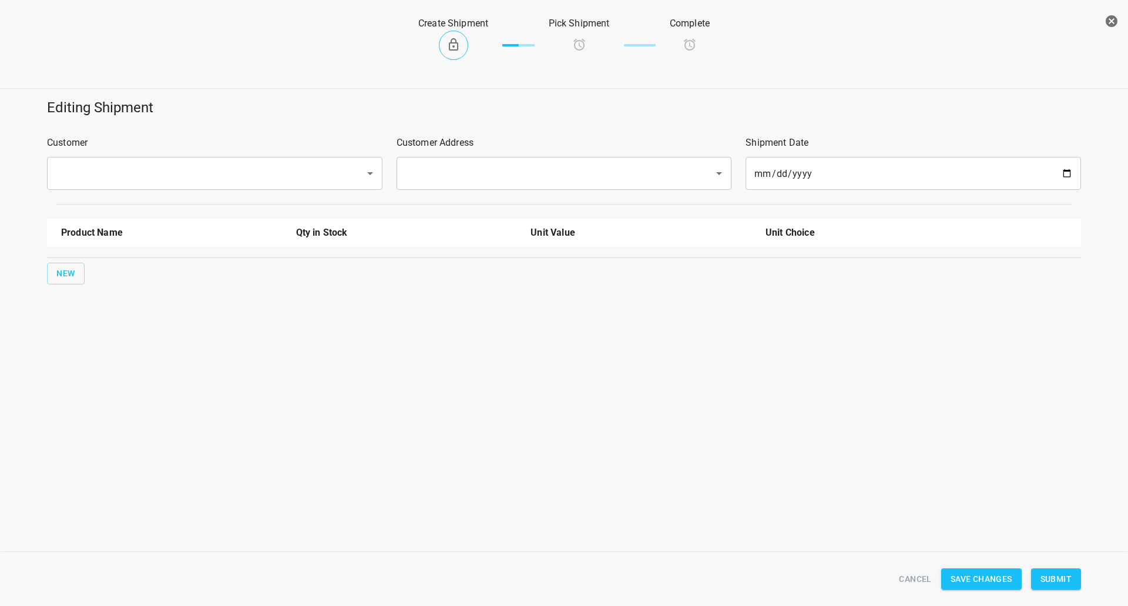
click at [106, 144] on p "Customer" at bounding box center [215, 143] width 336 height 14
click at [120, 178] on input "text" at bounding box center [198, 173] width 292 height 22
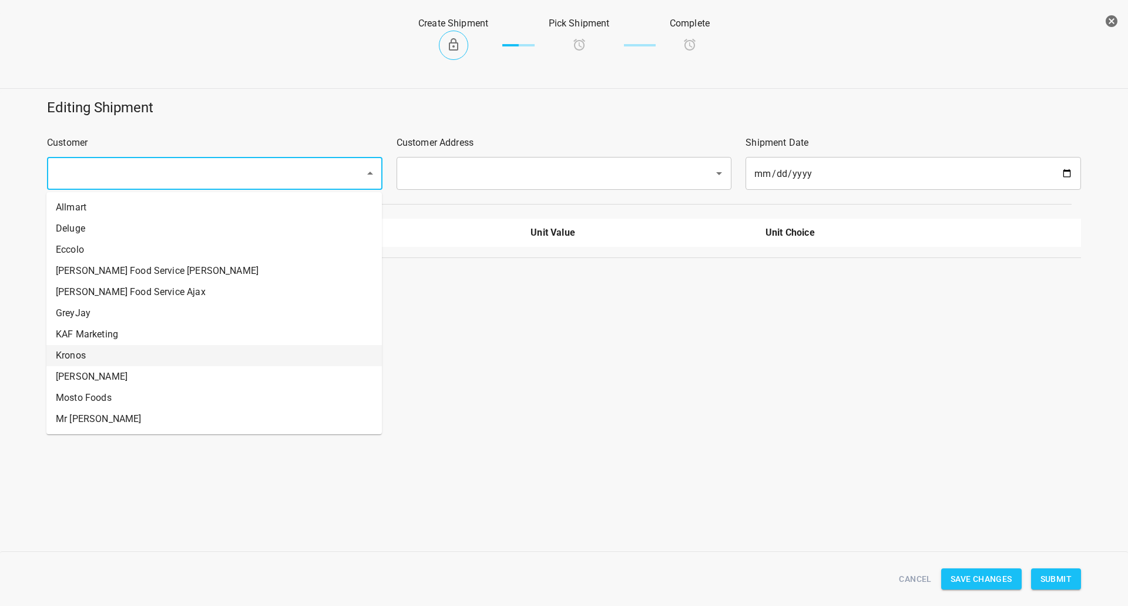
drag, startPoint x: 76, startPoint y: 355, endPoint x: 225, endPoint y: 287, distance: 162.8
click at [77, 355] on li "Kronos" at bounding box center [214, 355] width 336 height 21
type input "Kronos"
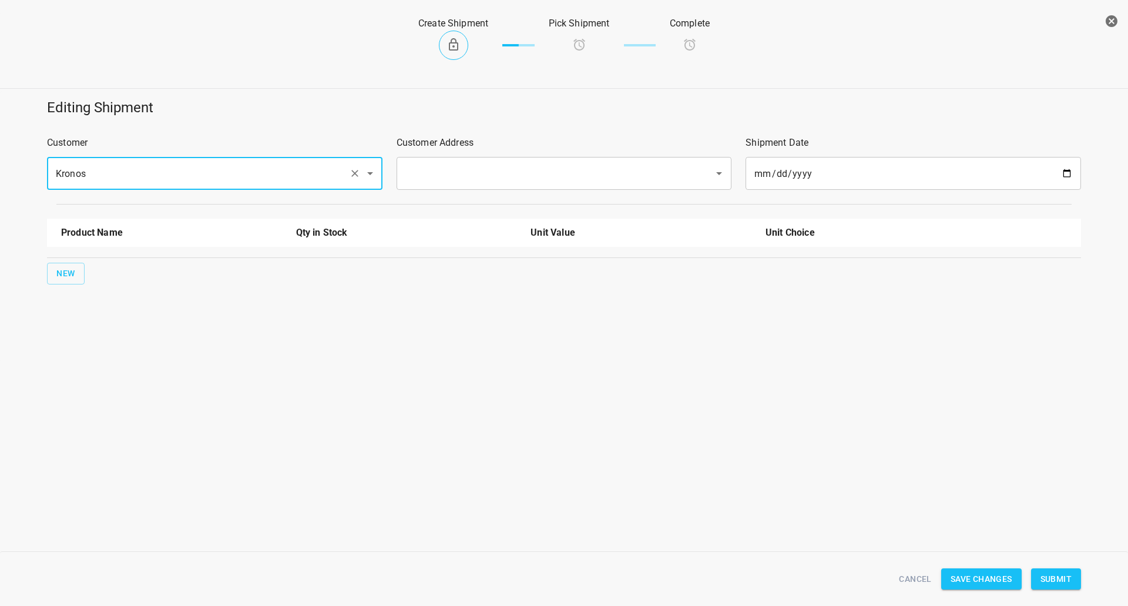
click at [460, 182] on input "text" at bounding box center [548, 173] width 292 height 22
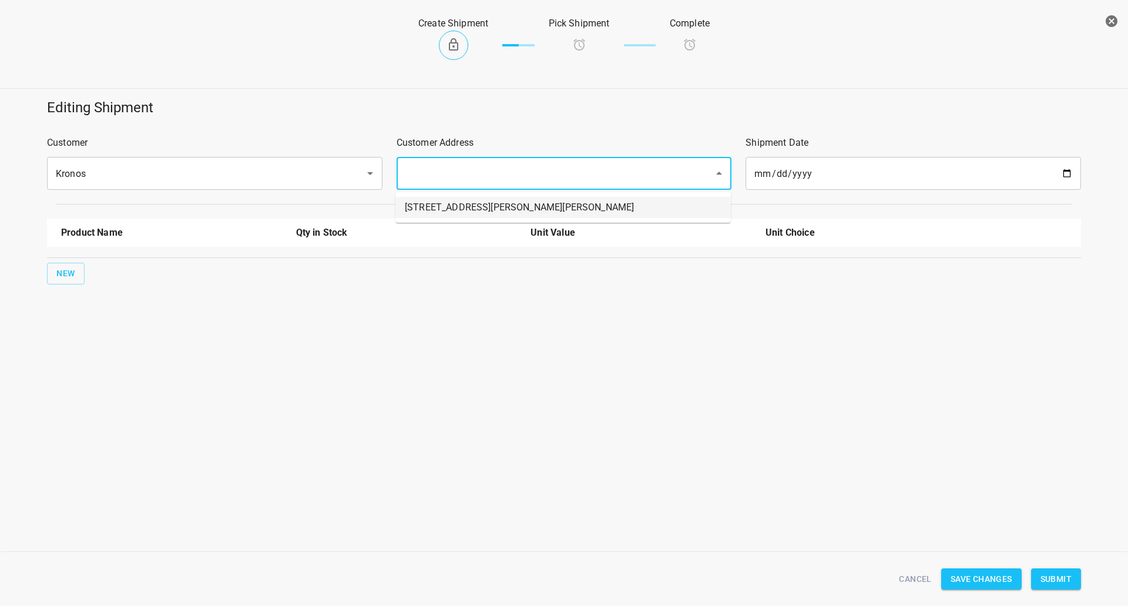
click at [443, 222] on ul "[STREET_ADDRESS][PERSON_NAME][PERSON_NAME]" at bounding box center [564, 207] width 336 height 31
drag, startPoint x: 438, startPoint y: 207, endPoint x: 261, endPoint y: 237, distance: 179.4
click at [438, 206] on li "[STREET_ADDRESS][PERSON_NAME][PERSON_NAME]" at bounding box center [564, 207] width 336 height 21
type input "[STREET_ADDRESS][PERSON_NAME][PERSON_NAME]"
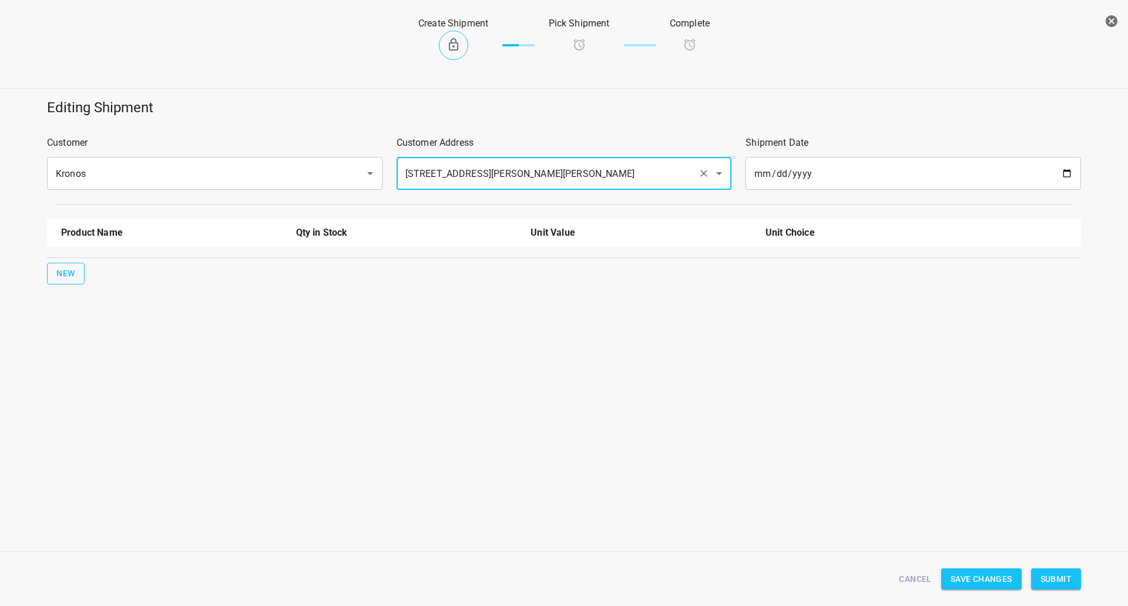
click at [48, 280] on button "New" at bounding box center [66, 274] width 38 height 22
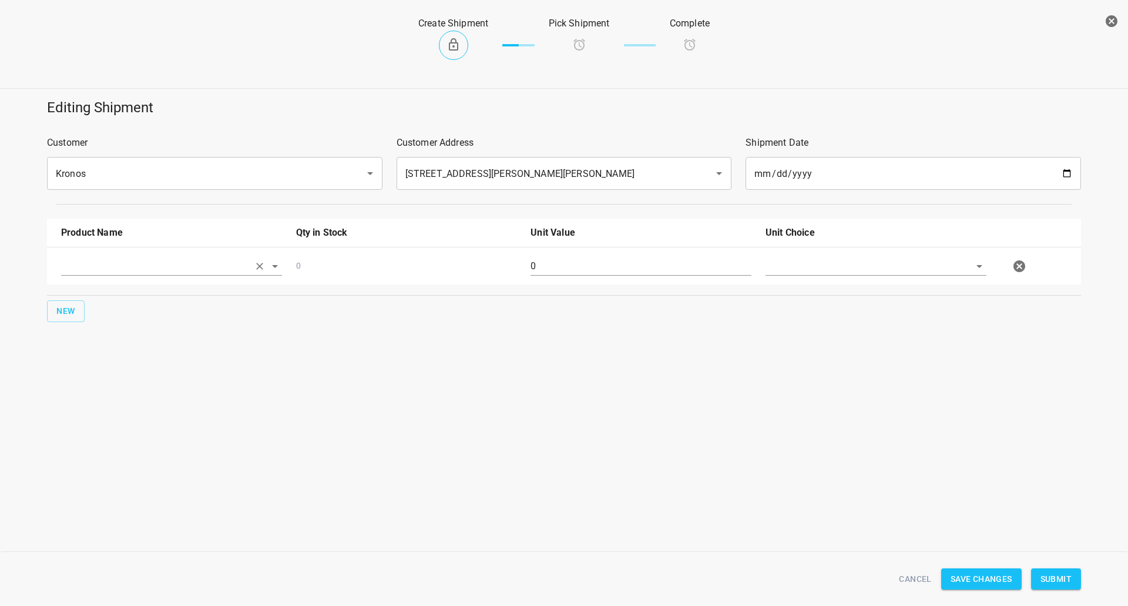
click at [66, 271] on input "text" at bounding box center [155, 266] width 188 height 18
click at [106, 375] on li "330ml Sparkling" at bounding box center [171, 377] width 221 height 21
type input "330ml Sparkling"
click at [65, 306] on span "New" at bounding box center [65, 311] width 19 height 15
click at [91, 275] on input "text" at bounding box center [155, 266] width 188 height 18
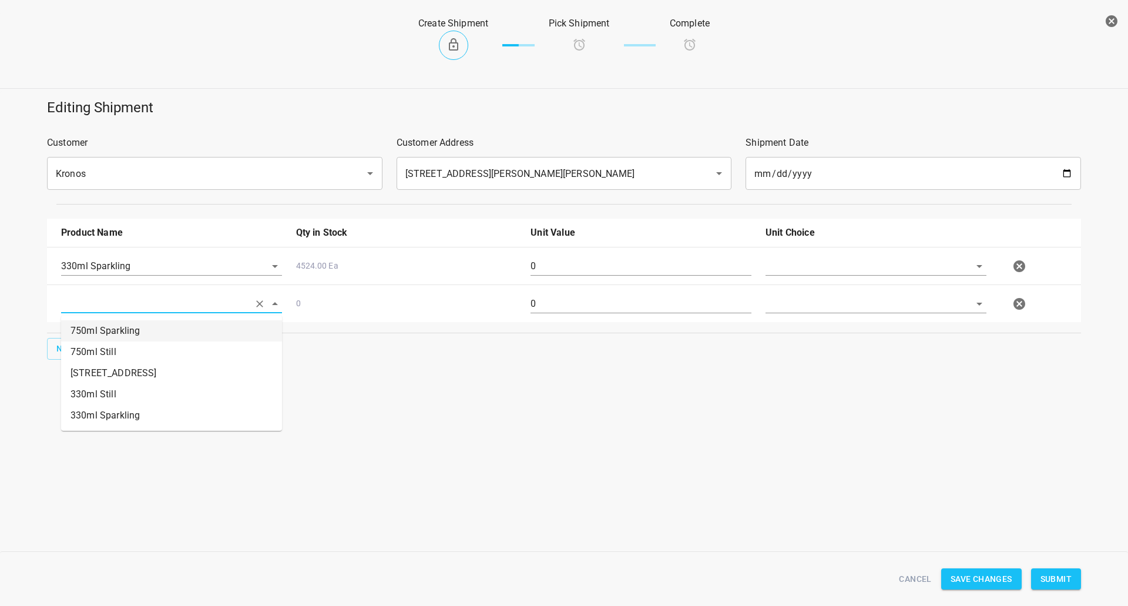
click at [125, 337] on li "750ml Sparkling" at bounding box center [171, 330] width 221 height 21
type input "750ml Sparkling"
click at [860, 270] on input "text" at bounding box center [860, 266] width 188 height 18
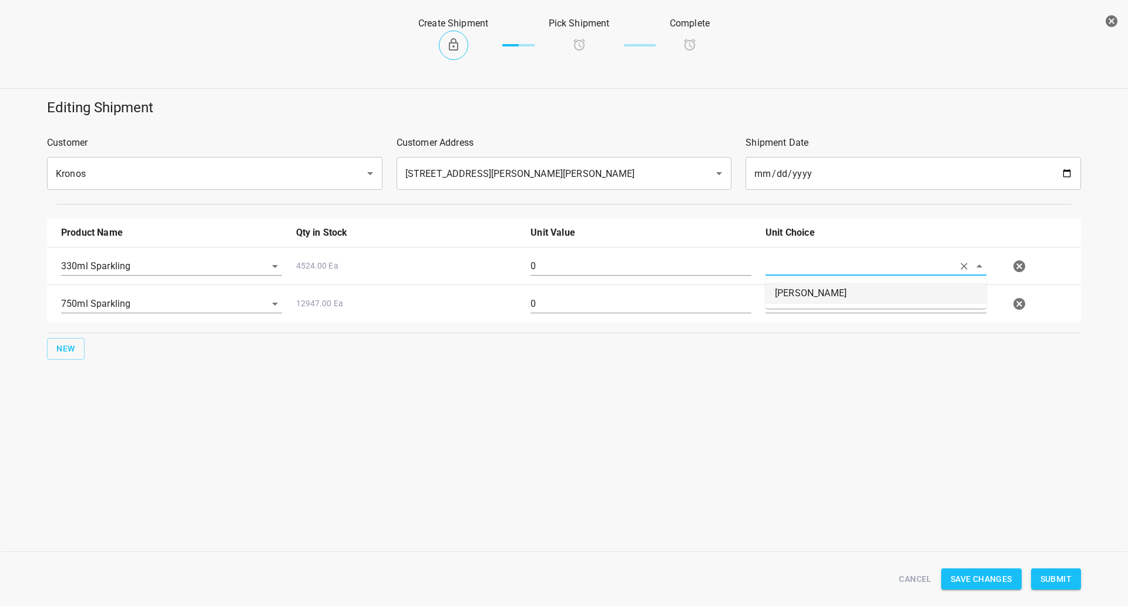
click at [846, 289] on li "[PERSON_NAME]" at bounding box center [876, 293] width 221 height 21
type input "[PERSON_NAME]"
drag, startPoint x: 845, startPoint y: 292, endPoint x: 839, endPoint y: 314, distance: 23.1
click at [844, 293] on div at bounding box center [876, 308] width 235 height 42
click at [839, 316] on div at bounding box center [876, 308] width 235 height 42
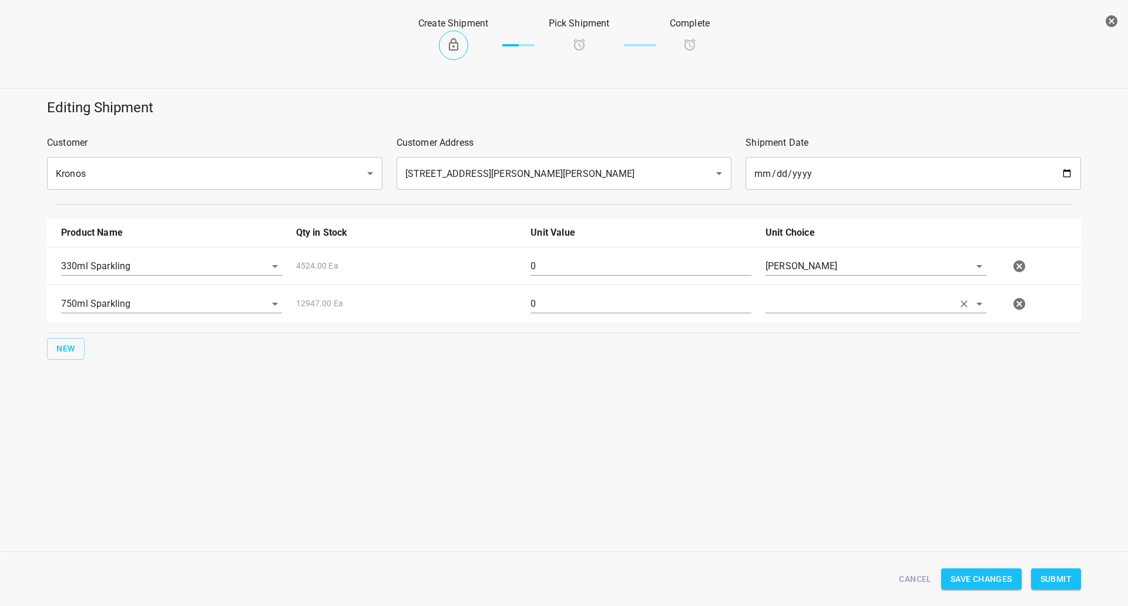
click at [836, 275] on input "text" at bounding box center [860, 266] width 188 height 18
drag, startPoint x: 833, startPoint y: 311, endPoint x: 695, endPoint y: 289, distance: 139.9
click at [827, 336] on li "[PERSON_NAME]" at bounding box center [876, 330] width 221 height 21
type input "[PERSON_NAME]"
click at [621, 267] on input "0" at bounding box center [641, 266] width 221 height 19
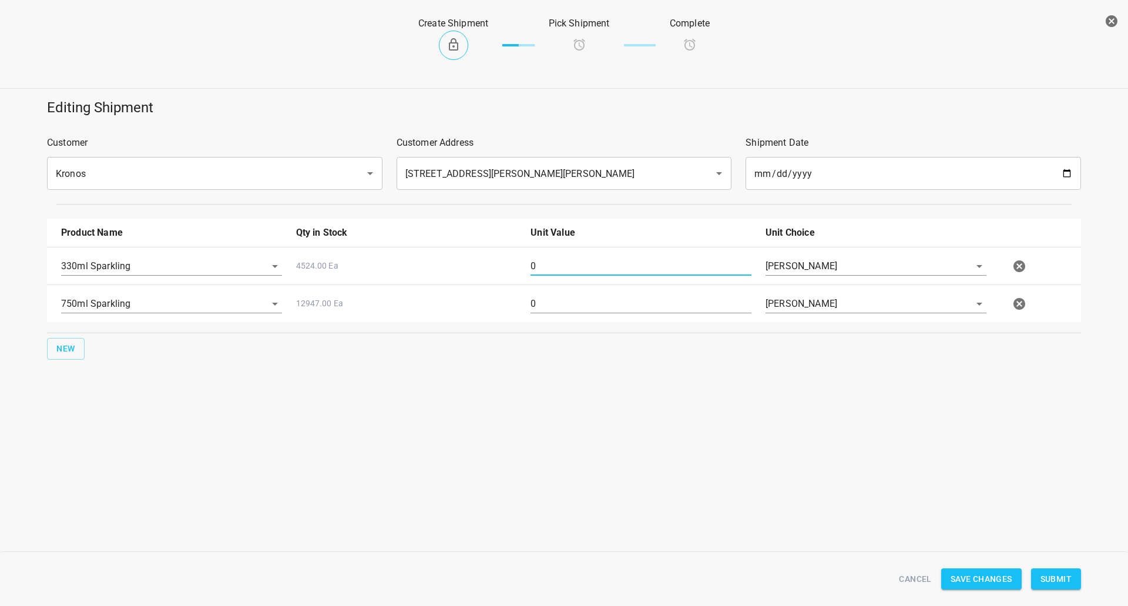
click at [621, 267] on input "0" at bounding box center [641, 266] width 221 height 19
type input "54"
click at [554, 314] on div "0" at bounding box center [641, 308] width 235 height 42
click at [550, 304] on input "0" at bounding box center [641, 303] width 221 height 19
click at [549, 304] on input "0" at bounding box center [641, 303] width 221 height 19
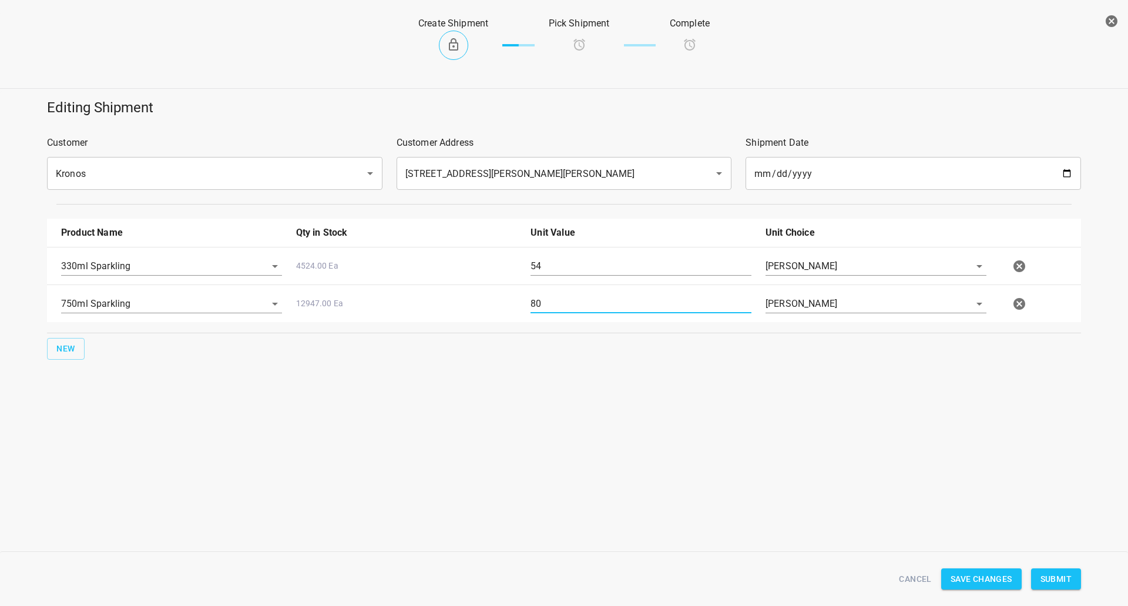
type input "80"
click at [1057, 566] on div "Cancel Save Changes Submit" at bounding box center [564, 579] width 1049 height 45
click at [1065, 580] on span "Submit" at bounding box center [1056, 579] width 31 height 15
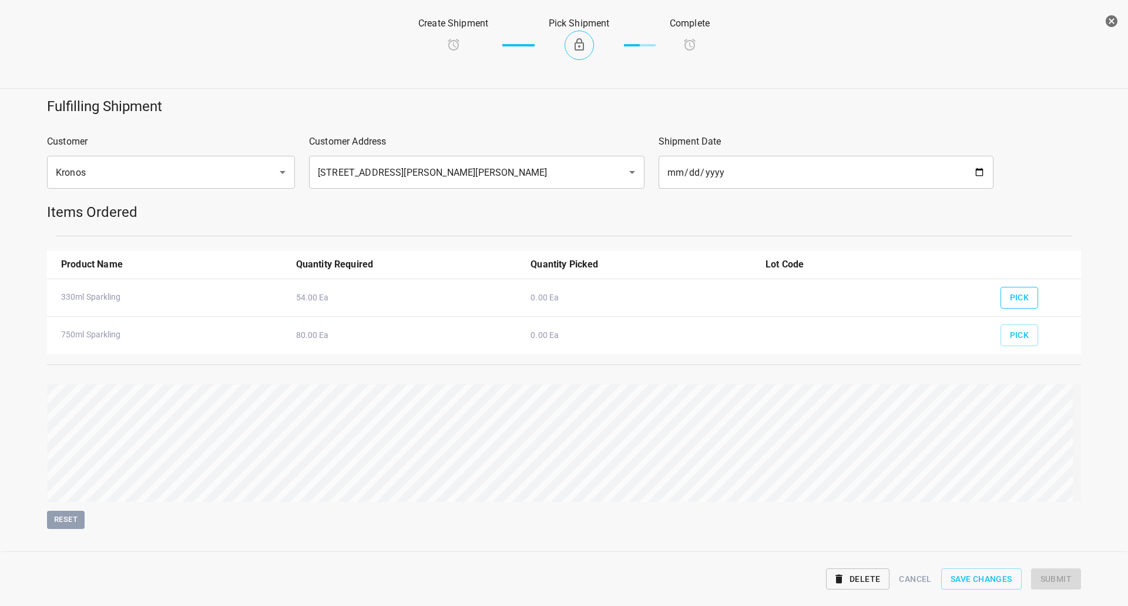
click at [1013, 293] on span "Pick" at bounding box center [1019, 297] width 19 height 15
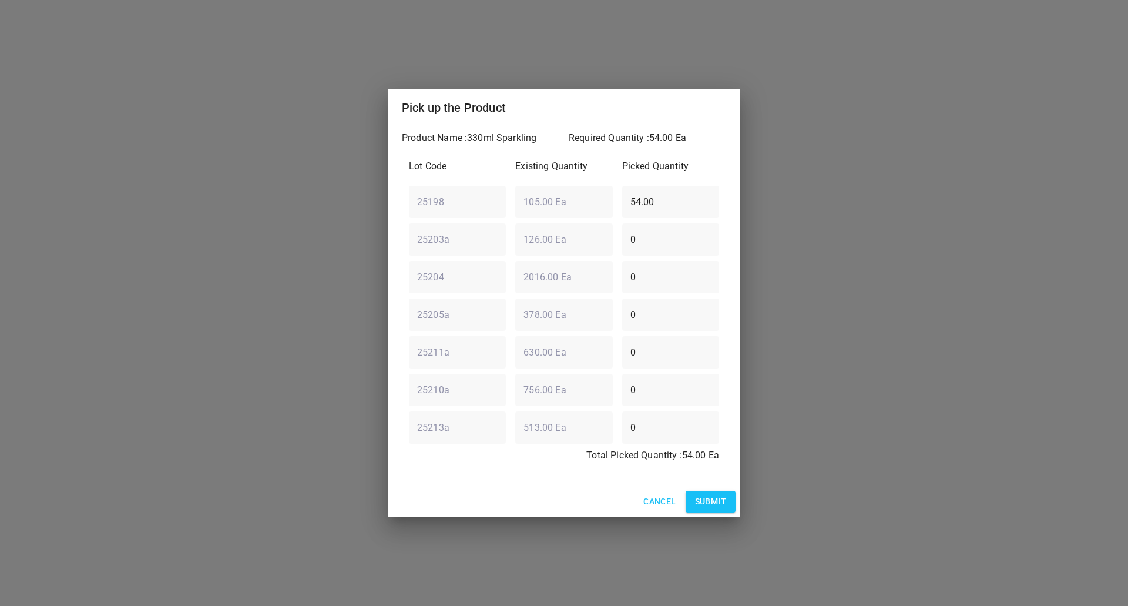
drag, startPoint x: 681, startPoint y: 190, endPoint x: 567, endPoint y: 157, distance: 119.4
click at [565, 183] on div "25198 ​ 105.00 Ea ​ 54.00 ​" at bounding box center [564, 201] width 320 height 42
drag, startPoint x: 656, startPoint y: 210, endPoint x: 375, endPoint y: 199, distance: 281.1
click at [379, 199] on div "Pick up the Product Product Name : 330ml Sparkling Required Quantity : 54.00 Ea…" at bounding box center [564, 303] width 1128 height 606
type input "45"
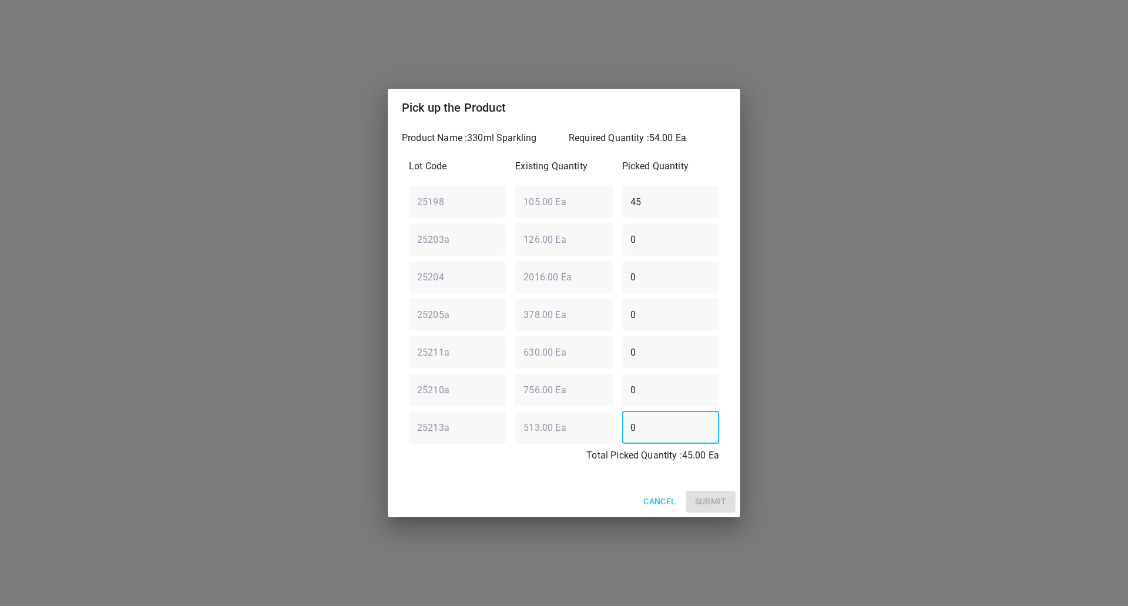
click at [473, 443] on div "25213a ​ 513.00 Ea ​ 0 ​" at bounding box center [564, 427] width 320 height 42
type input "9"
click at [710, 501] on span "Submit" at bounding box center [710, 501] width 31 height 15
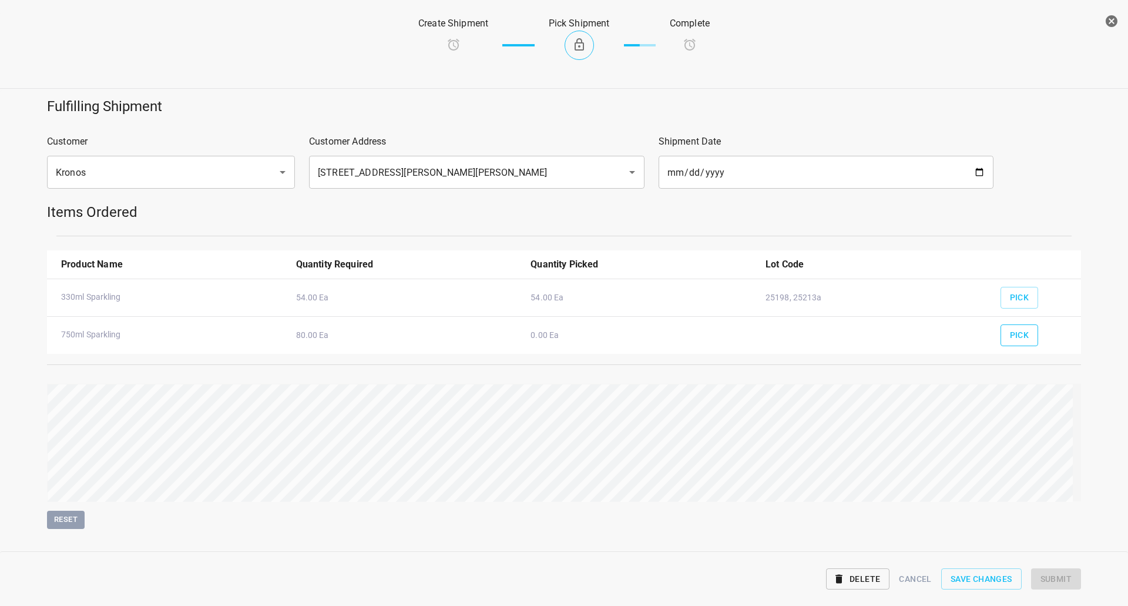
click at [1024, 338] on button "Pick" at bounding box center [1020, 335] width 38 height 22
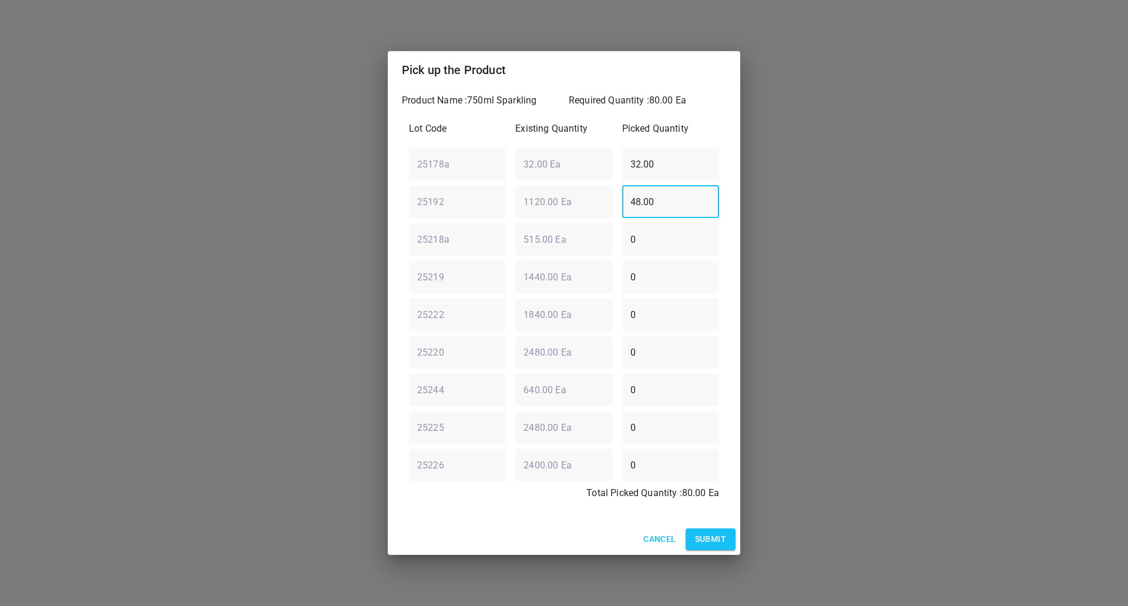
drag, startPoint x: 669, startPoint y: 200, endPoint x: 310, endPoint y: 208, distance: 359.2
click at [307, 209] on div "Pick up the Product Product Name : 750ml Sparkling Required Quantity : 80.00 Ea…" at bounding box center [564, 303] width 1128 height 606
type input "80"
click at [470, 162] on div "25178a ​ 32.00 Ea ​ 32.00 ​" at bounding box center [564, 164] width 320 height 42
type input "0"
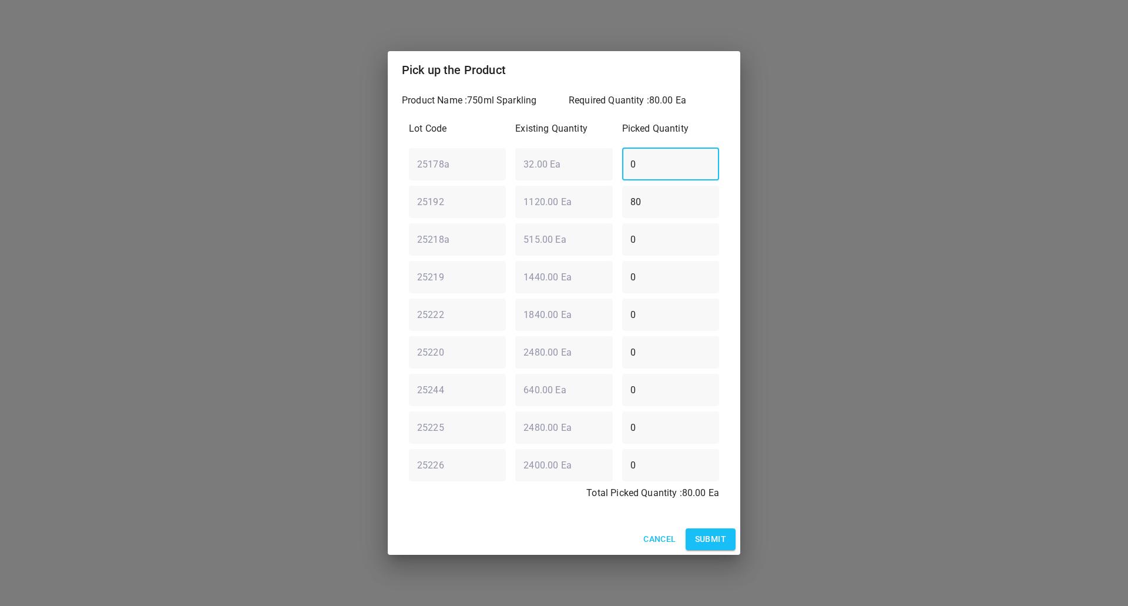
click at [699, 541] on span "Submit" at bounding box center [710, 539] width 31 height 15
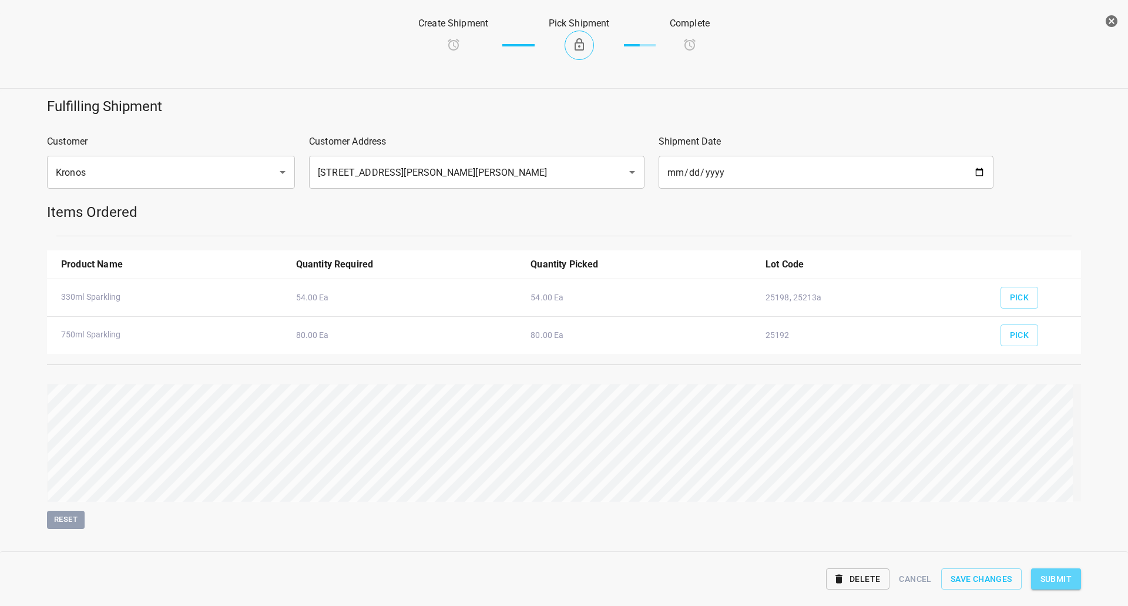
click at [1061, 580] on span "Submit" at bounding box center [1056, 579] width 31 height 15
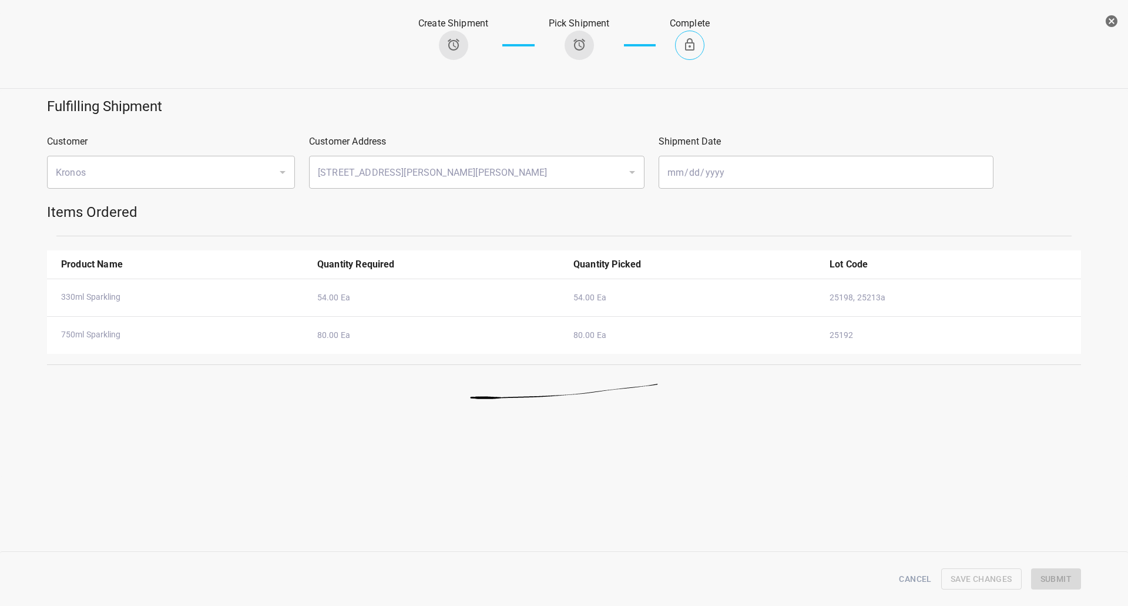
click at [1106, 21] on icon "button" at bounding box center [1112, 21] width 12 height 12
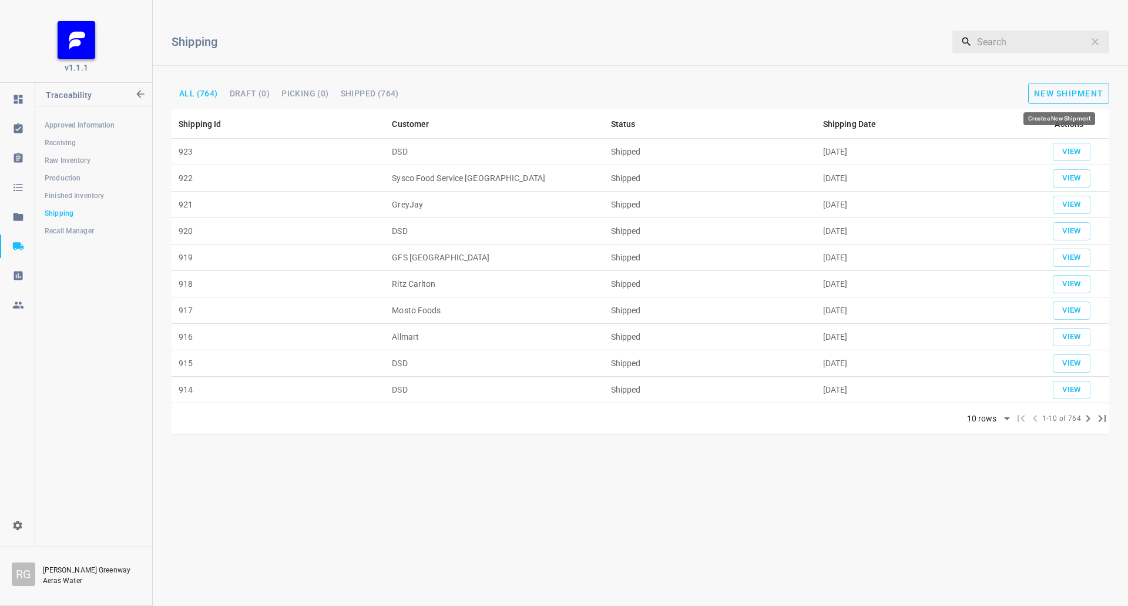
click at [1085, 89] on span "New Shipment" at bounding box center [1068, 93] width 69 height 9
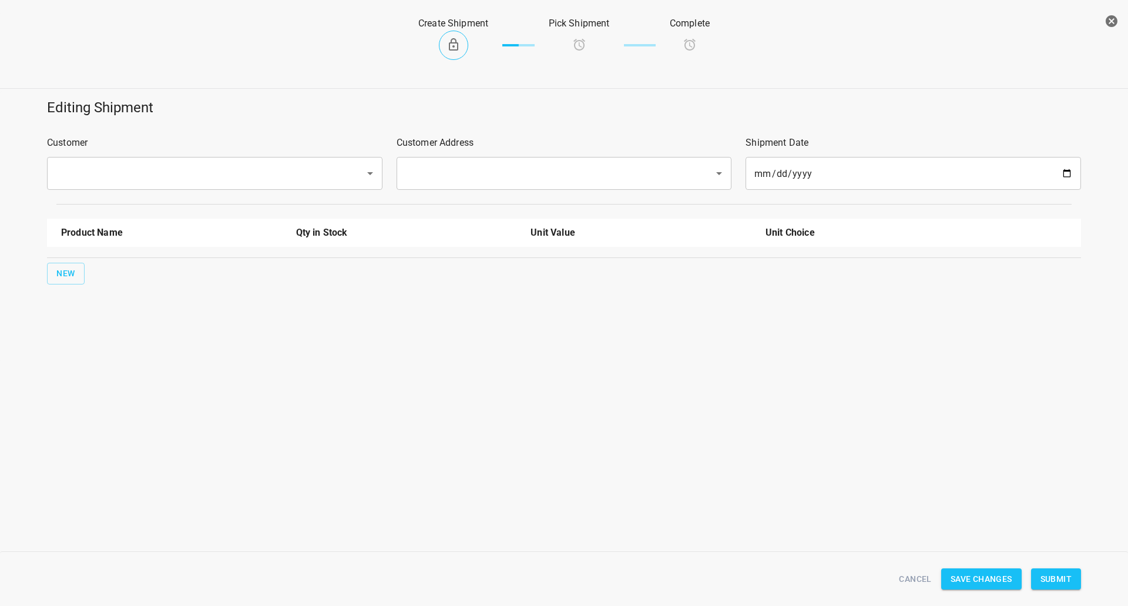
click at [129, 143] on p "Customer" at bounding box center [215, 143] width 336 height 14
click at [113, 162] on div "​" at bounding box center [215, 173] width 336 height 33
click at [94, 194] on div "Customer ​" at bounding box center [215, 163] width 350 height 68
click at [92, 181] on input "text" at bounding box center [198, 173] width 292 height 22
click at [109, 199] on li "CJR" at bounding box center [214, 207] width 336 height 21
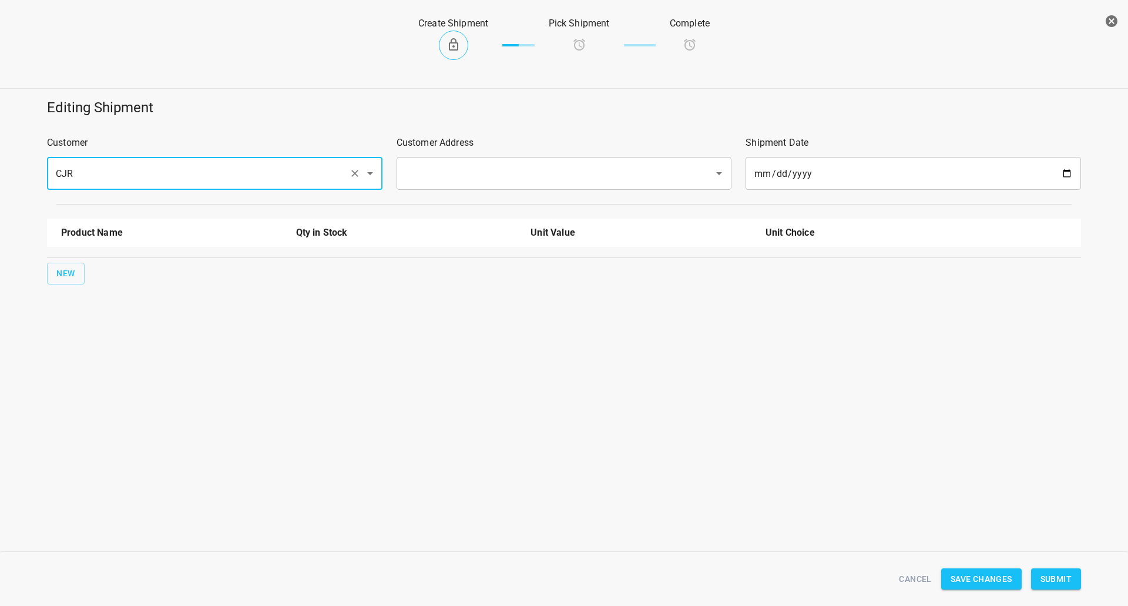
type input "CJR"
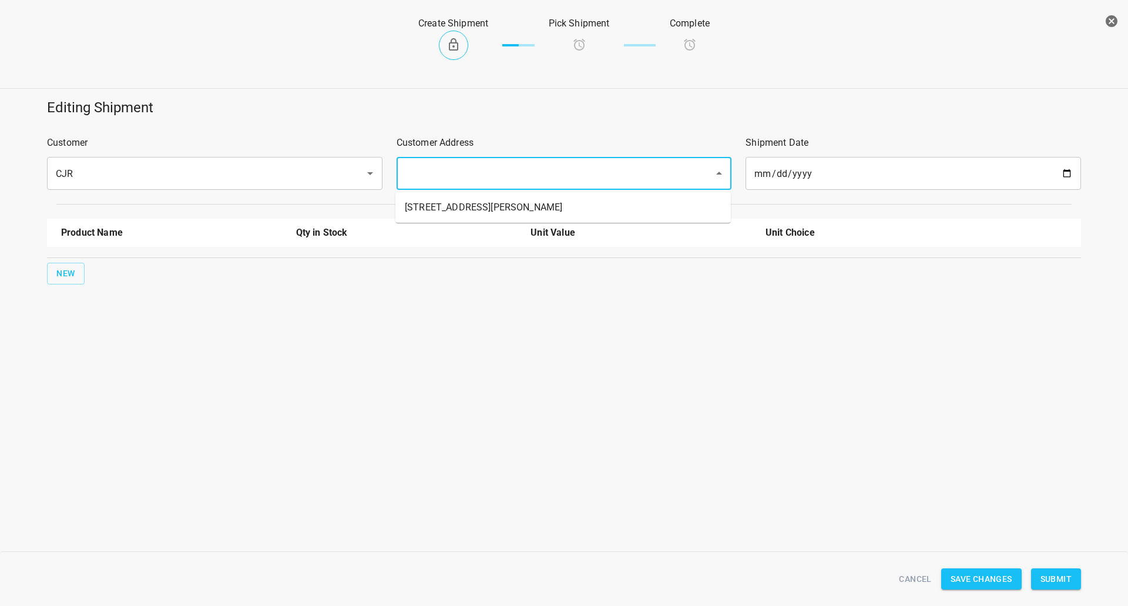
click at [633, 176] on input "text" at bounding box center [548, 173] width 292 height 22
click at [564, 194] on ul "[STREET_ADDRESS][PERSON_NAME]" at bounding box center [564, 207] width 336 height 31
click at [530, 207] on li "[STREET_ADDRESS][PERSON_NAME]" at bounding box center [564, 207] width 336 height 21
type input "[STREET_ADDRESS][PERSON_NAME]"
click at [59, 272] on span "New" at bounding box center [65, 273] width 19 height 15
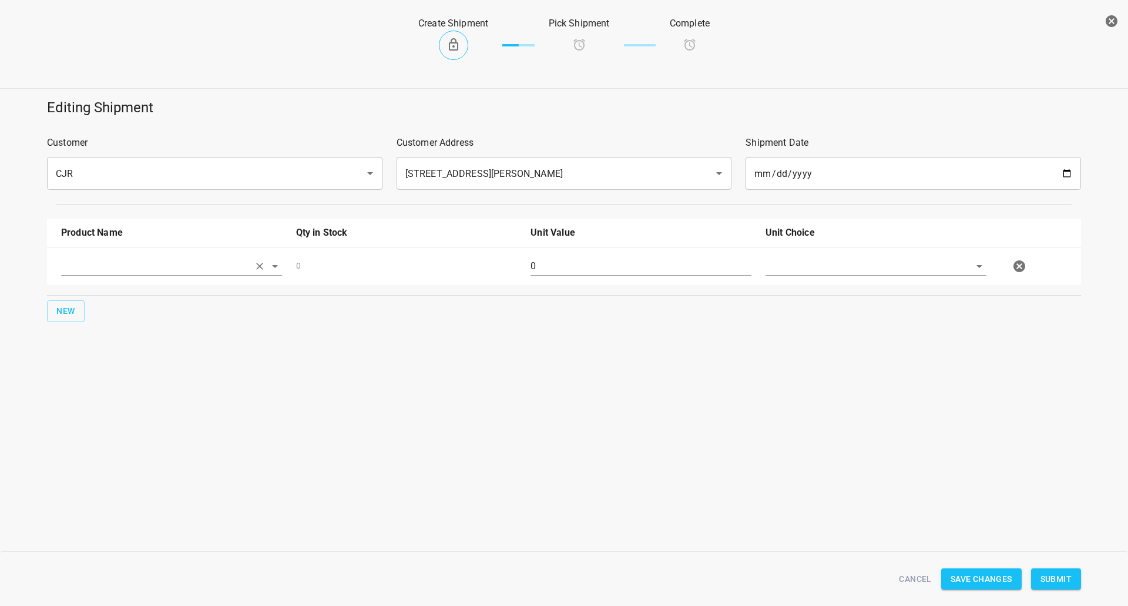
drag, startPoint x: 59, startPoint y: 272, endPoint x: 105, endPoint y: 269, distance: 45.3
click at [105, 269] on input "text" at bounding box center [155, 266] width 188 height 18
click at [110, 320] on li "750ml Still" at bounding box center [171, 314] width 221 height 21
type input "750ml Still"
click at [61, 304] on button "New" at bounding box center [66, 311] width 38 height 22
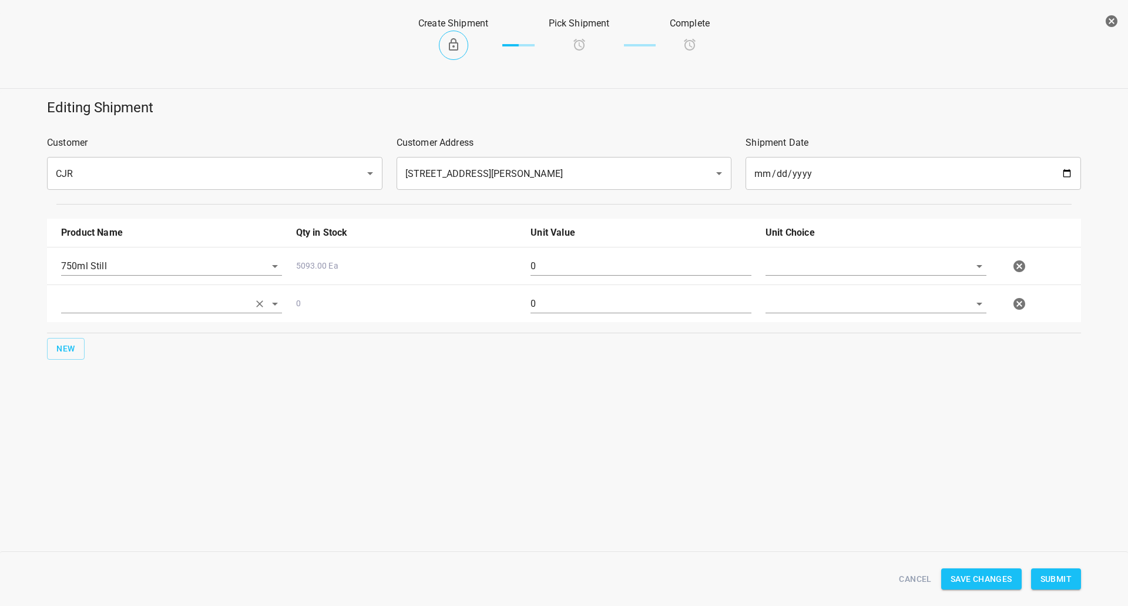
click at [78, 275] on input "text" at bounding box center [155, 266] width 188 height 18
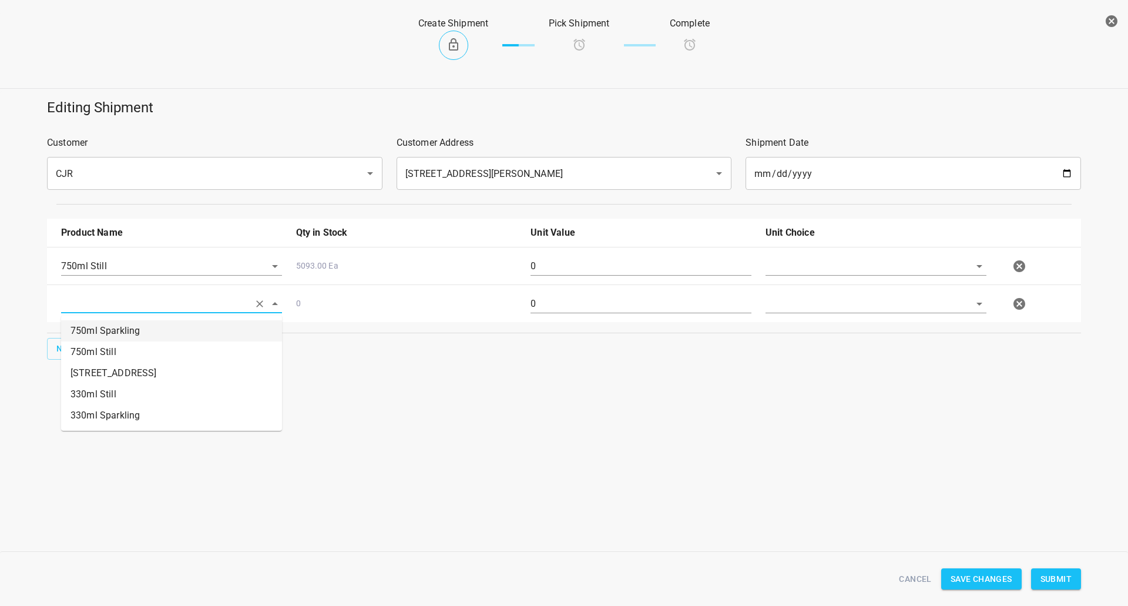
click at [104, 335] on li "750ml Sparkling" at bounding box center [171, 330] width 221 height 21
type input "750ml Sparkling"
click at [805, 263] on input "text" at bounding box center [860, 266] width 188 height 18
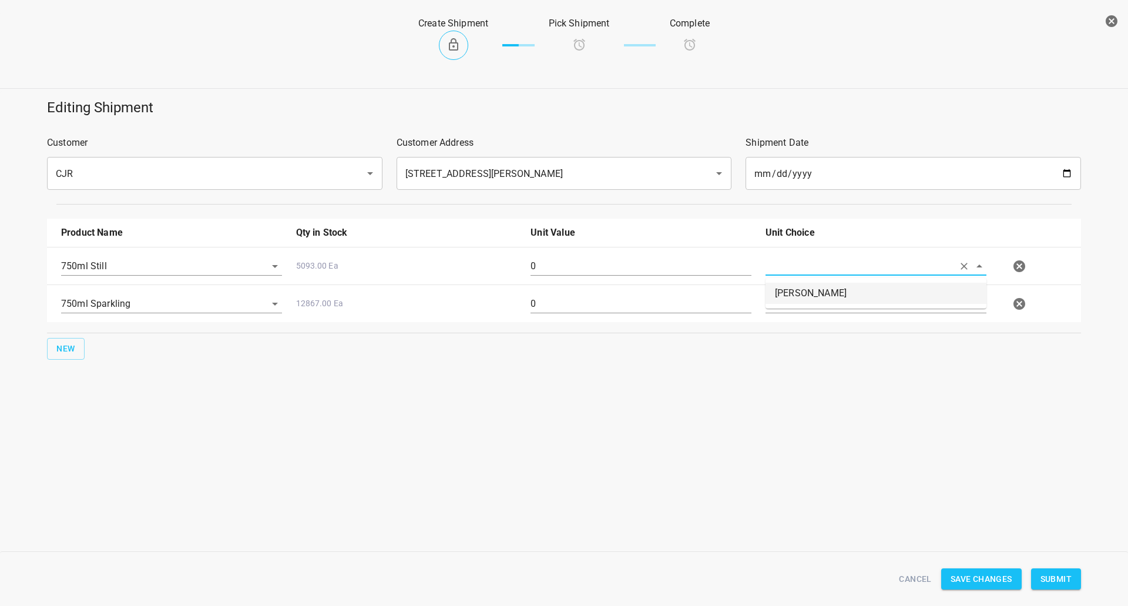
click at [803, 284] on li "[PERSON_NAME]" at bounding box center [876, 293] width 221 height 21
type input "[PERSON_NAME]"
click at [782, 320] on div at bounding box center [876, 308] width 235 height 42
click at [794, 275] on input "text" at bounding box center [860, 266] width 188 height 18
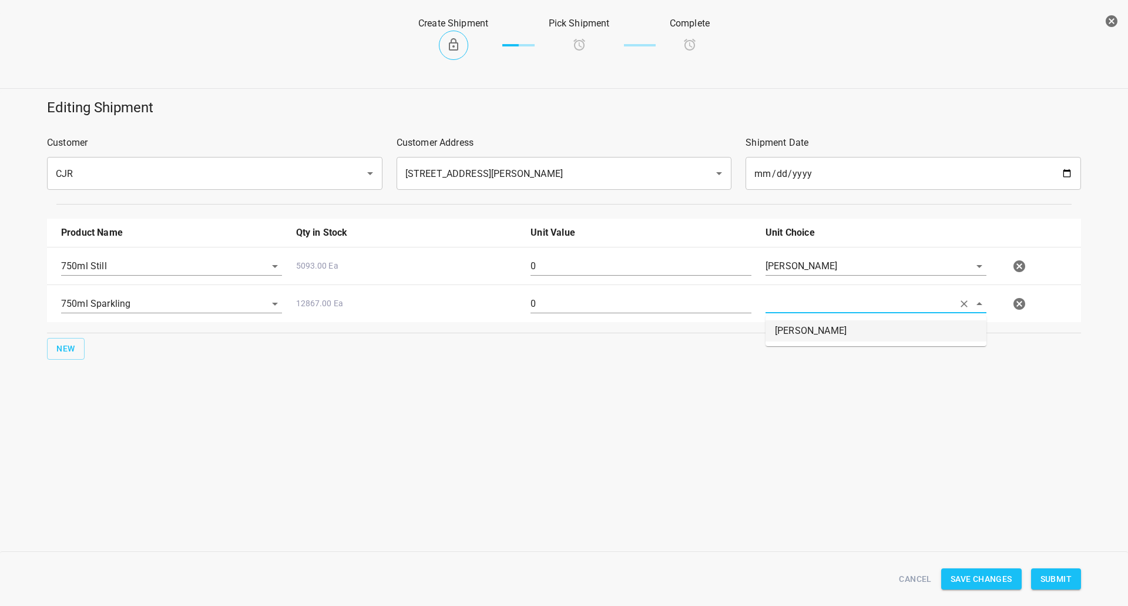
click at [791, 334] on li "[PERSON_NAME]" at bounding box center [876, 330] width 221 height 21
type input "[PERSON_NAME]"
click at [659, 269] on input "0" at bounding box center [641, 266] width 221 height 19
type input "160"
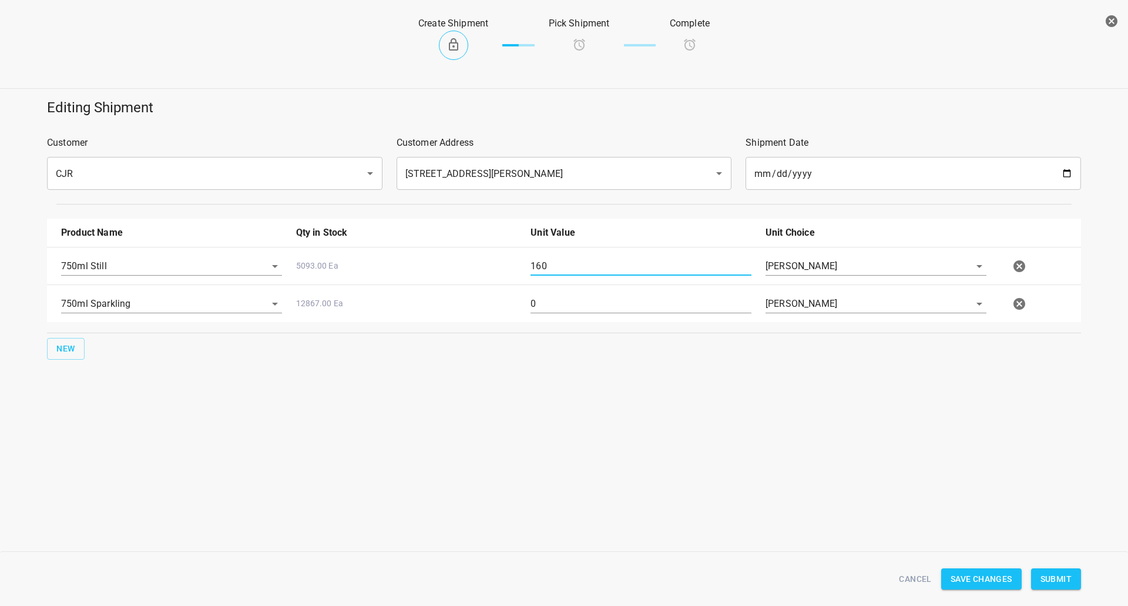
click at [563, 302] on input "0" at bounding box center [641, 303] width 221 height 19
click at [563, 300] on input "0" at bounding box center [641, 303] width 221 height 19
type input "160"
drag, startPoint x: 1067, startPoint y: 583, endPoint x: 1061, endPoint y: 581, distance: 6.3
click at [1067, 583] on span "Submit" at bounding box center [1056, 579] width 31 height 15
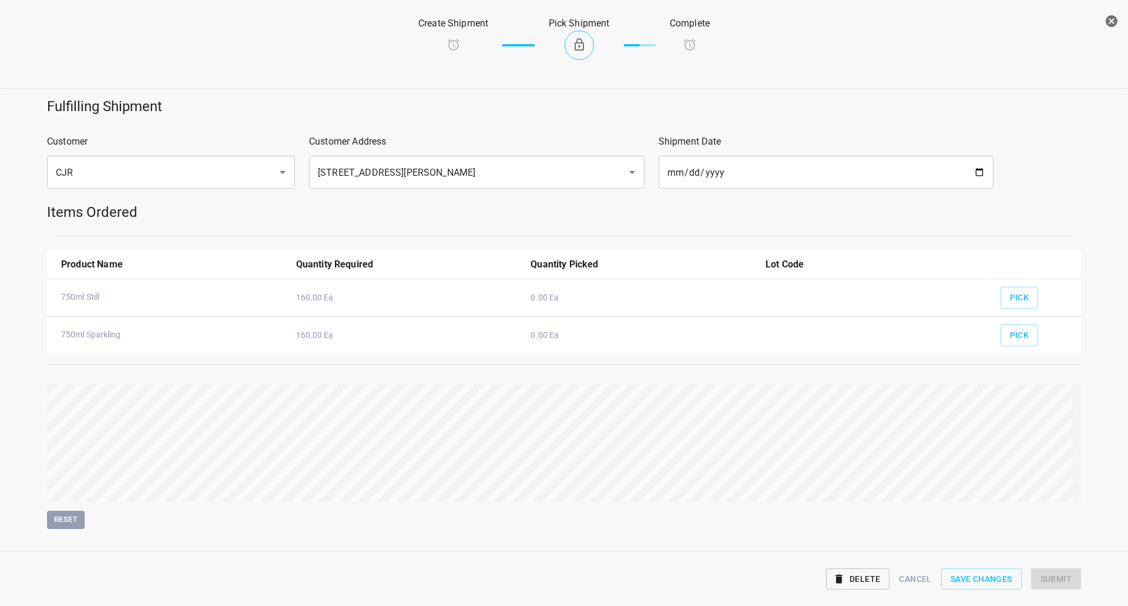
drag, startPoint x: 1005, startPoint y: 310, endPoint x: 1004, endPoint y: 316, distance: 5.9
click at [1005, 311] on div "Pick" at bounding box center [1036, 331] width 85 height 43
click at [1009, 306] on button "Pick" at bounding box center [1020, 298] width 38 height 22
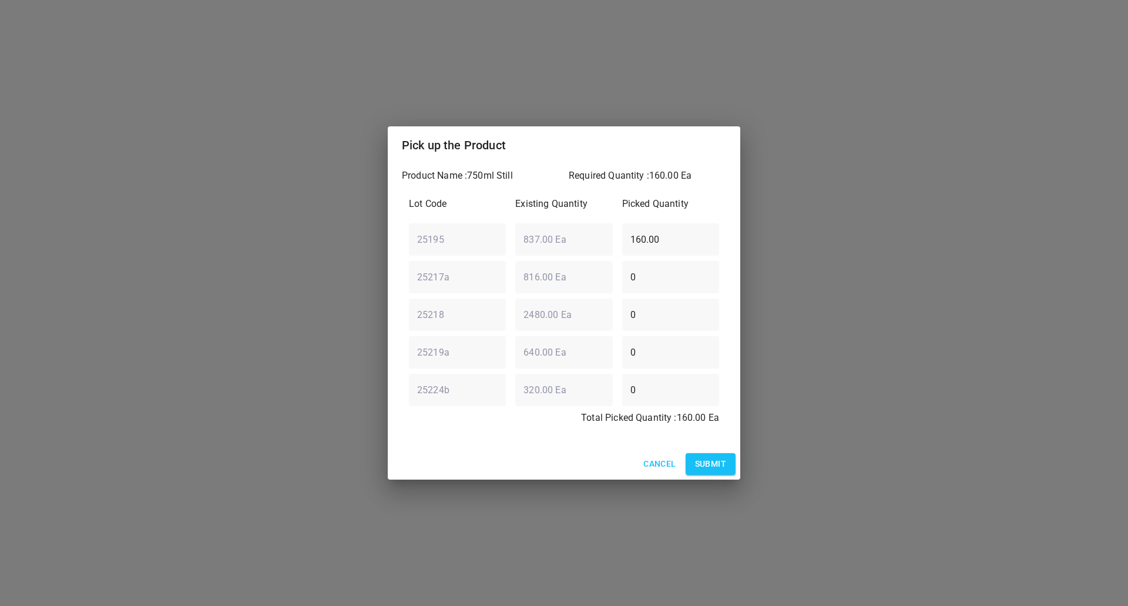
click at [718, 456] on button "Submit" at bounding box center [711, 464] width 50 height 22
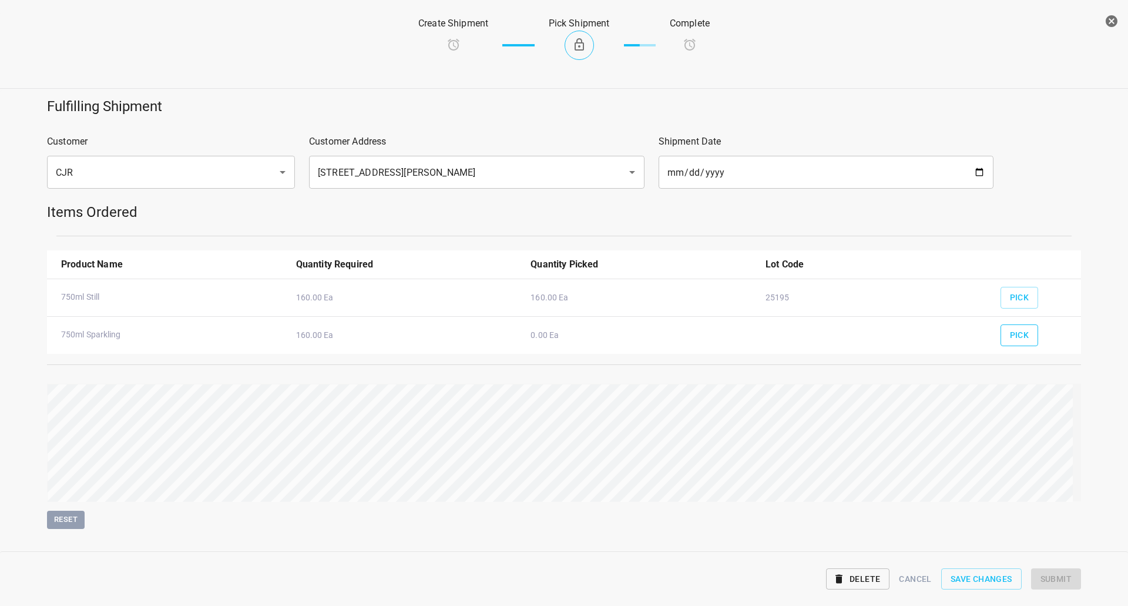
click at [1010, 330] on span "Pick" at bounding box center [1019, 335] width 19 height 15
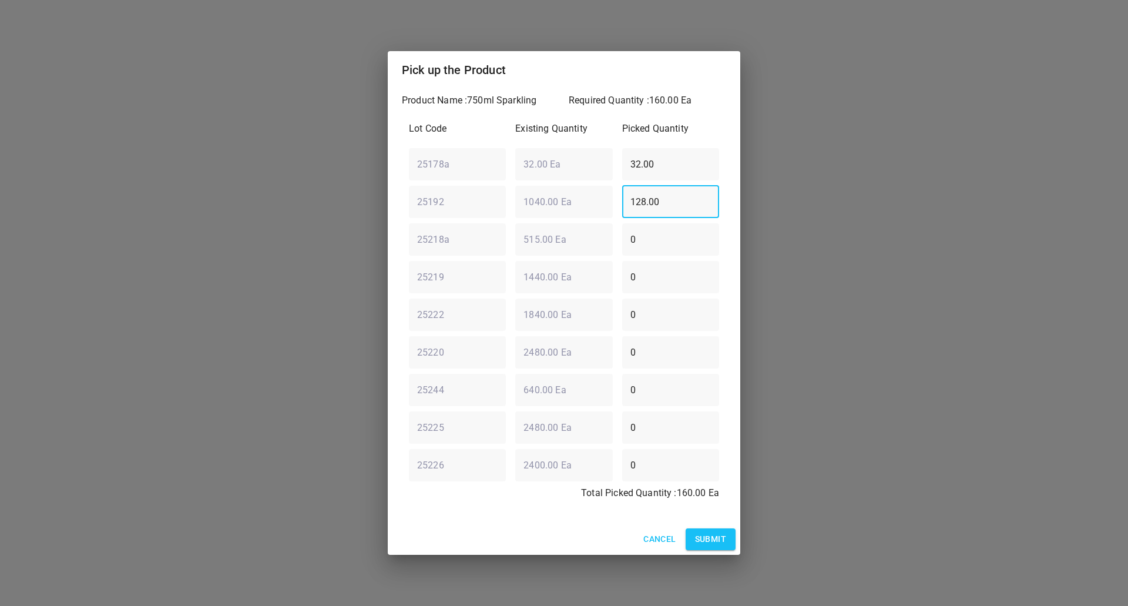
drag, startPoint x: 621, startPoint y: 197, endPoint x: 334, endPoint y: 182, distance: 287.8
click at [360, 185] on div "Pick up the Product Product Name : 750ml Sparkling Required Quantity : 160.00 E…" at bounding box center [564, 303] width 1128 height 606
type input "160"
click at [490, 157] on div "25178a ​ 32.00 Ea ​ 32.00 ​" at bounding box center [564, 164] width 320 height 42
type input "0"
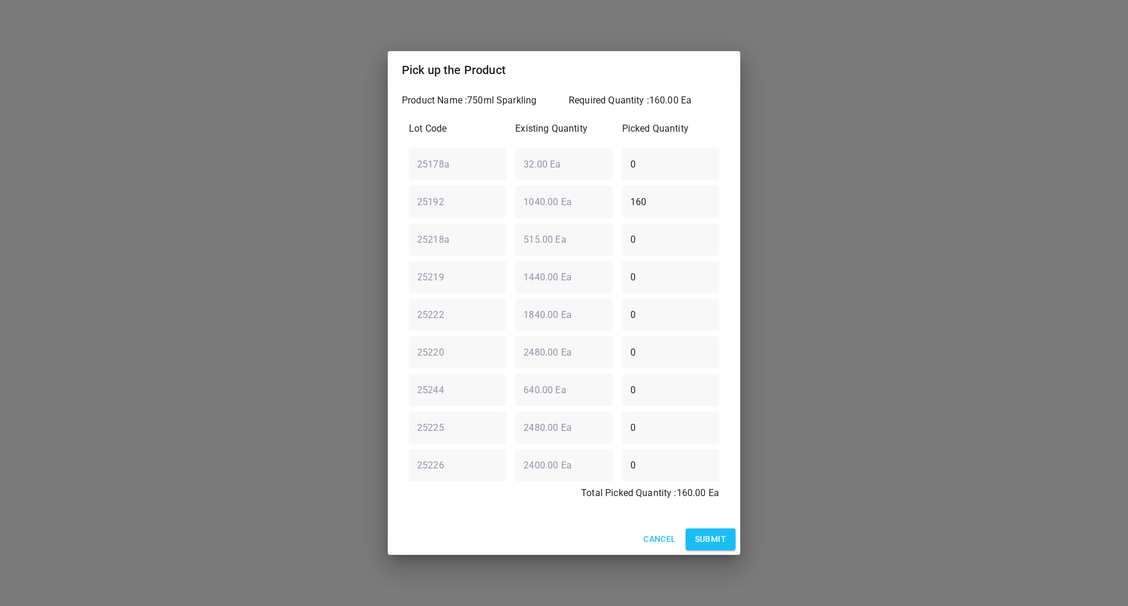
click at [580, 524] on div "Cancel Submit" at bounding box center [564, 539] width 353 height 31
click at [716, 529] on button "Submit" at bounding box center [711, 539] width 50 height 22
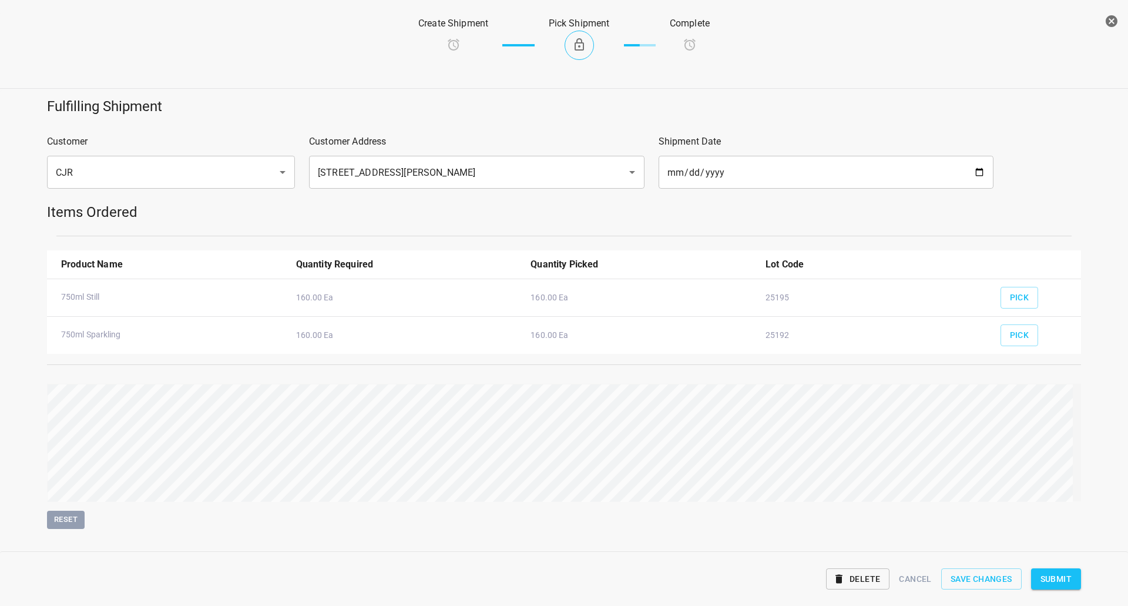
click at [1066, 577] on span "Submit" at bounding box center [1056, 579] width 31 height 15
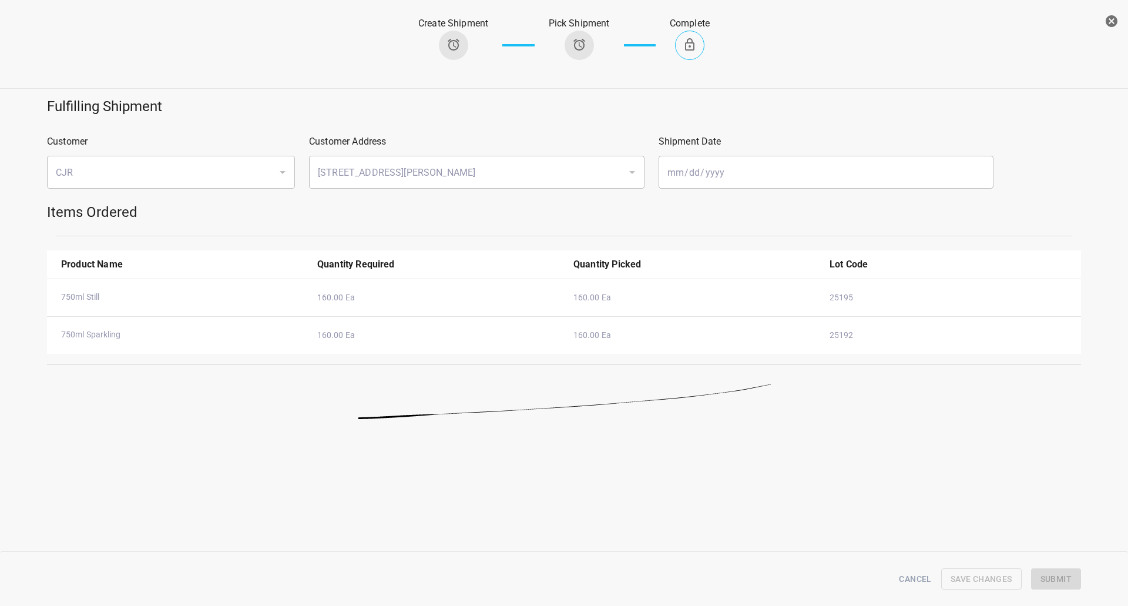
click at [1104, 21] on button "button" at bounding box center [1112, 21] width 24 height 24
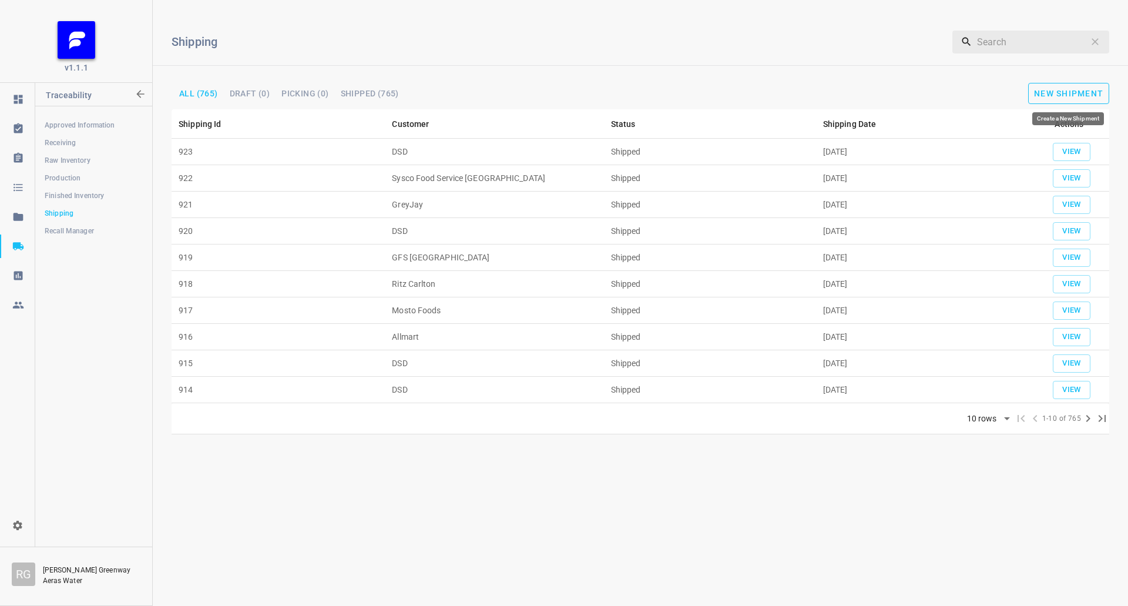
click at [1050, 98] on button "New Shipment" at bounding box center [1069, 93] width 81 height 21
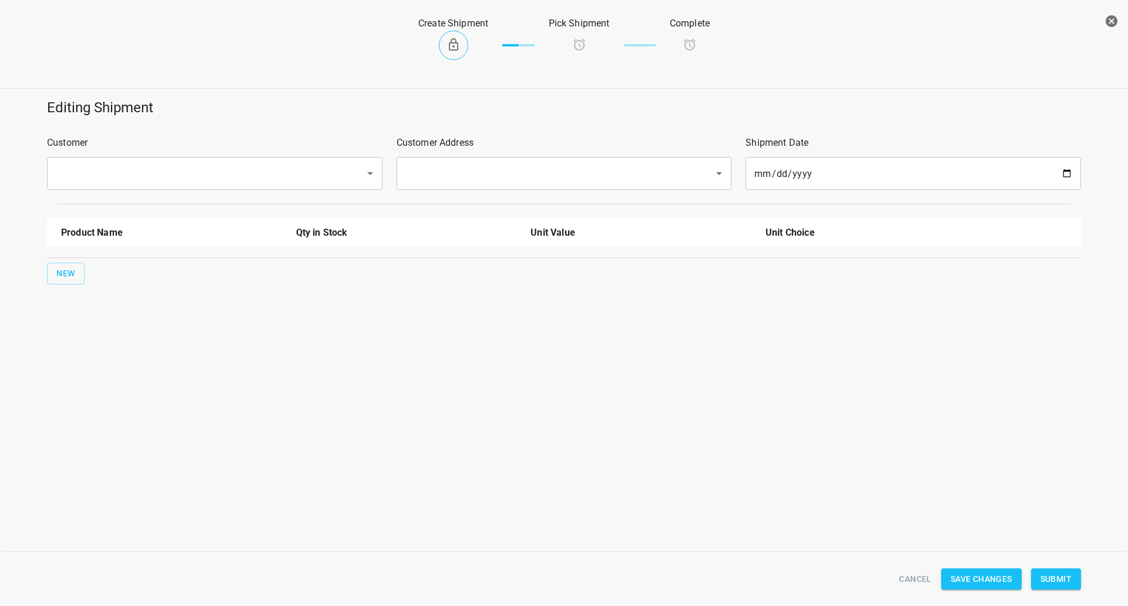
click at [170, 180] on input "text" at bounding box center [198, 173] width 292 height 22
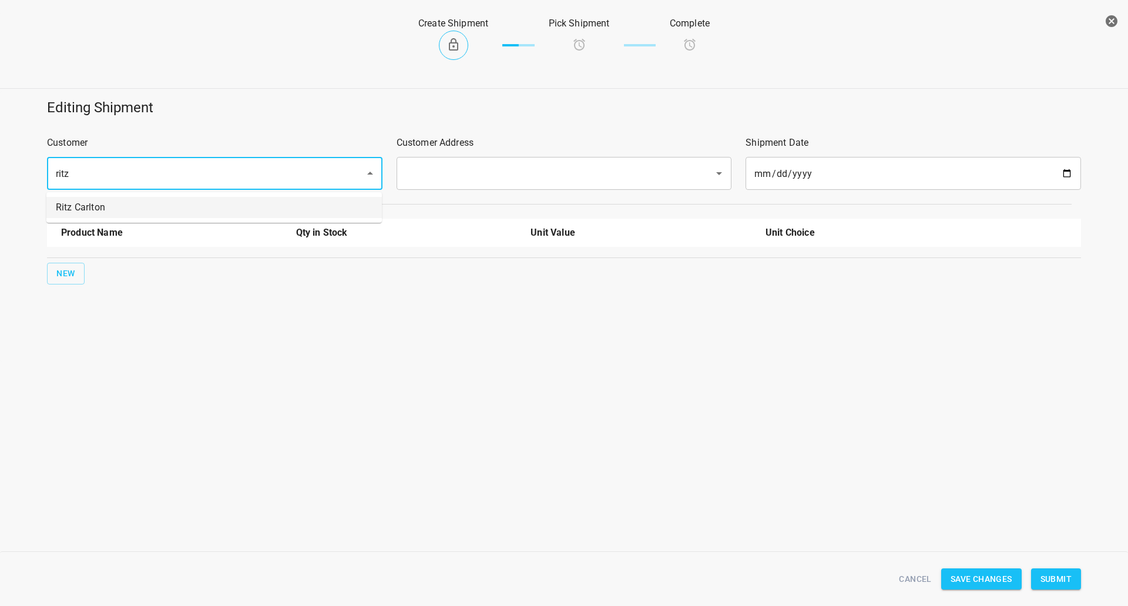
click at [180, 199] on li "Ritz Carlton" at bounding box center [214, 207] width 336 height 21
type input "Ritz Carlton"
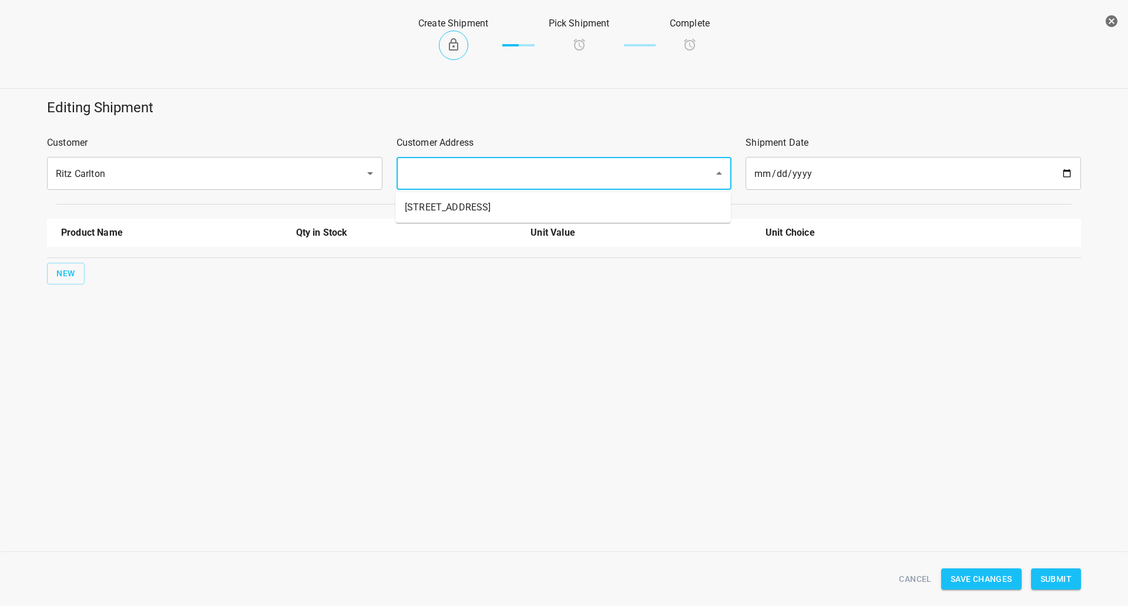
click at [480, 176] on input "text" at bounding box center [548, 173] width 292 height 22
click at [467, 208] on li "[STREET_ADDRESS]" at bounding box center [564, 207] width 336 height 21
type input "[STREET_ADDRESS]"
click at [69, 274] on span "New" at bounding box center [65, 273] width 19 height 15
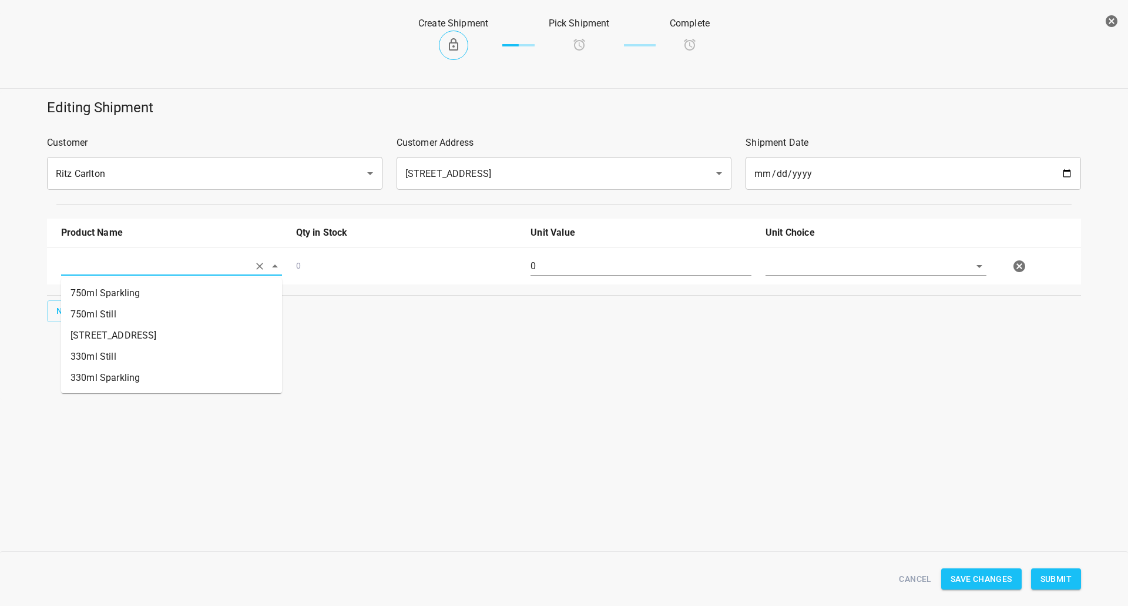
click at [118, 263] on input "text" at bounding box center [155, 266] width 188 height 18
click at [163, 260] on input "text" at bounding box center [155, 266] width 188 height 18
click at [126, 338] on li "[STREET_ADDRESS]" at bounding box center [171, 335] width 221 height 21
type input "[STREET_ADDRESS]"
click at [643, 279] on div "0" at bounding box center [641, 271] width 235 height 42
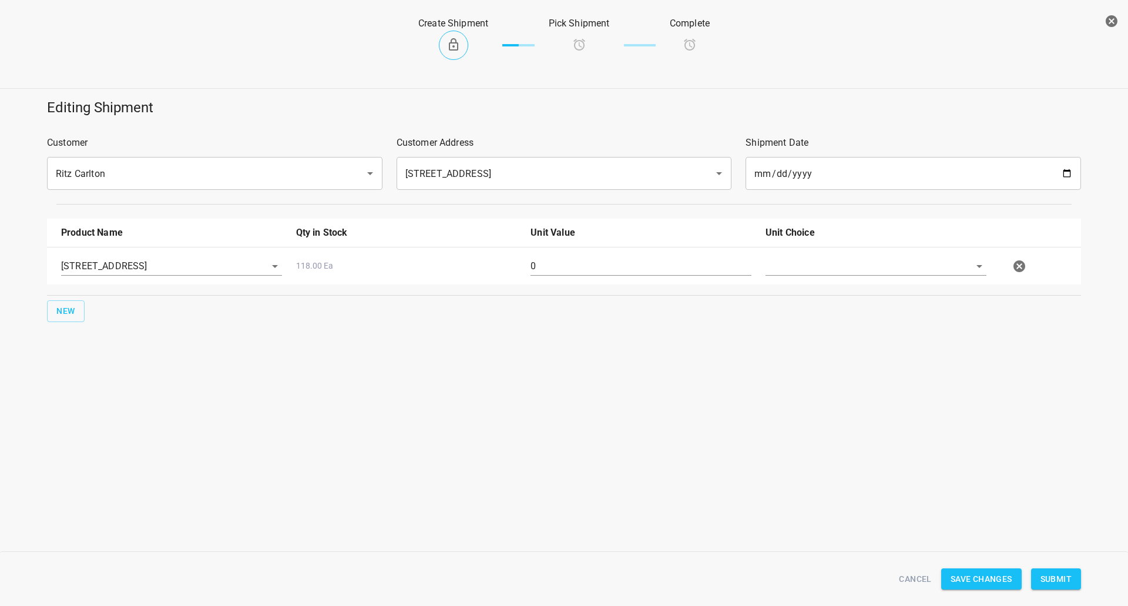
click at [640, 260] on input "0" at bounding box center [641, 266] width 221 height 19
type input "70"
drag, startPoint x: 848, startPoint y: 259, endPoint x: 865, endPoint y: 268, distance: 19.0
click at [848, 259] on input "text" at bounding box center [860, 266] width 188 height 18
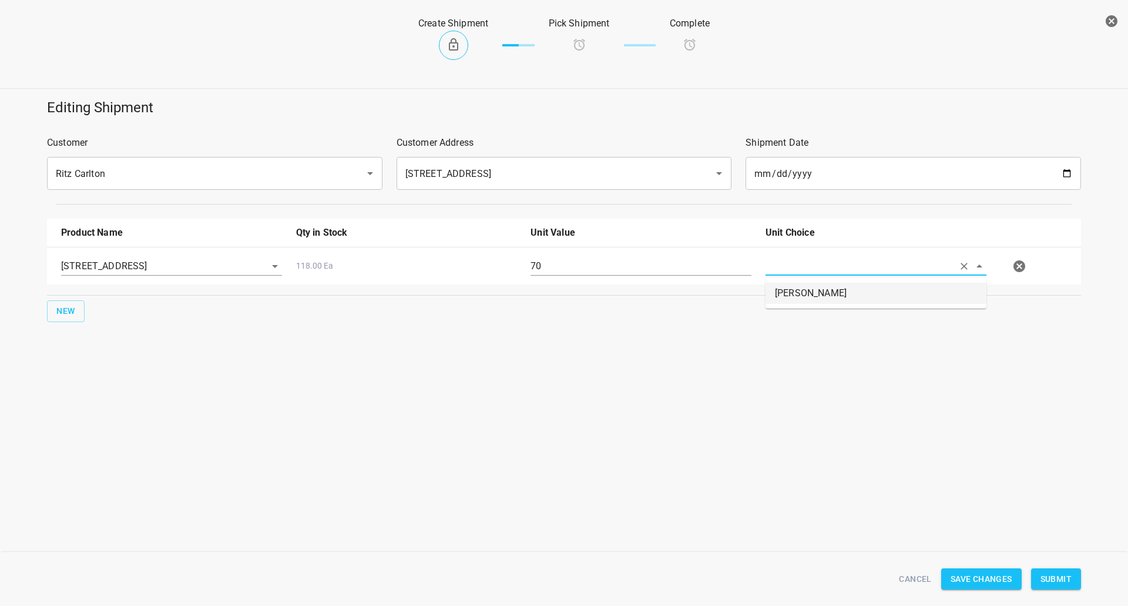
click at [863, 294] on li "[PERSON_NAME]" at bounding box center [876, 293] width 221 height 21
type input "[PERSON_NAME]"
click at [1073, 582] on button "Submit" at bounding box center [1057, 579] width 50 height 22
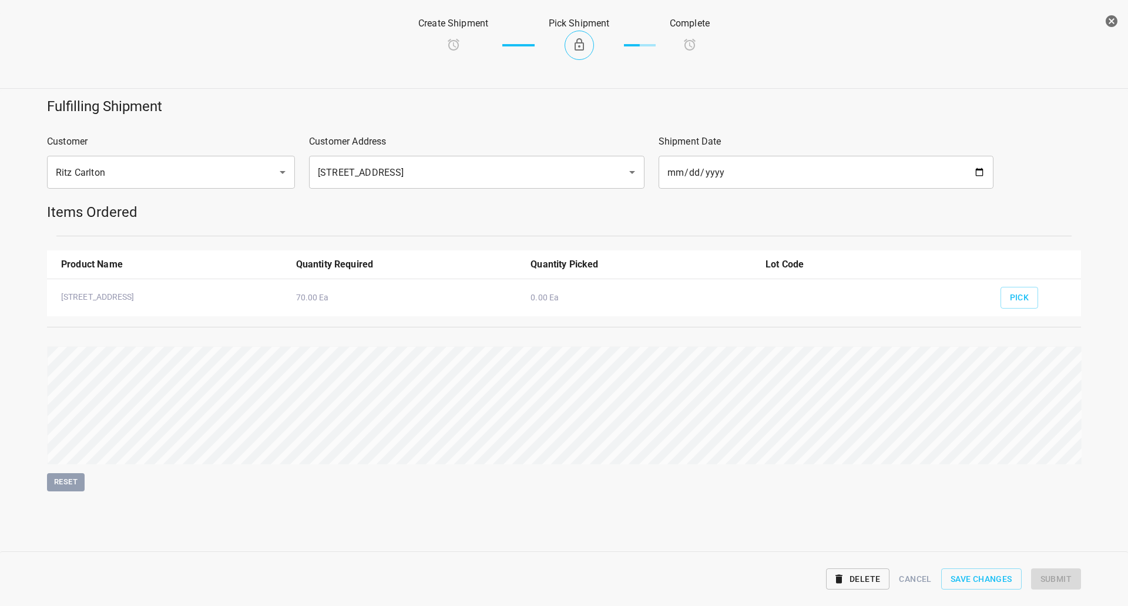
click at [997, 296] on div "Pick" at bounding box center [1036, 293] width 85 height 43
click at [993, 303] on div at bounding box center [876, 299] width 235 height 34
click at [1009, 303] on button "Pick" at bounding box center [1020, 298] width 38 height 22
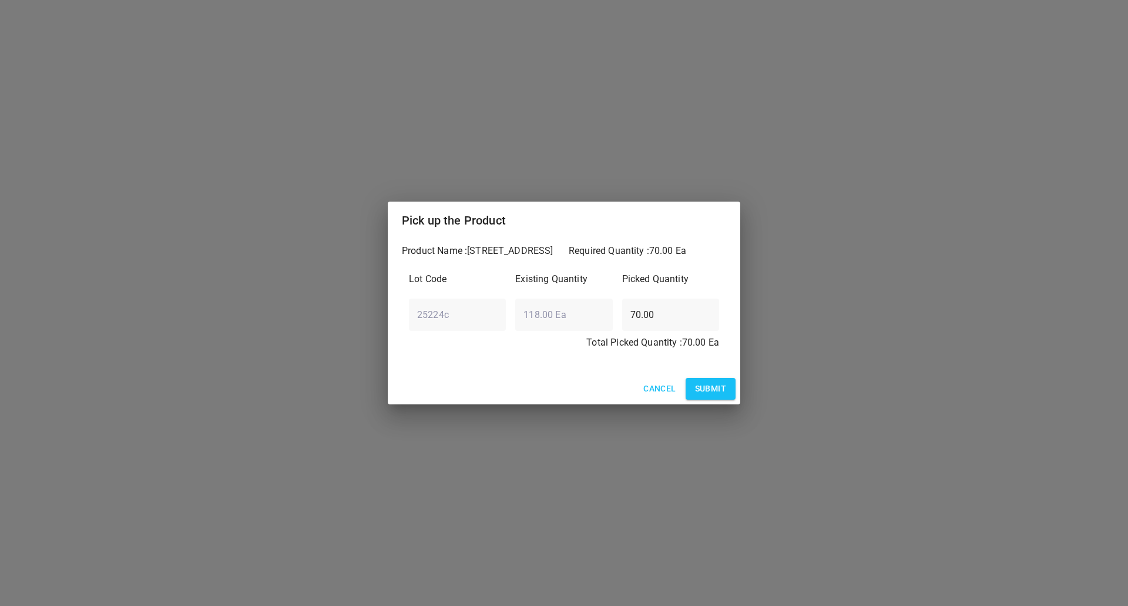
click at [718, 387] on span "Submit" at bounding box center [710, 388] width 31 height 15
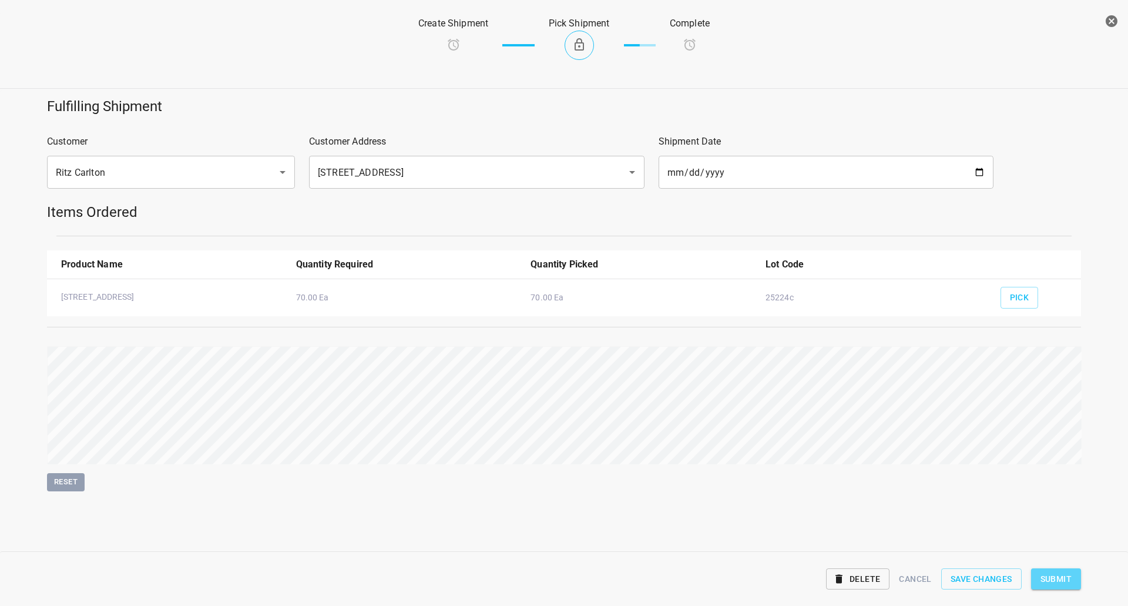
click at [1066, 584] on span "Submit" at bounding box center [1056, 579] width 31 height 15
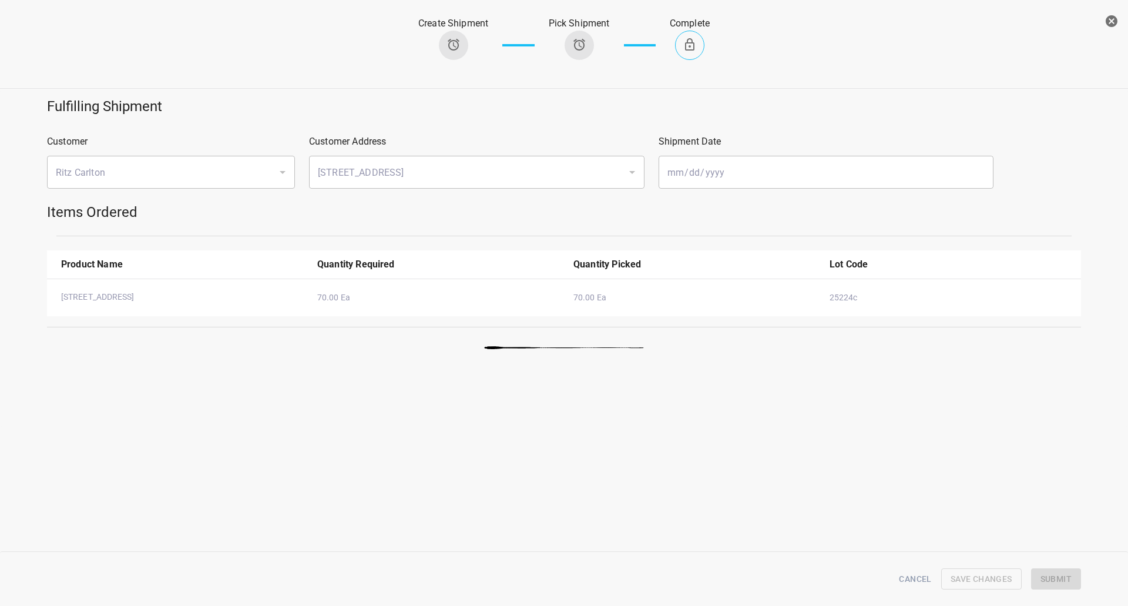
click at [1111, 22] on icon "button" at bounding box center [1112, 21] width 14 height 14
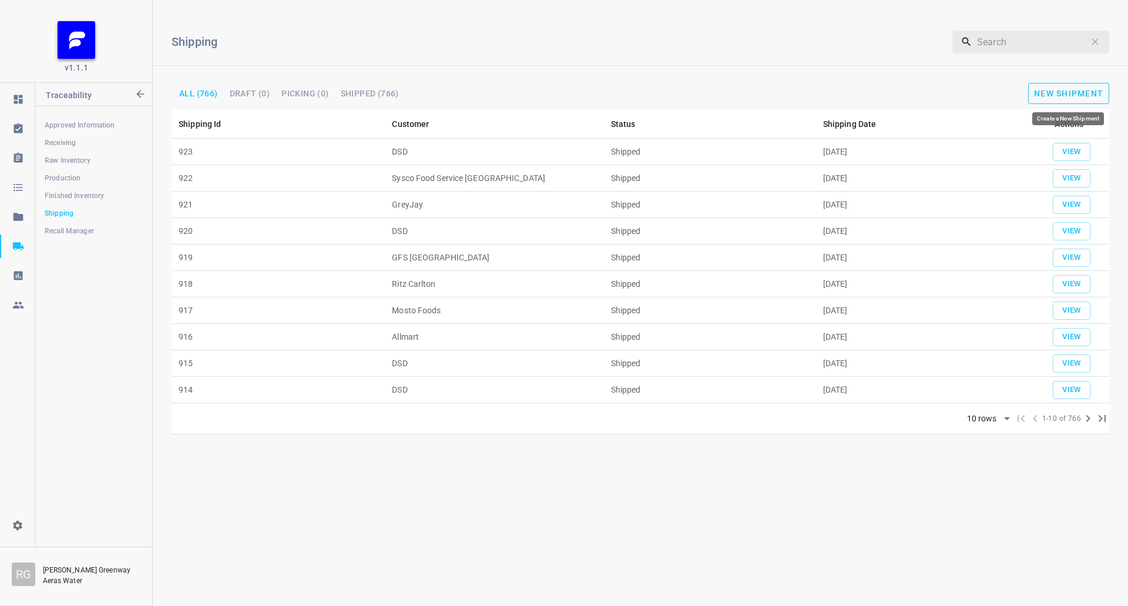
click at [1087, 91] on span "New Shipment" at bounding box center [1068, 93] width 69 height 9
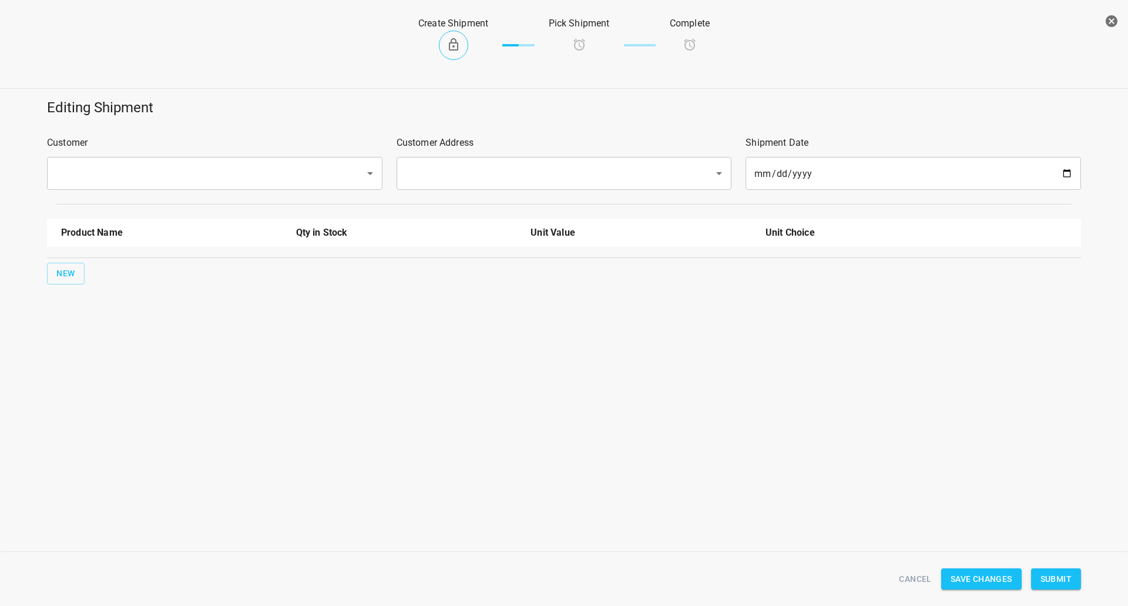
click at [236, 159] on div "​" at bounding box center [215, 173] width 336 height 33
click at [233, 173] on input "text" at bounding box center [198, 173] width 292 height 22
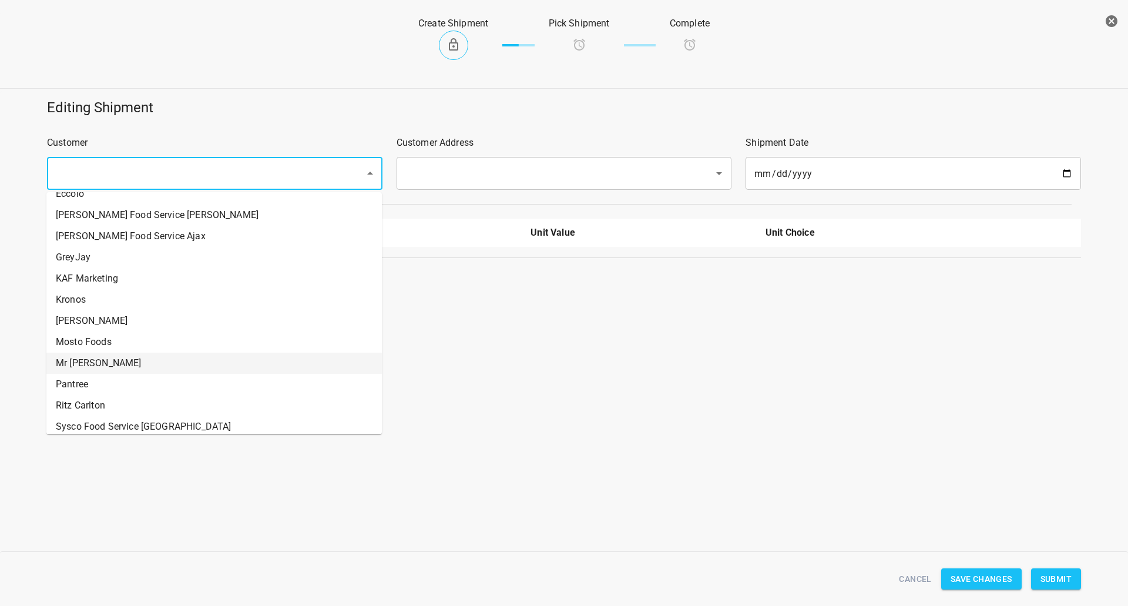
scroll to position [118, 0]
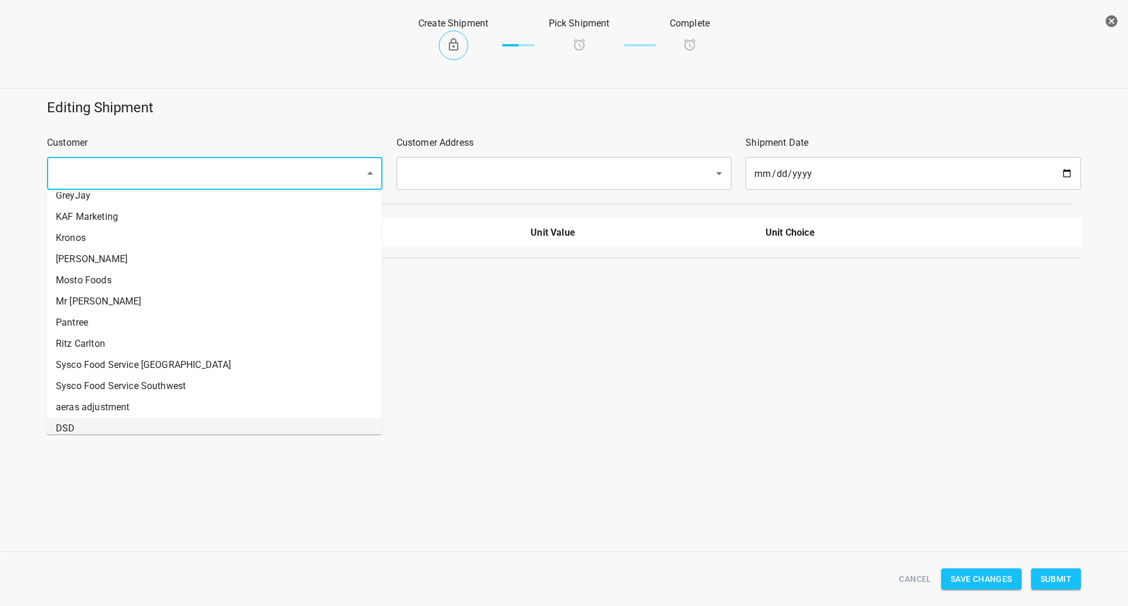
click at [81, 420] on li "DSD" at bounding box center [214, 428] width 336 height 21
type input "DSD"
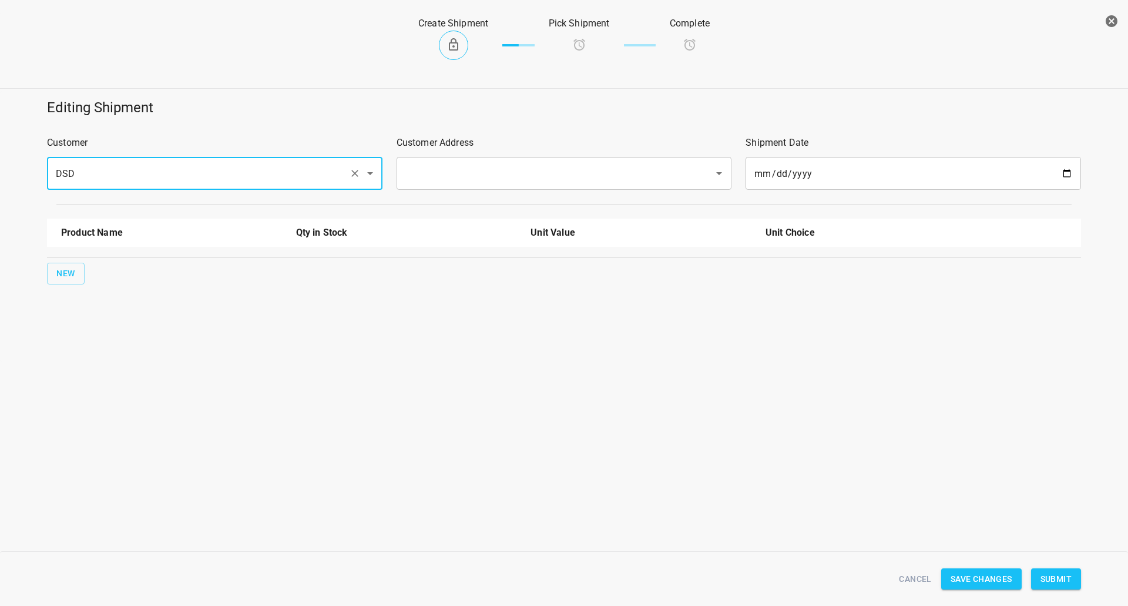
click at [447, 178] on input "text" at bounding box center [548, 173] width 292 height 22
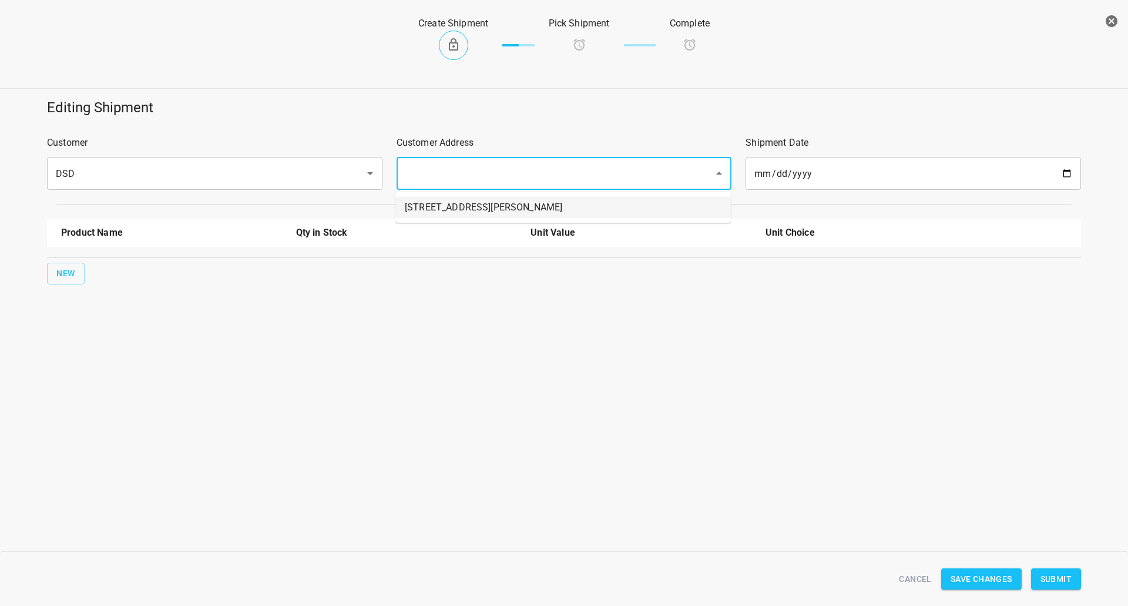
click at [442, 203] on li "[STREET_ADDRESS][PERSON_NAME]" at bounding box center [564, 207] width 336 height 21
type input "[STREET_ADDRESS][PERSON_NAME]"
click at [78, 269] on button "New" at bounding box center [66, 274] width 38 height 22
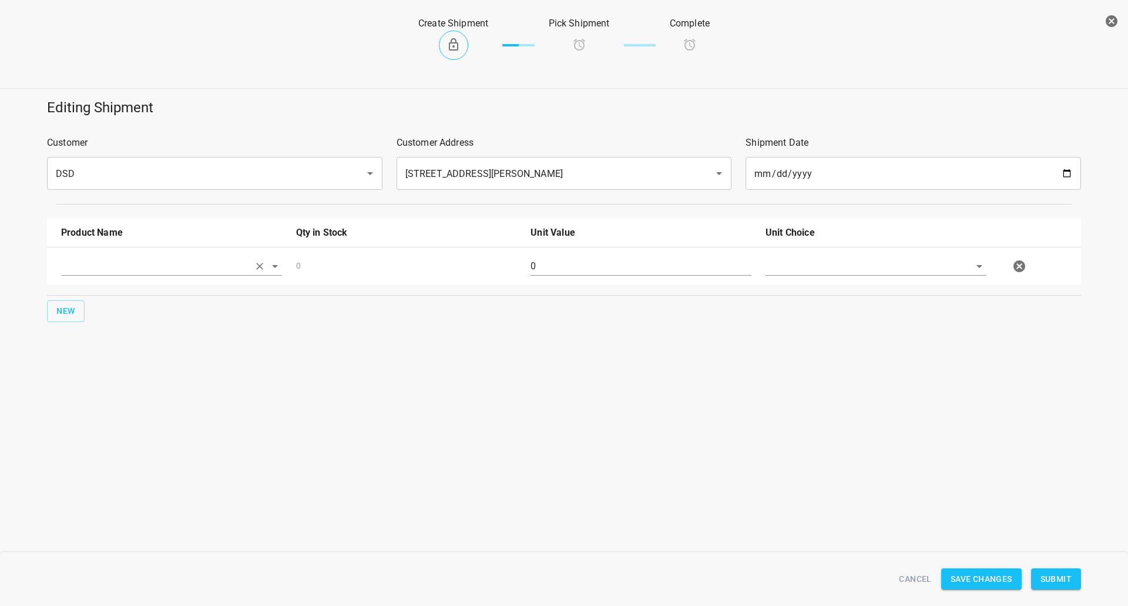
click at [83, 266] on input "text" at bounding box center [155, 266] width 188 height 18
click at [107, 357] on li "330ml Still" at bounding box center [171, 356] width 221 height 21
click at [76, 309] on button "New" at bounding box center [66, 311] width 38 height 22
click at [90, 275] on input "text" at bounding box center [155, 266] width 188 height 18
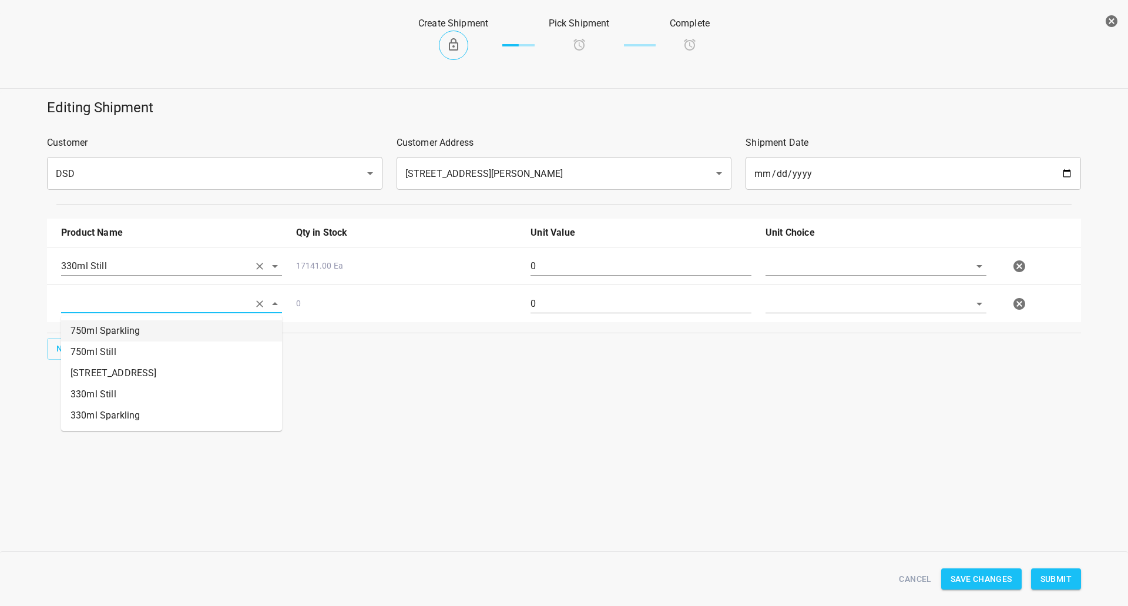
click at [118, 268] on input "330ml Still" at bounding box center [155, 266] width 188 height 18
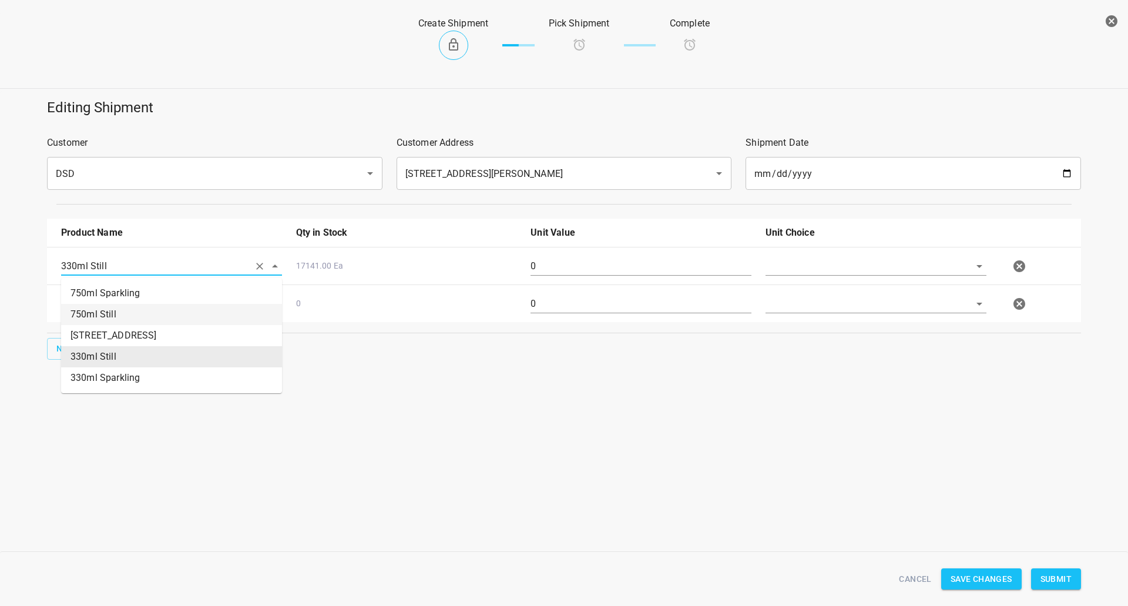
click at [115, 309] on li "750ml Still" at bounding box center [171, 314] width 221 height 21
type input "750ml Still"
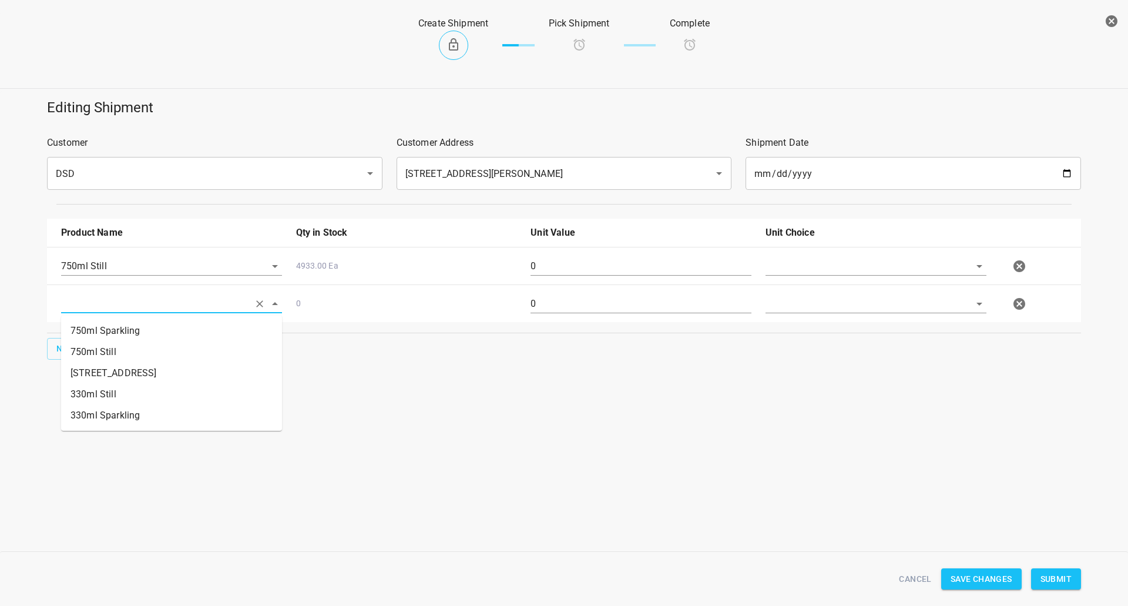
click at [103, 310] on input "text" at bounding box center [155, 303] width 188 height 18
click at [113, 334] on li "750ml Sparkling" at bounding box center [171, 330] width 221 height 21
type input "750ml Sparkling"
click at [808, 259] on input "text" at bounding box center [860, 266] width 188 height 18
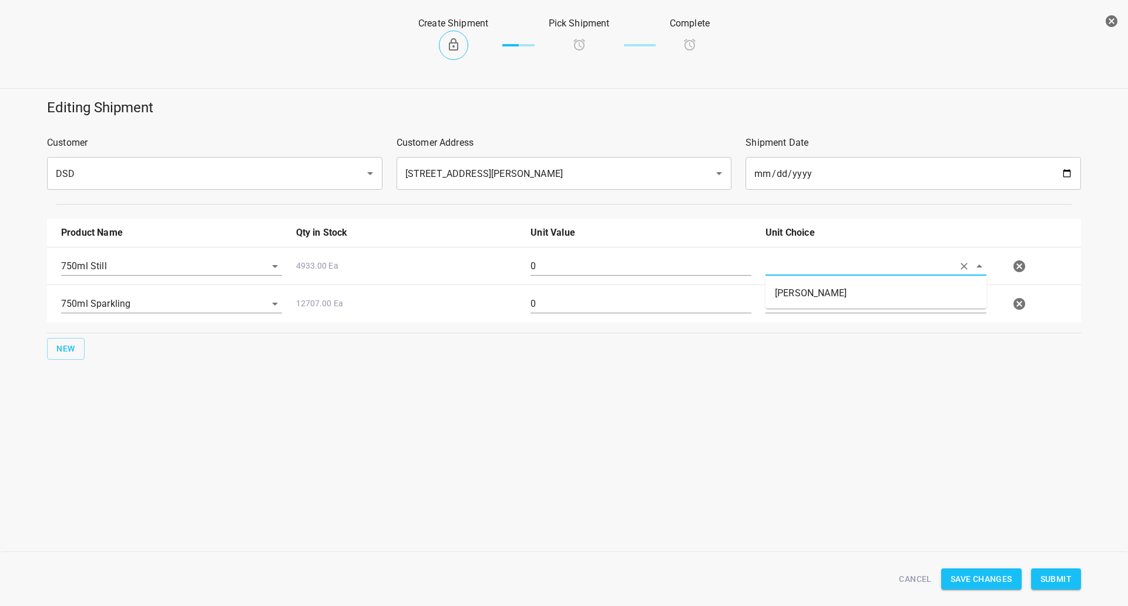
drag, startPoint x: 799, startPoint y: 282, endPoint x: 792, endPoint y: 284, distance: 7.1
click at [795, 284] on ul "[PERSON_NAME]" at bounding box center [876, 293] width 221 height 31
click at [792, 284] on li "[PERSON_NAME]" at bounding box center [876, 293] width 221 height 21
type input "[PERSON_NAME]"
click at [795, 304] on input "text" at bounding box center [860, 303] width 188 height 18
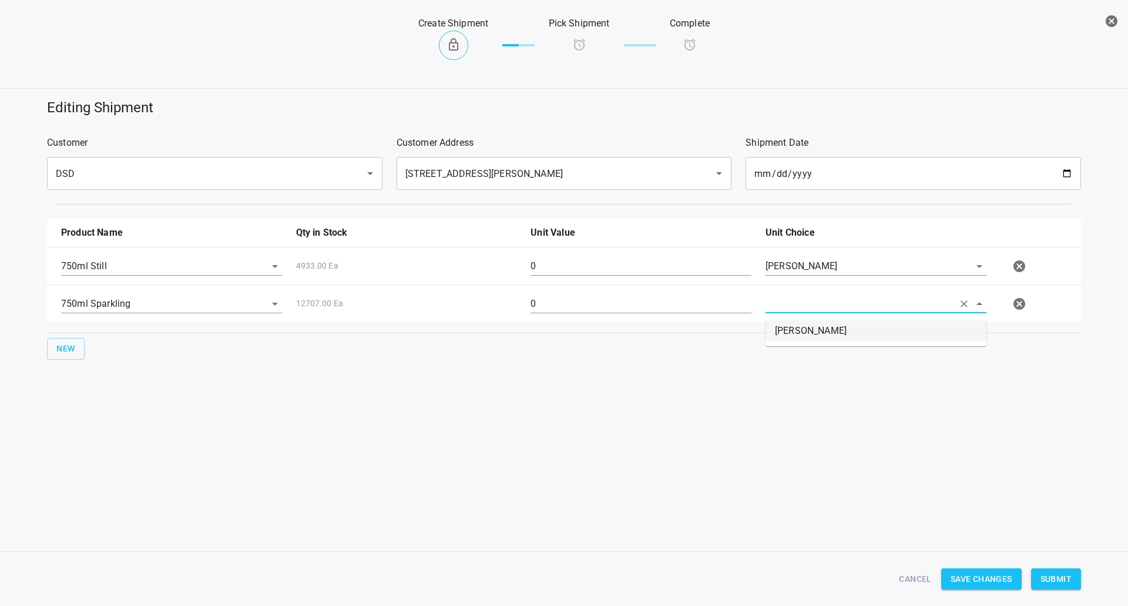
click at [795, 330] on li "[PERSON_NAME]" at bounding box center [876, 330] width 221 height 21
type input "[PERSON_NAME]"
click at [629, 270] on input "0" at bounding box center [641, 266] width 221 height 19
click at [609, 262] on input "0" at bounding box center [641, 266] width 221 height 19
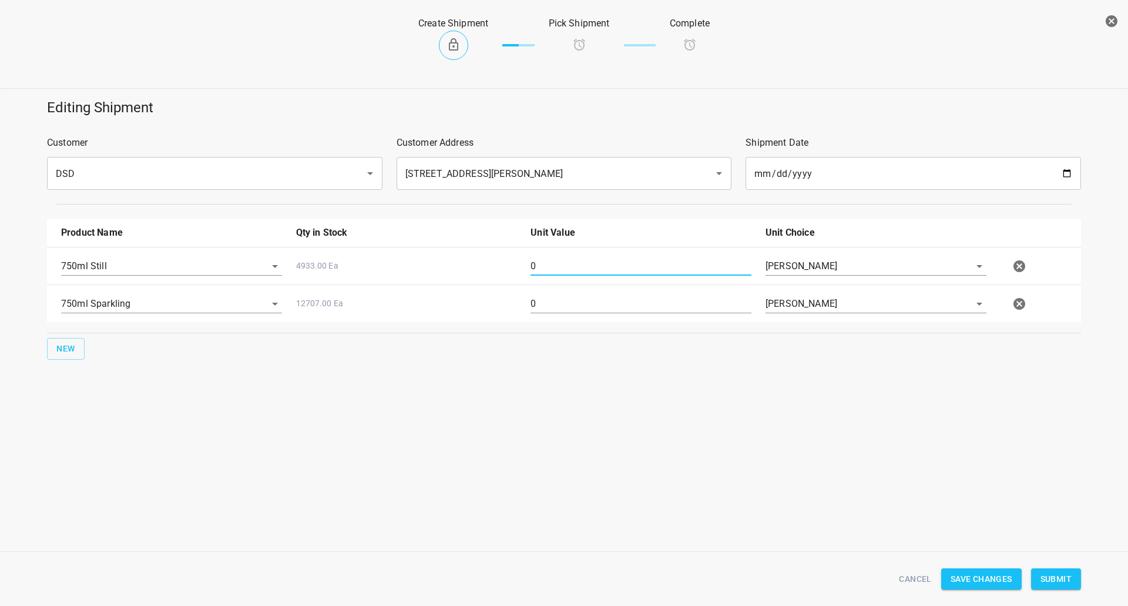
click at [644, 274] on input "0" at bounding box center [641, 266] width 221 height 19
type input "13"
click at [560, 302] on input "0" at bounding box center [641, 303] width 221 height 19
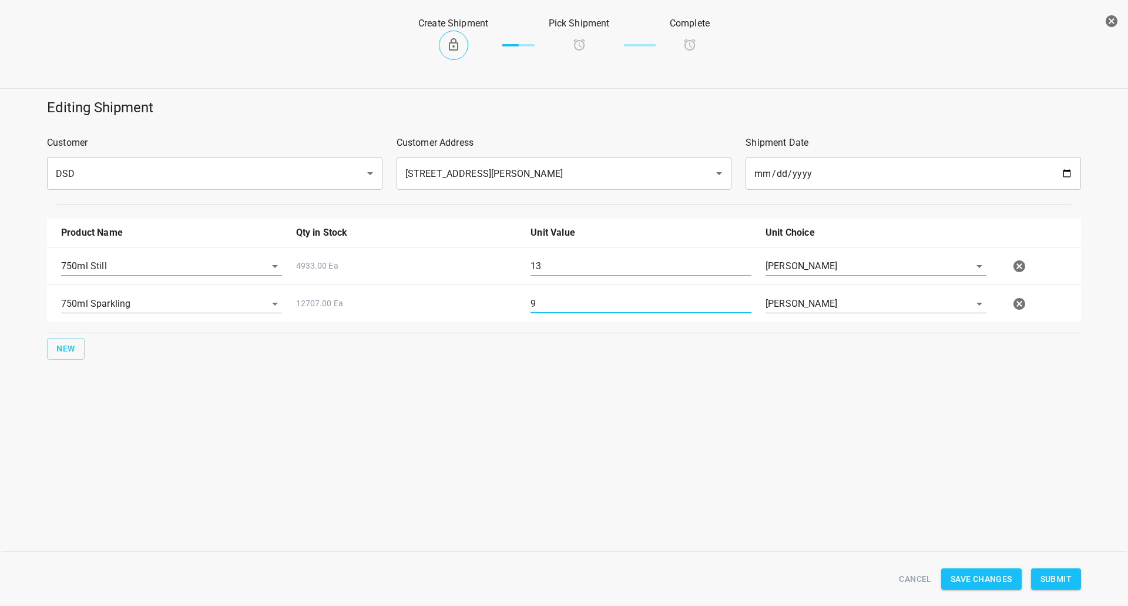
type input "9"
click at [1062, 580] on span "Submit" at bounding box center [1056, 579] width 31 height 15
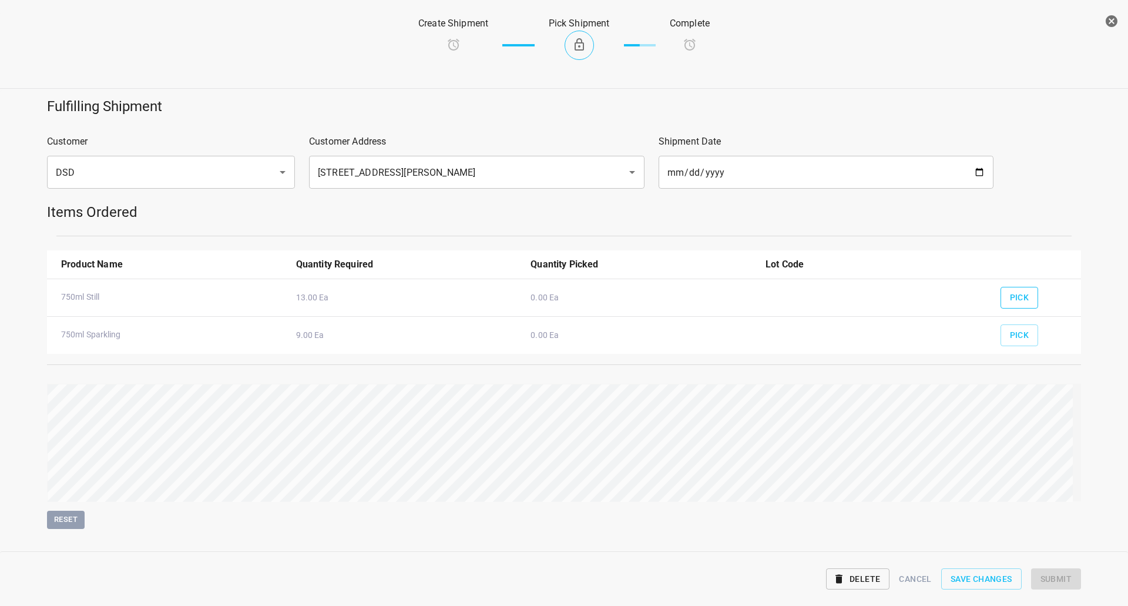
click at [1018, 302] on span "Pick" at bounding box center [1019, 297] width 19 height 15
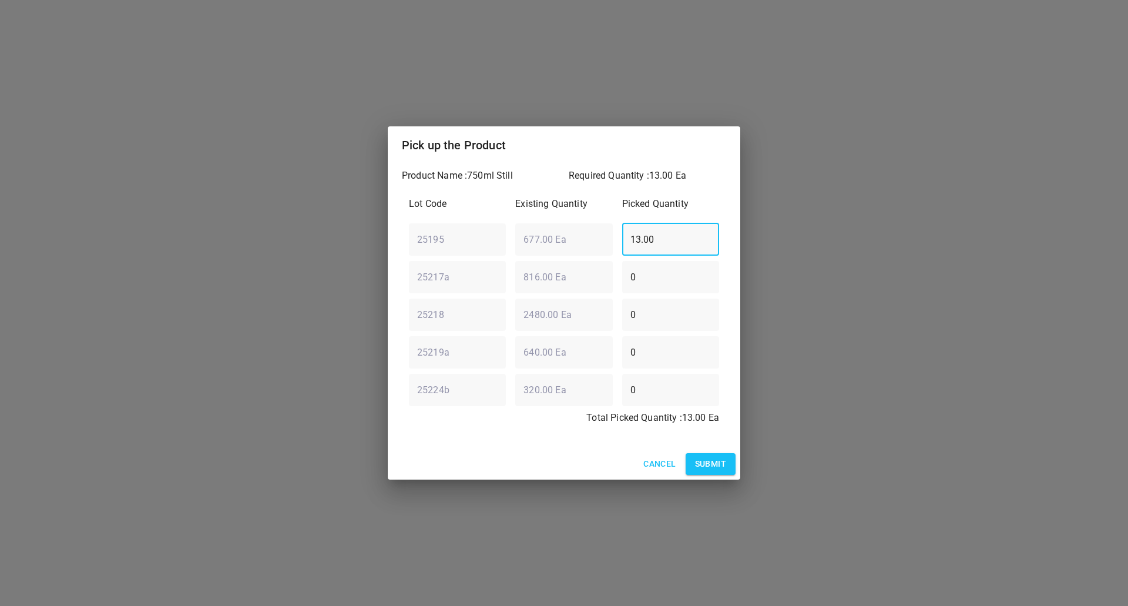
click at [554, 280] on div "Lot Code Existing Quantity Picked Quantity 25195 ​ 677.00 Ea ​ 13.00 ​ 25217a ​…" at bounding box center [564, 314] width 324 height 249
type input "0"
click at [590, 283] on div "25217a ​ 816.00 Ea ​ 0 ​" at bounding box center [564, 277] width 320 height 42
type input "13"
click at [724, 465] on span "Submit" at bounding box center [710, 464] width 31 height 15
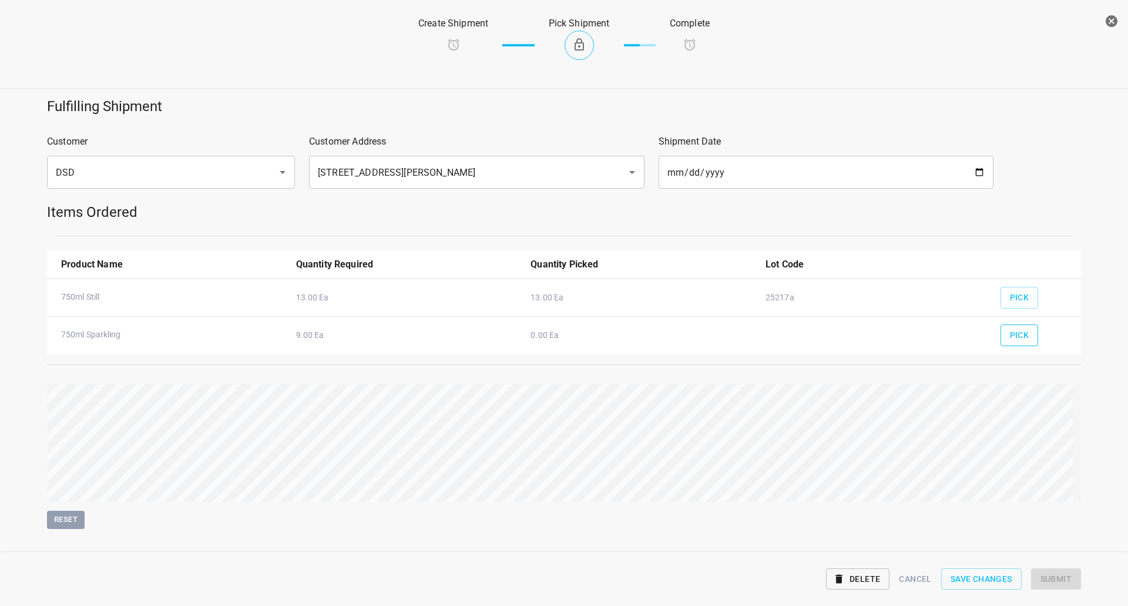
click at [1020, 332] on span "Pick" at bounding box center [1019, 335] width 19 height 15
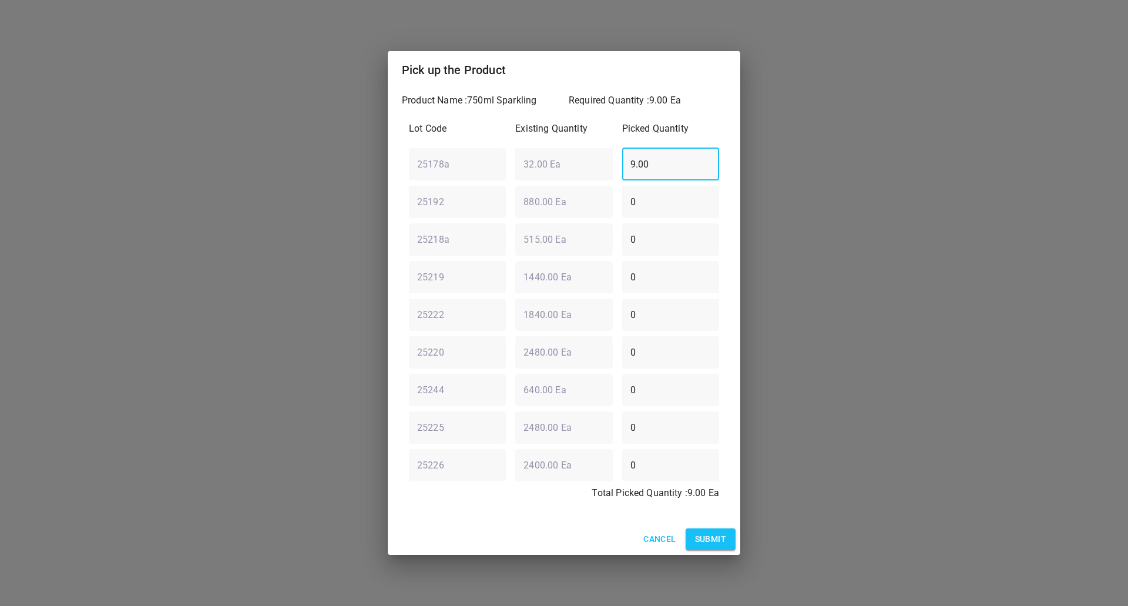
click at [560, 177] on div "25178a ​ 32.00 Ea ​ 9.00 ​" at bounding box center [564, 164] width 320 height 42
type input "0"
click at [553, 239] on div "25218a ​ 515.00 Ea ​ 0 ​" at bounding box center [564, 239] width 320 height 42
type input "9"
click at [706, 540] on span "Submit" at bounding box center [710, 539] width 31 height 15
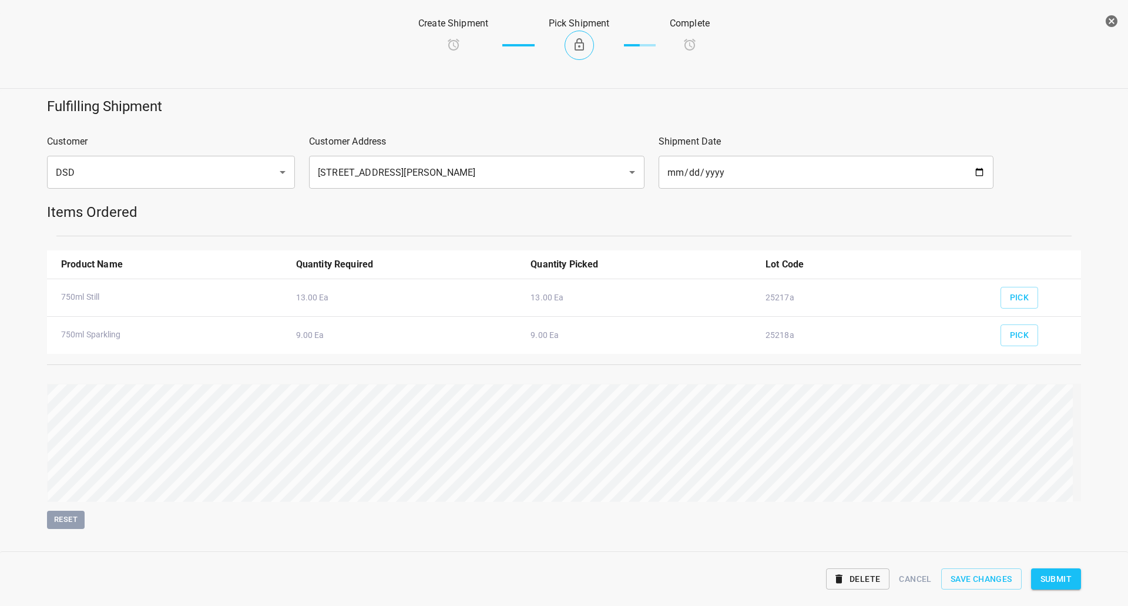
click at [1057, 578] on span "Submit" at bounding box center [1056, 579] width 31 height 15
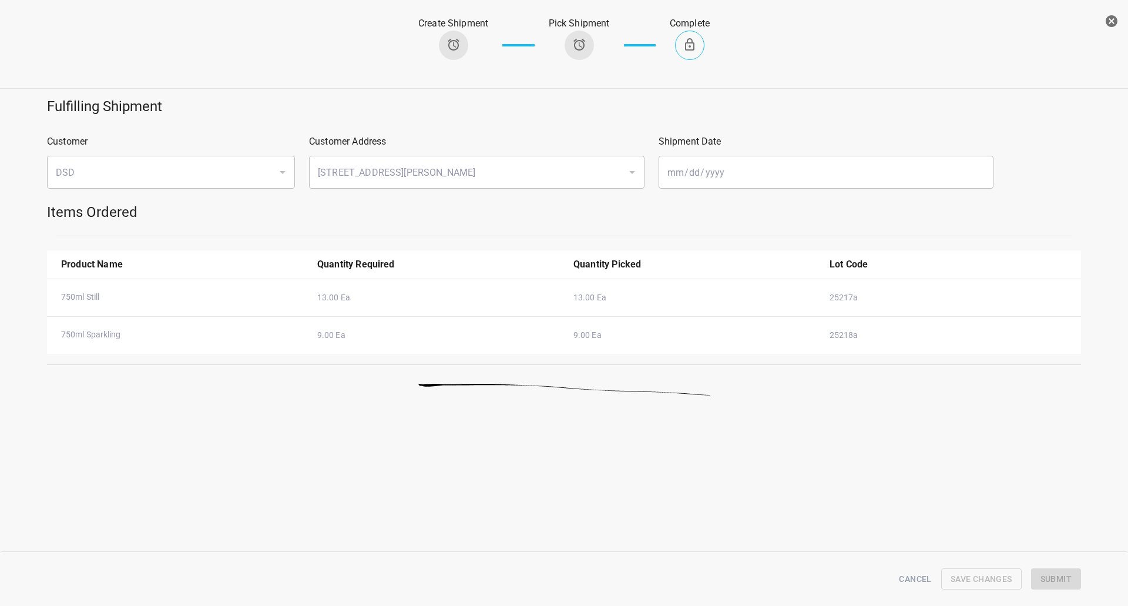
click at [1111, 21] on icon "button" at bounding box center [1112, 21] width 14 height 14
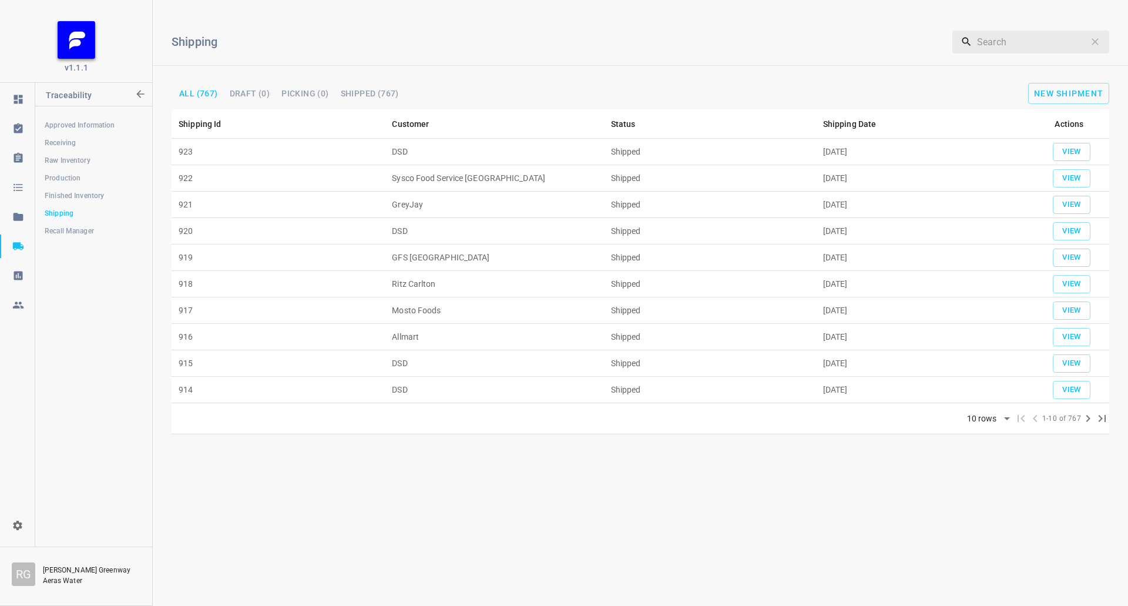
click at [86, 173] on span "Production" at bounding box center [94, 178] width 98 height 12
